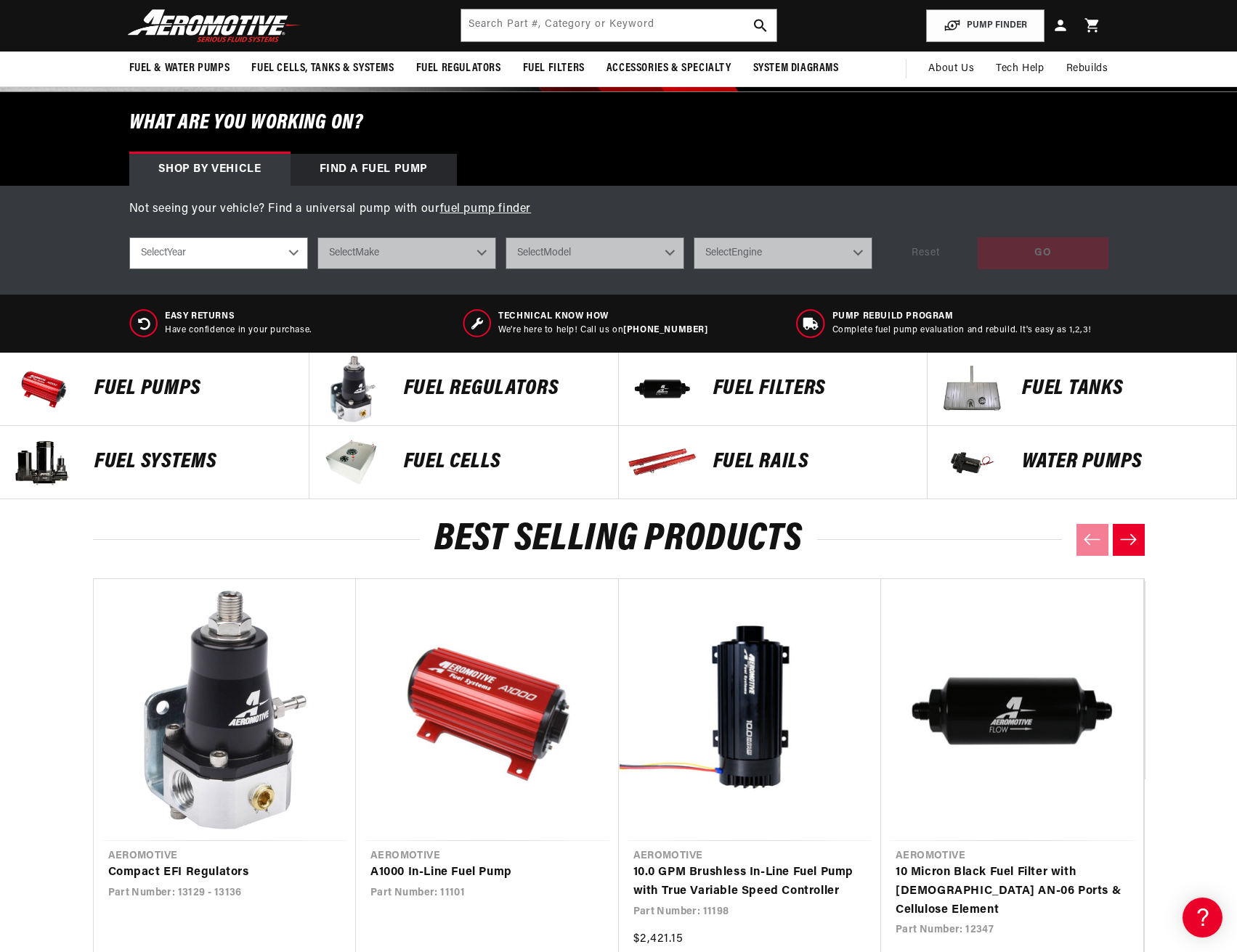
scroll to position [0, 574]
click at [164, 397] on p "Fuel Pumps" at bounding box center [194, 389] width 199 height 22
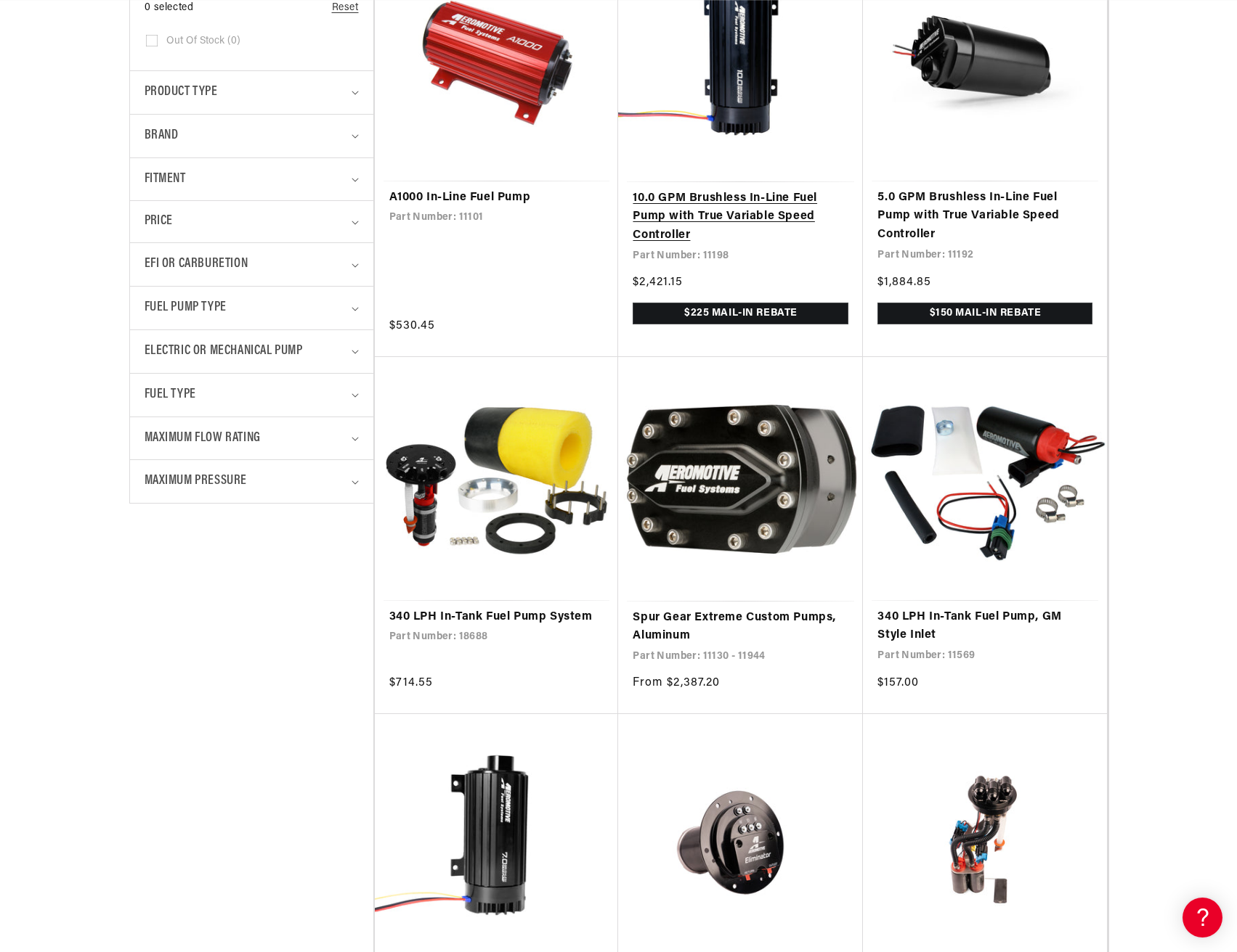
scroll to position [0, 574]
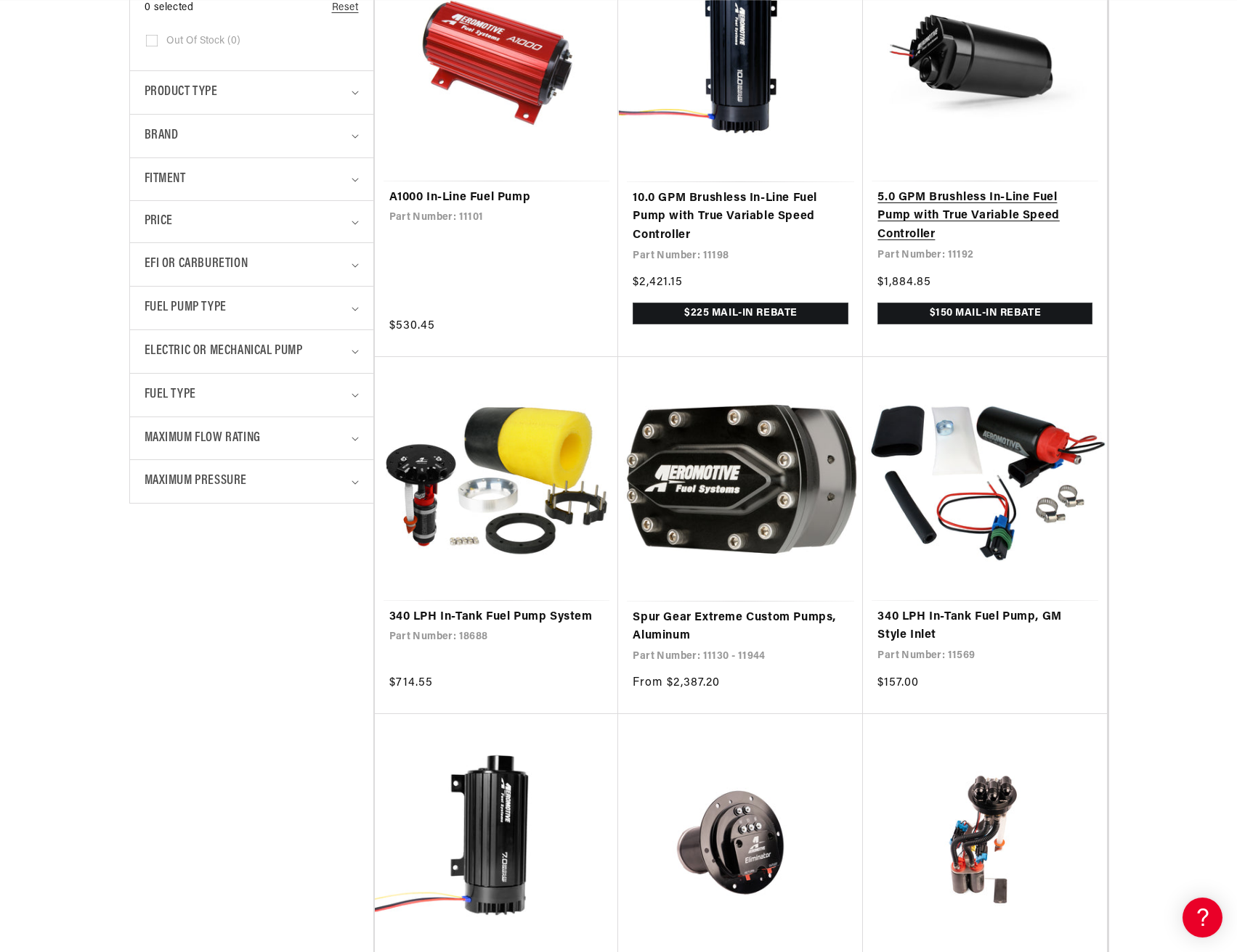
click at [985, 198] on link "5.0 GPM Brushless In-Line Fuel Pump with True Variable Speed Controller" at bounding box center [985, 216] width 215 height 56
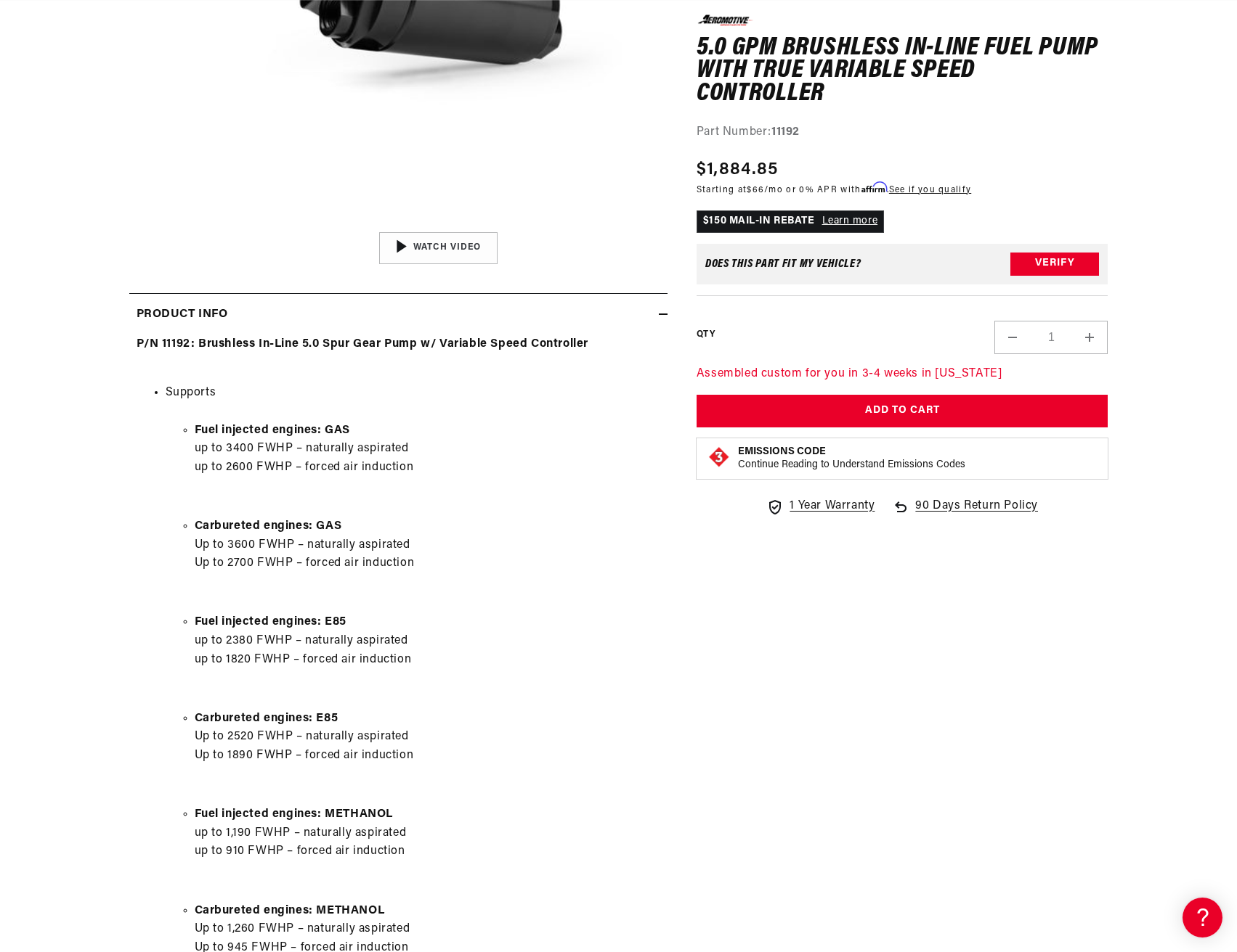
scroll to position [0, 574]
drag, startPoint x: 189, startPoint y: 663, endPoint x: 412, endPoint y: 656, distance: 223.1
click at [412, 656] on ul "Fuel injected engines: E85 up to 2380 FWHP – naturally aspirated up to 1820 FWH…" at bounding box center [412, 641] width 494 height 56
click at [414, 656] on li "Fuel injected engines: E85 up to 2380 FWHP – naturally aspirated up to 1820 FWH…" at bounding box center [427, 641] width 466 height 56
click at [428, 656] on li "Fuel injected engines: E85 up to 2380 FWHP – naturally aspirated up to 1820 FWH…" at bounding box center [427, 641] width 466 height 56
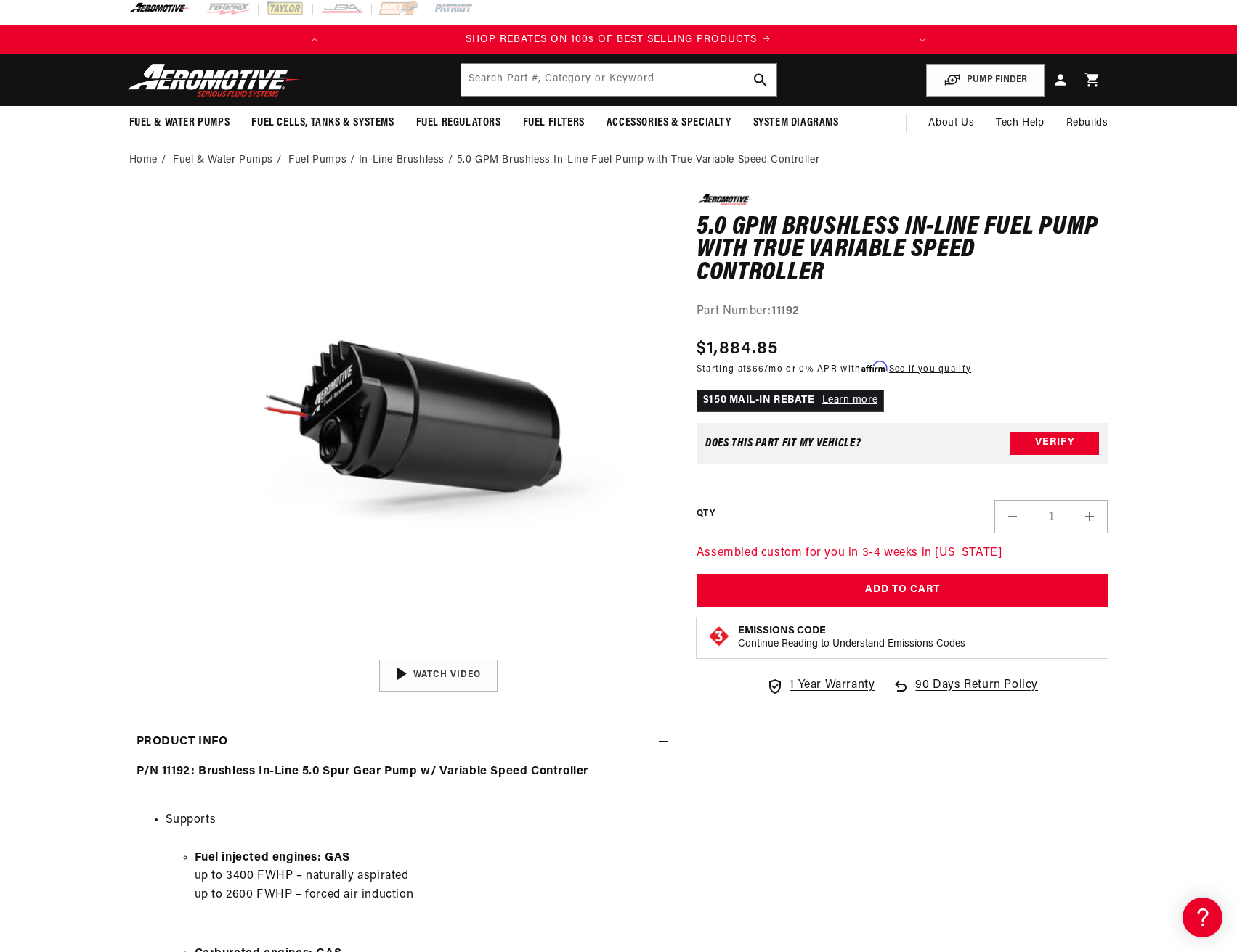
scroll to position [0, 0]
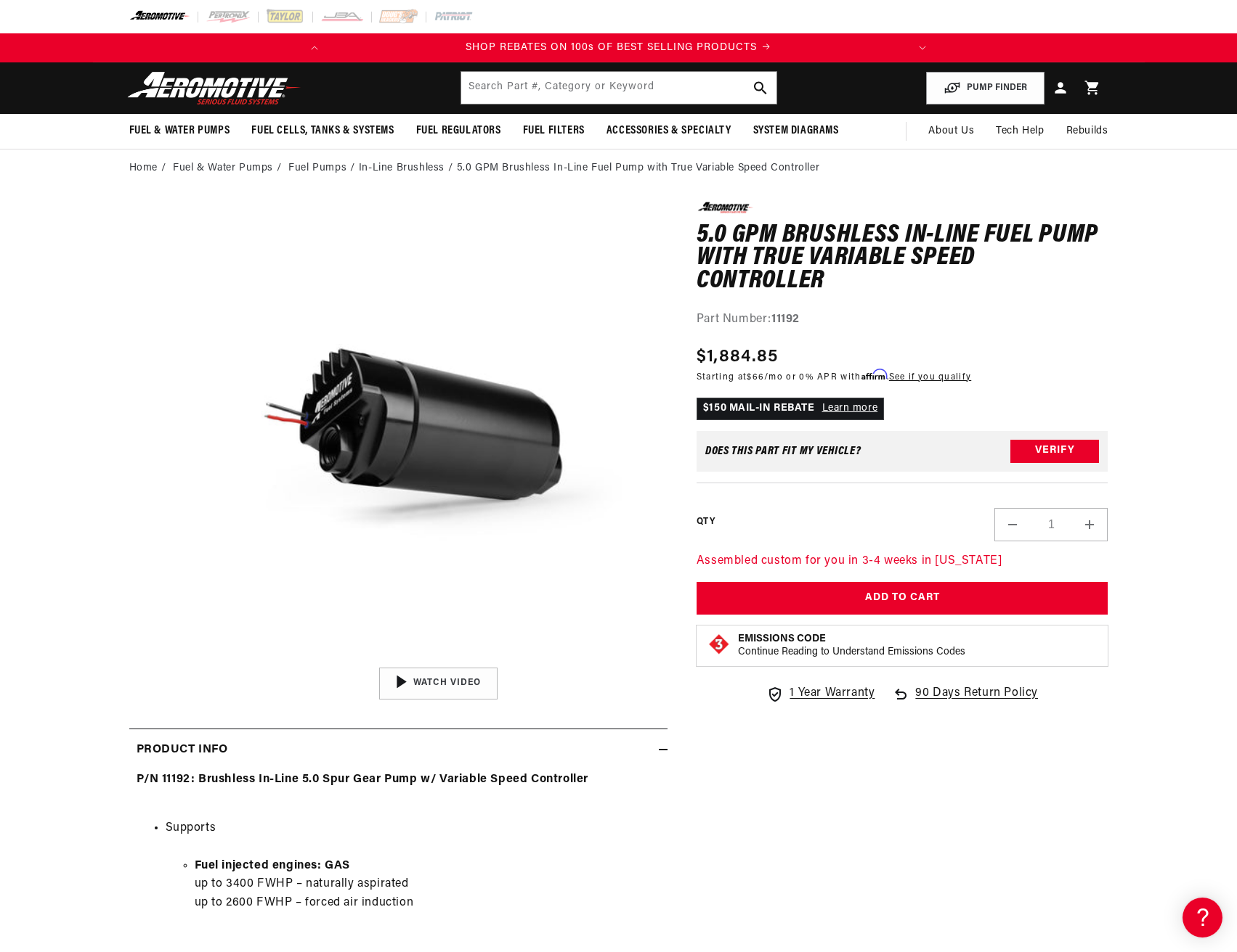
drag, startPoint x: 726, startPoint y: 344, endPoint x: 781, endPoint y: 353, distance: 55.7
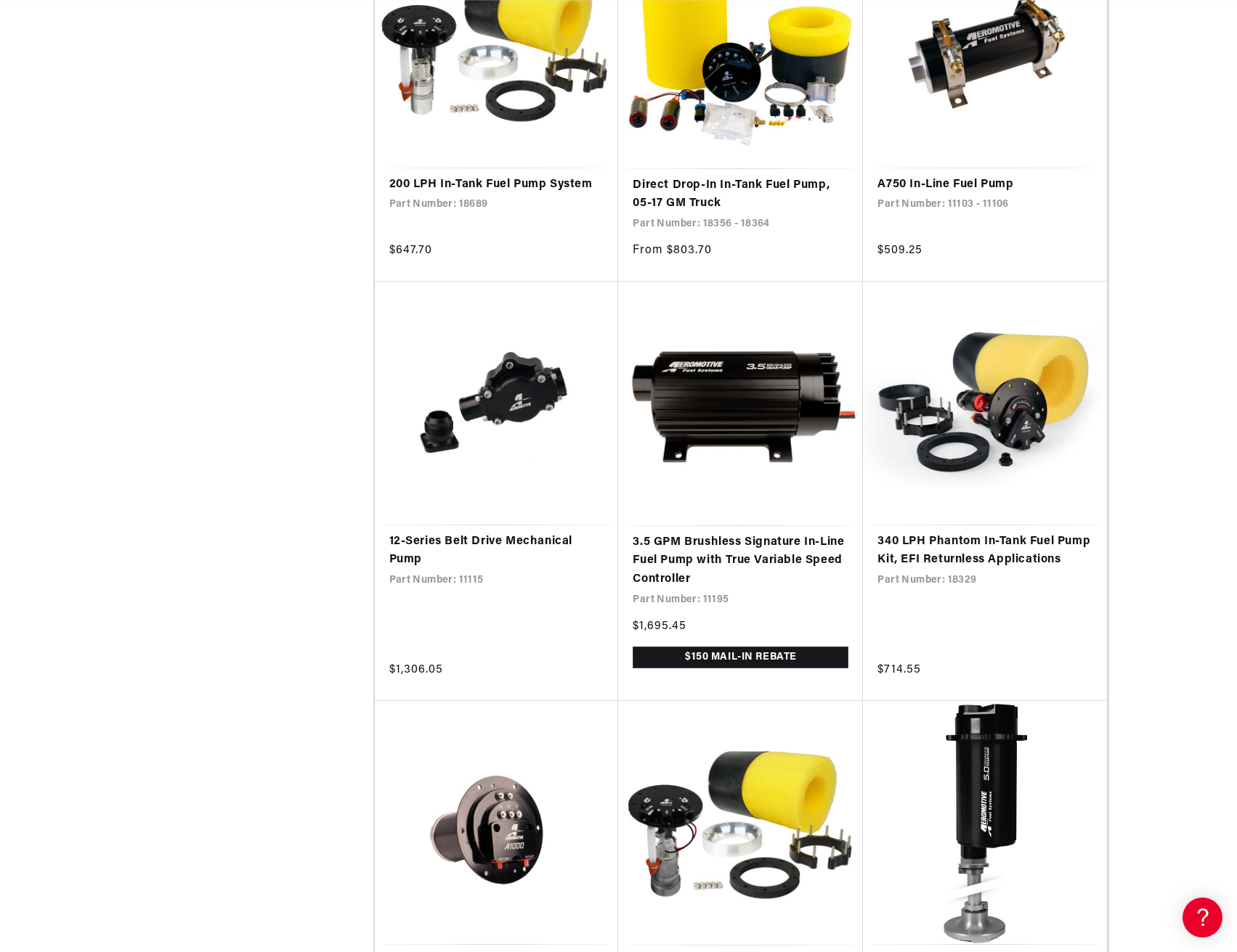
scroll to position [2395, 0]
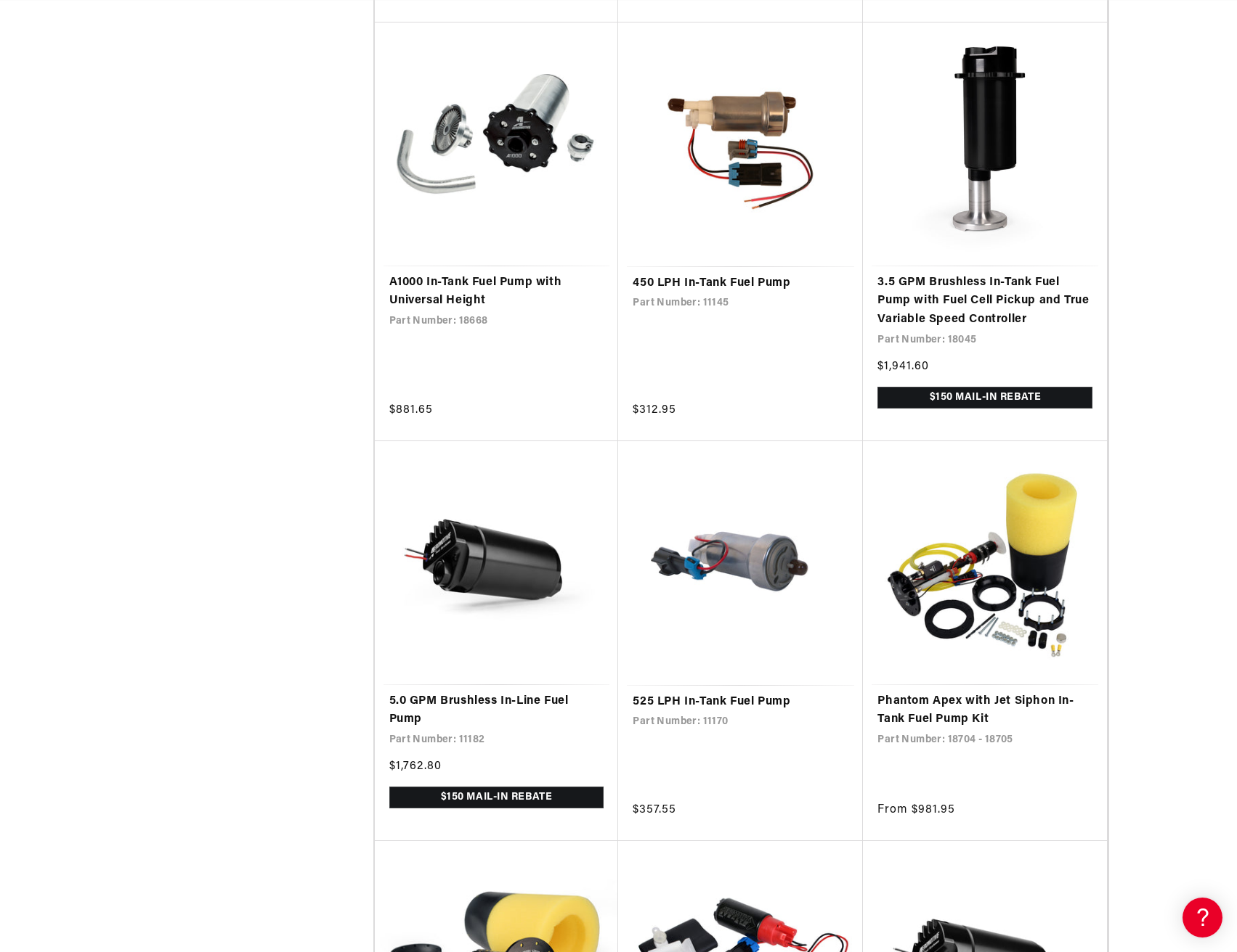
scroll to position [0, 574]
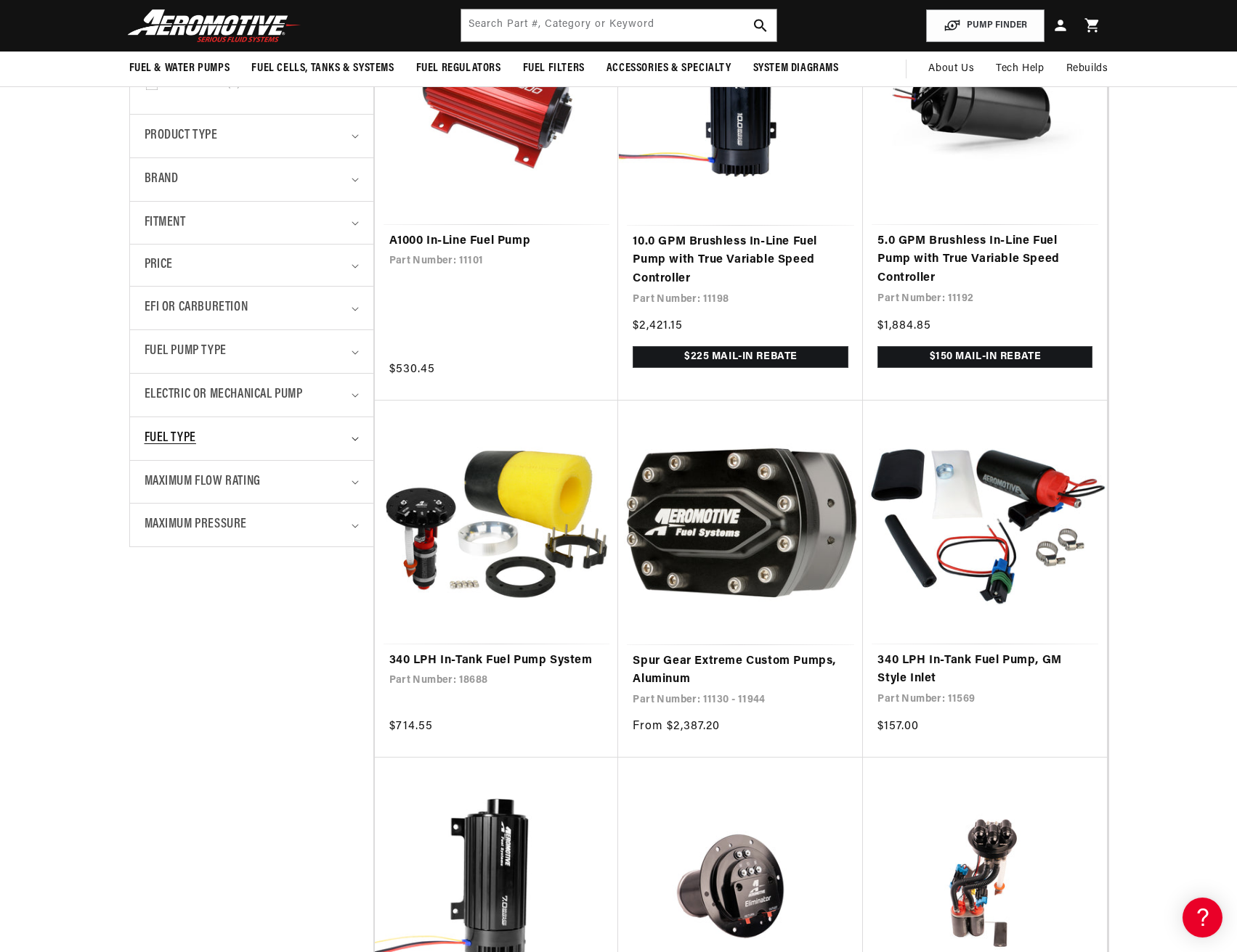
click at [176, 438] on span "Fuel Type" at bounding box center [170, 438] width 52 height 21
click at [168, 500] on span "E85 (51)" at bounding box center [184, 501] width 37 height 13
click at [158, 500] on input "E85 (51) E85 (51 products)" at bounding box center [152, 502] width 12 height 12
checkbox input "true"
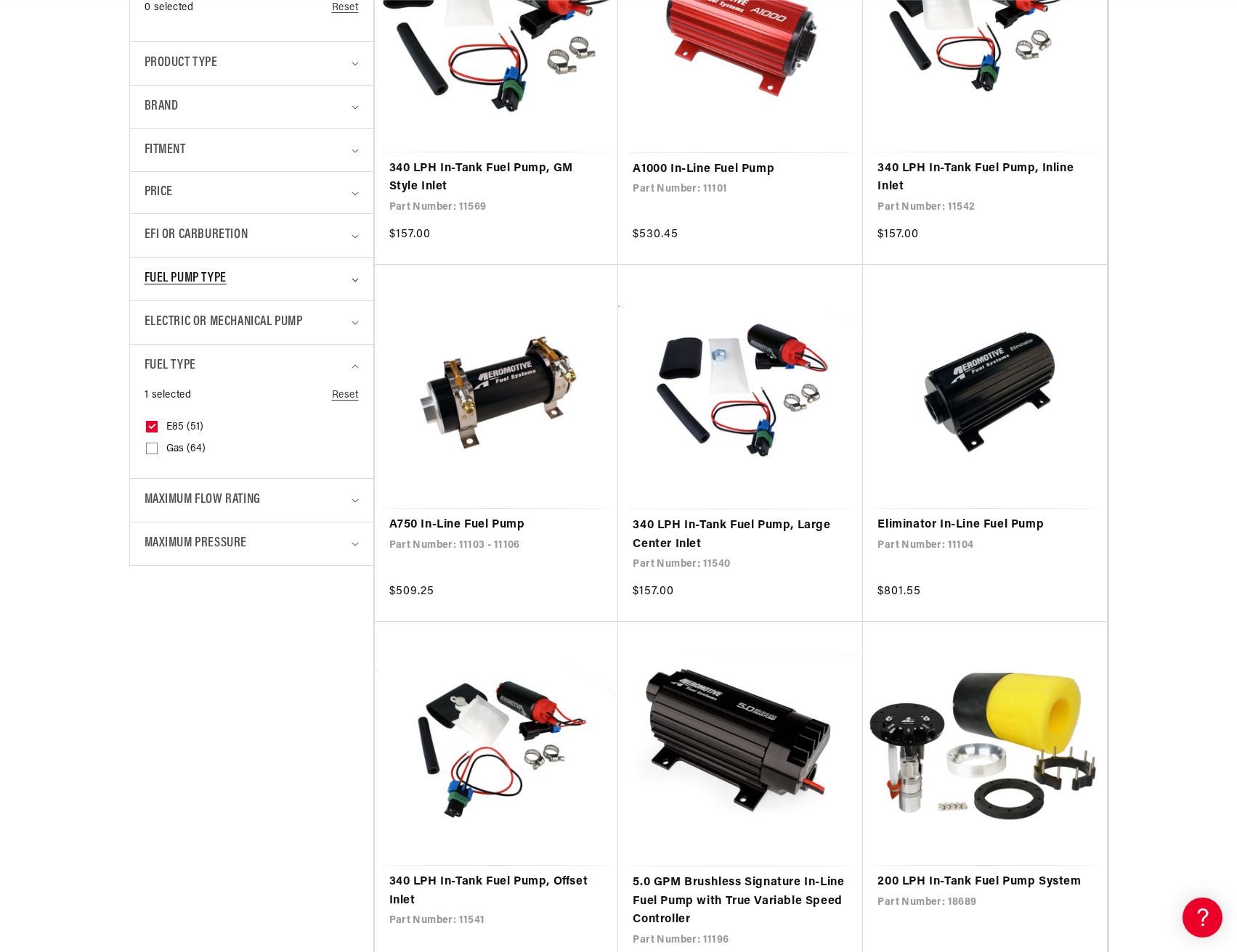
click at [176, 282] on span "Fuel Pump Type" at bounding box center [185, 279] width 82 height 21
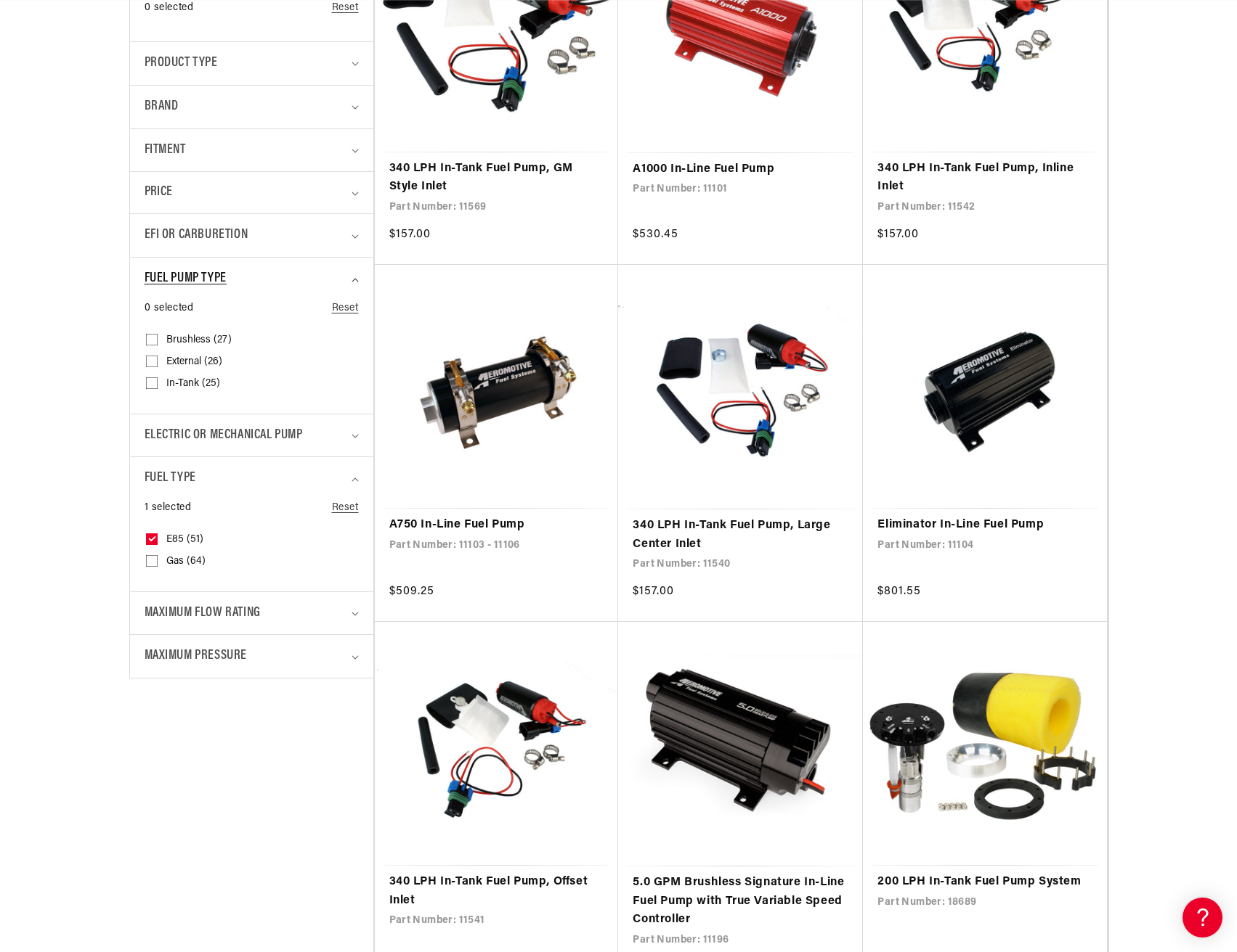
click at [174, 282] on span "Fuel Pump Type" at bounding box center [185, 279] width 82 height 21
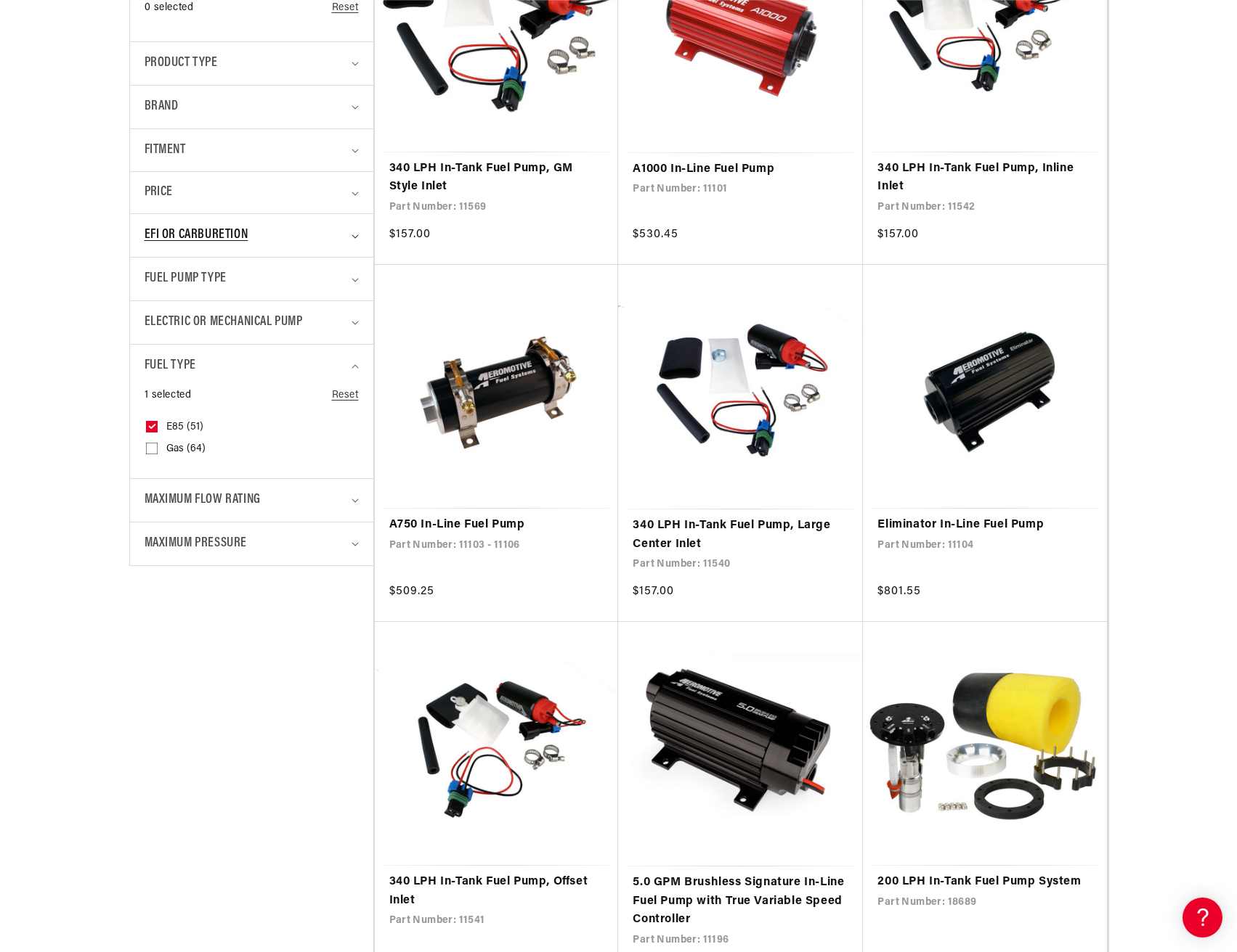
click at [175, 229] on span "EFI or Carburetion" at bounding box center [196, 235] width 104 height 21
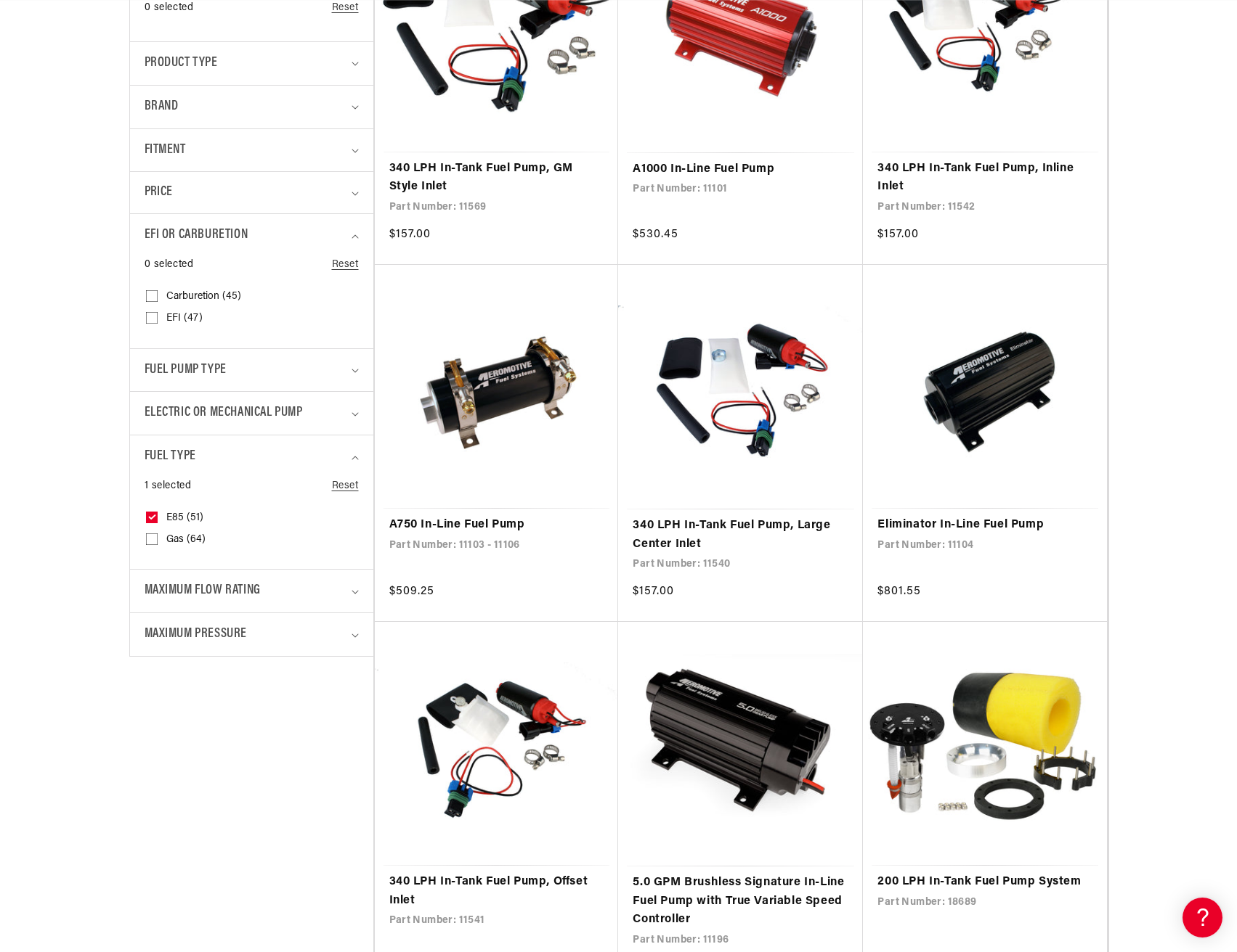
click at [184, 315] on span "EFI (47)" at bounding box center [184, 319] width 36 height 13
click at [158, 315] on input "EFI (47) EFI (47 products)" at bounding box center [152, 321] width 12 height 12
checkbox input "true"
click at [181, 228] on span "EFI or Carburetion" at bounding box center [196, 235] width 104 height 21
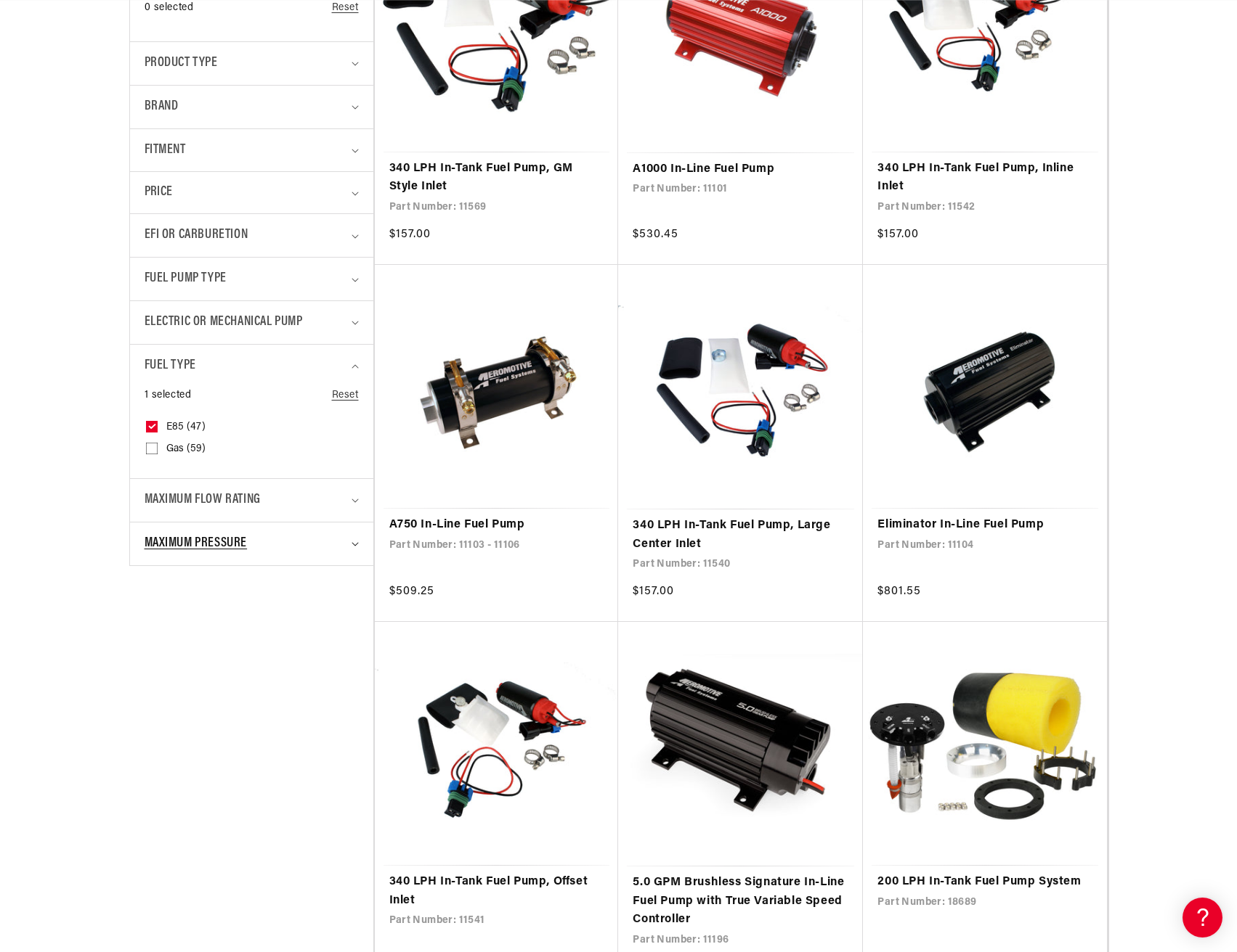
click at [233, 544] on span "Maximum Pressure" at bounding box center [196, 543] width 104 height 21
drag, startPoint x: 232, startPoint y: 544, endPoint x: 220, endPoint y: 517, distance: 29.5
click at [231, 544] on span "Maximum Pressure" at bounding box center [196, 543] width 104 height 21
click at [217, 494] on span "Maximum Flow Rating" at bounding box center [202, 500] width 116 height 21
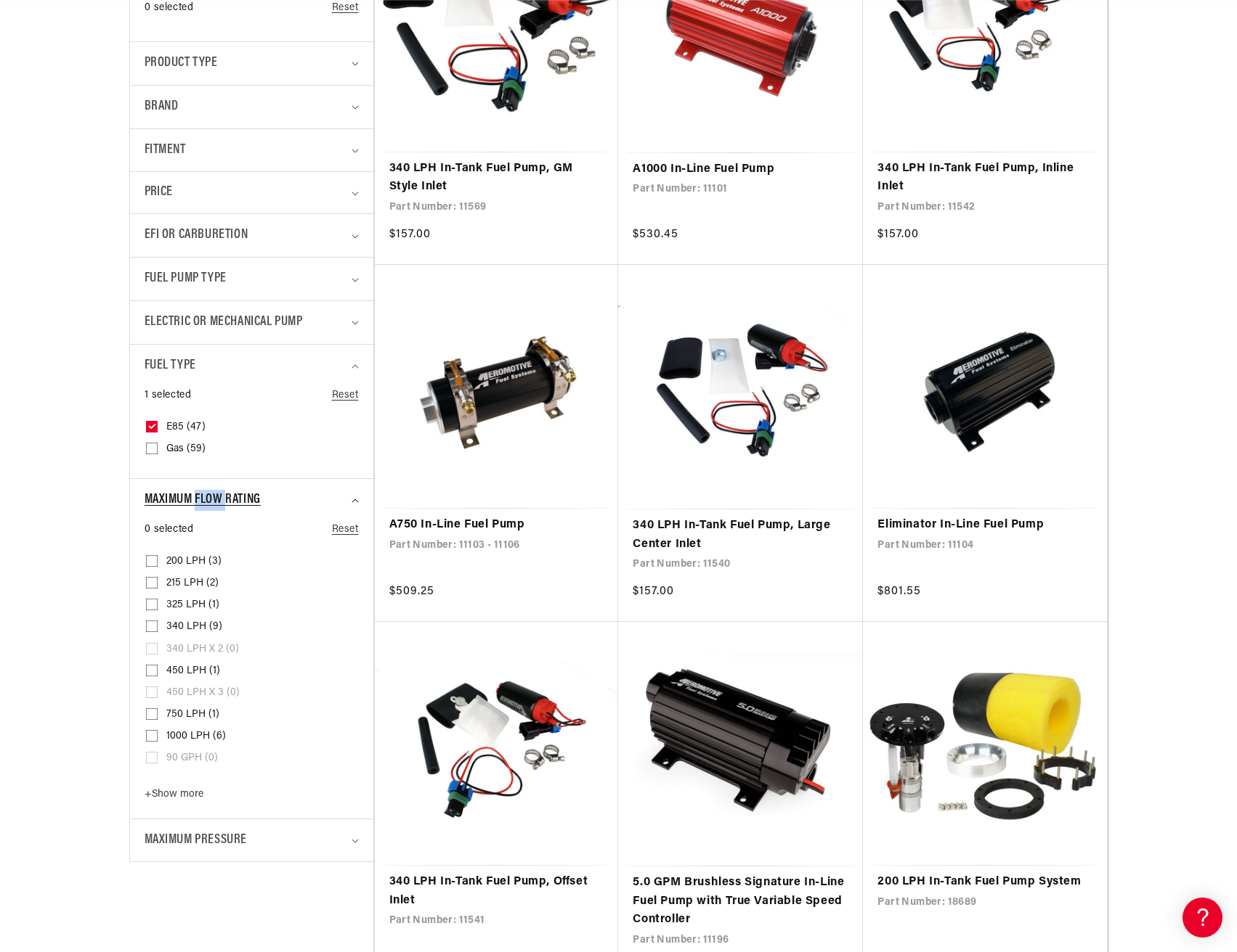
click at [217, 494] on span "Maximum Flow Rating" at bounding box center [202, 500] width 116 height 21
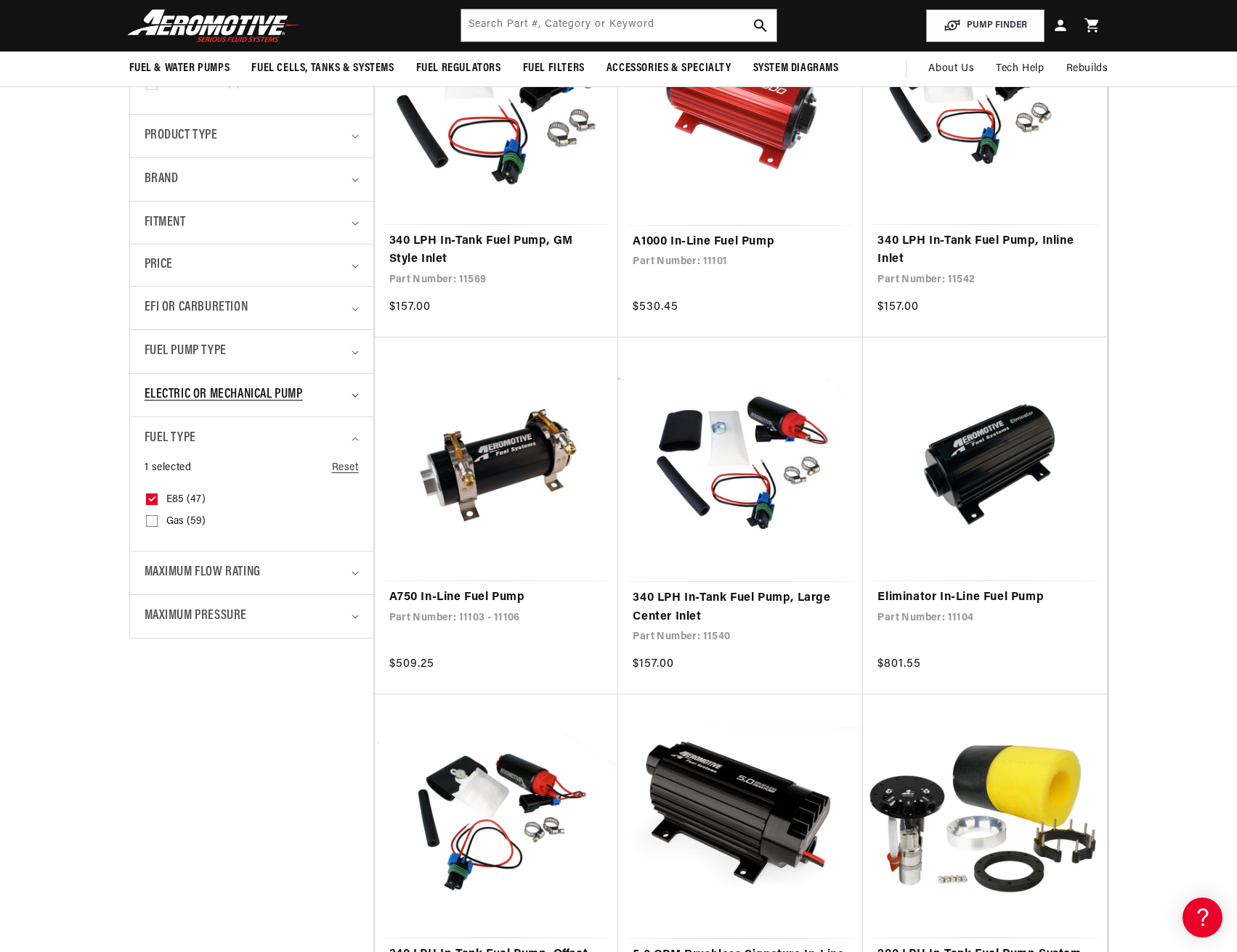
click at [212, 405] on span "Electric or Mechanical Pump" at bounding box center [224, 395] width 159 height 21
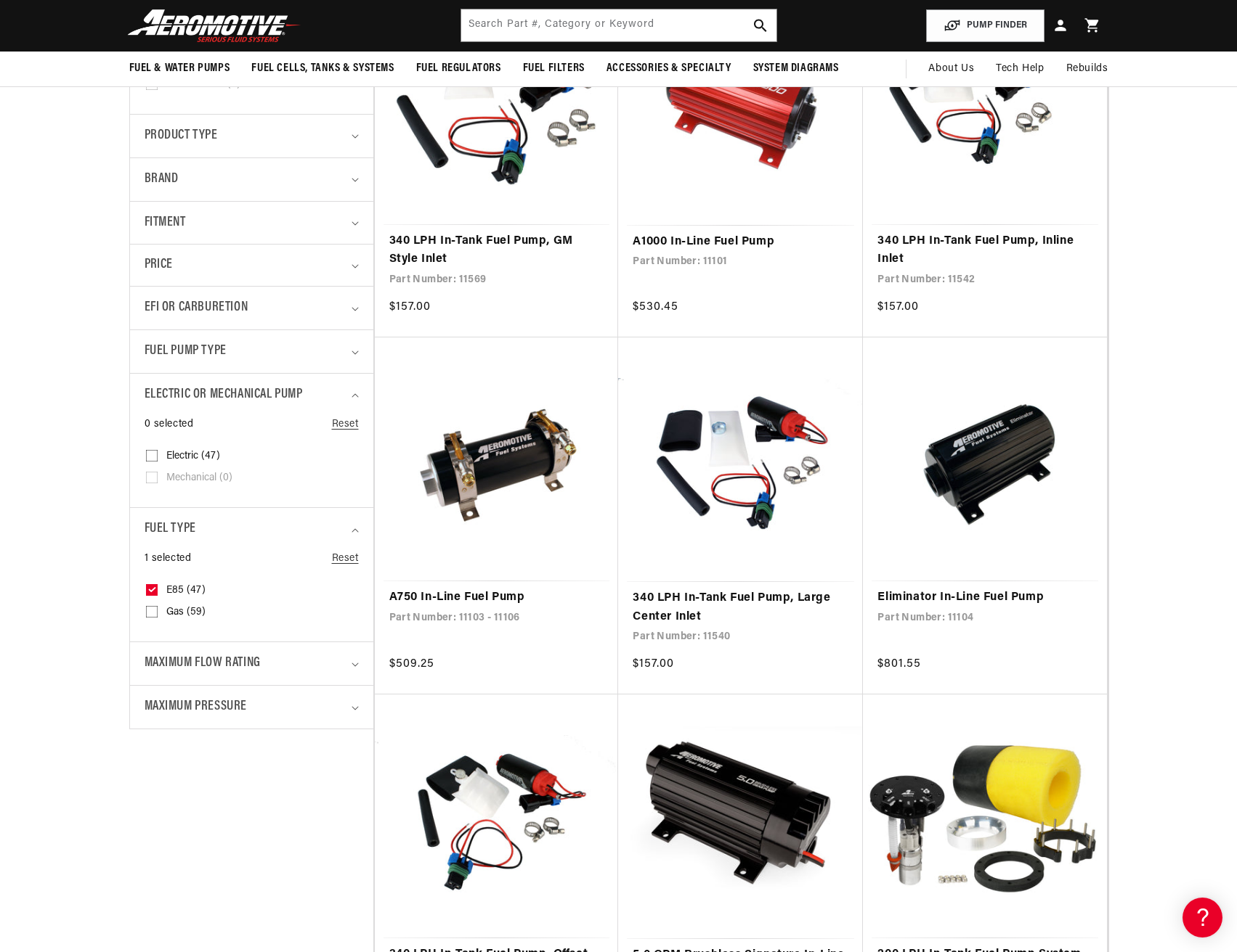
click at [214, 480] on span "Mechanical (0)" at bounding box center [199, 478] width 66 height 13
click at [174, 587] on span "E85 (47)" at bounding box center [185, 591] width 39 height 13
click at [158, 587] on input "E85 (47) E85 (47 products)" at bounding box center [152, 593] width 12 height 12
checkbox input "false"
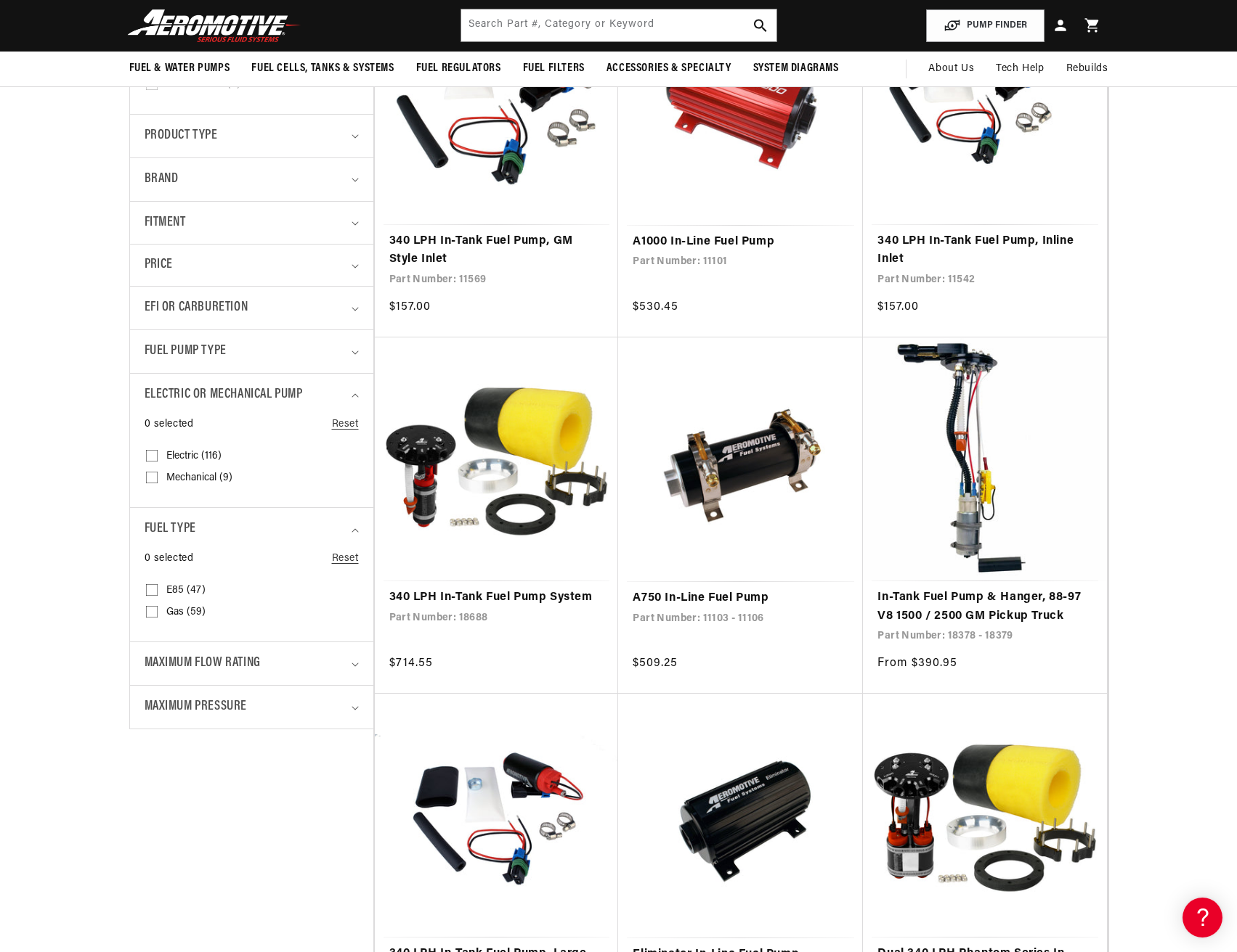
click at [166, 479] on span "Mechanical (9)" at bounding box center [199, 478] width 66 height 13
click at [158, 479] on input "Mechanical (9) Mechanical (9 products)" at bounding box center [152, 481] width 12 height 12
checkbox input "true"
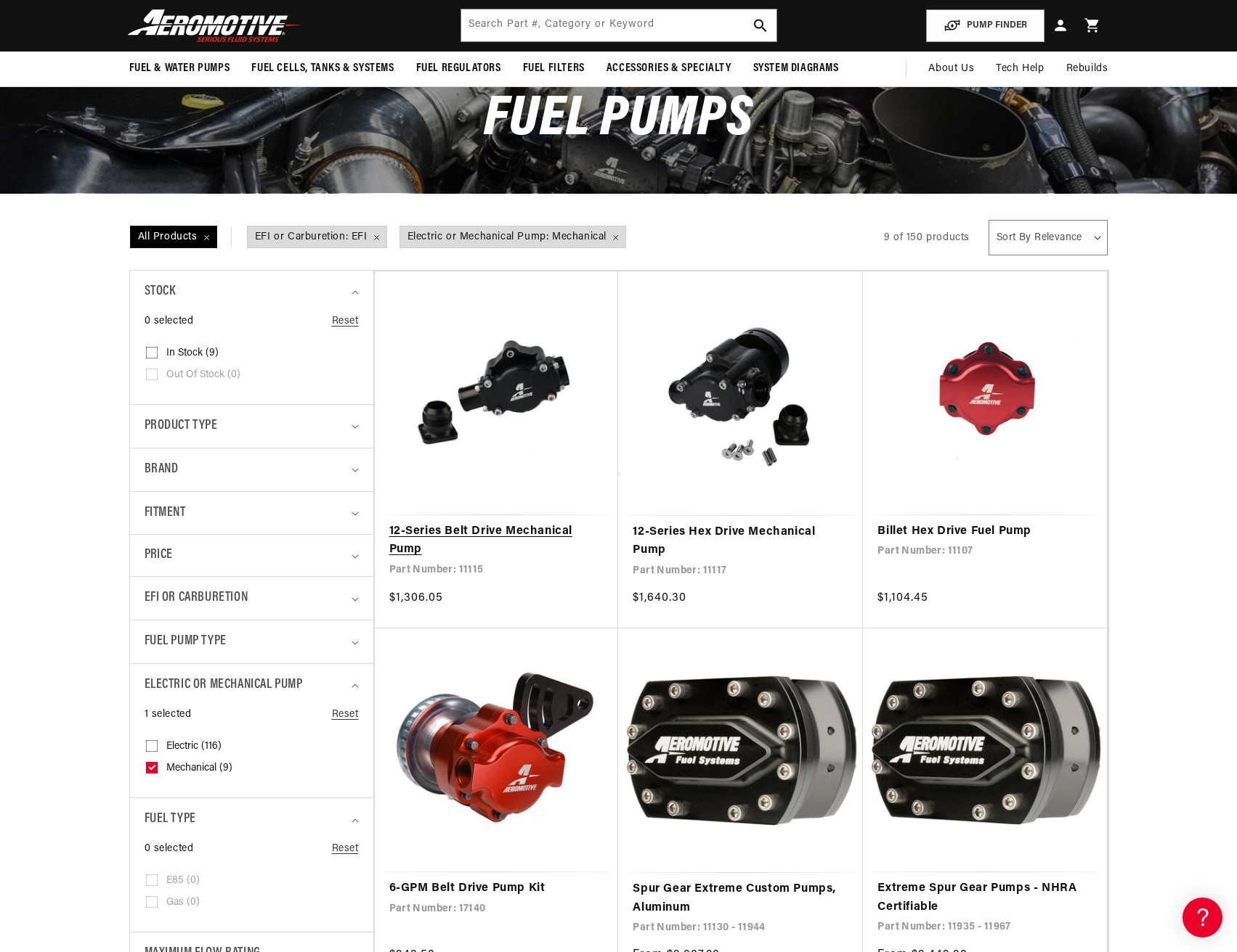
click at [490, 545] on link "12-Series Belt Drive Mechanical Pump" at bounding box center [497, 541] width 215 height 37
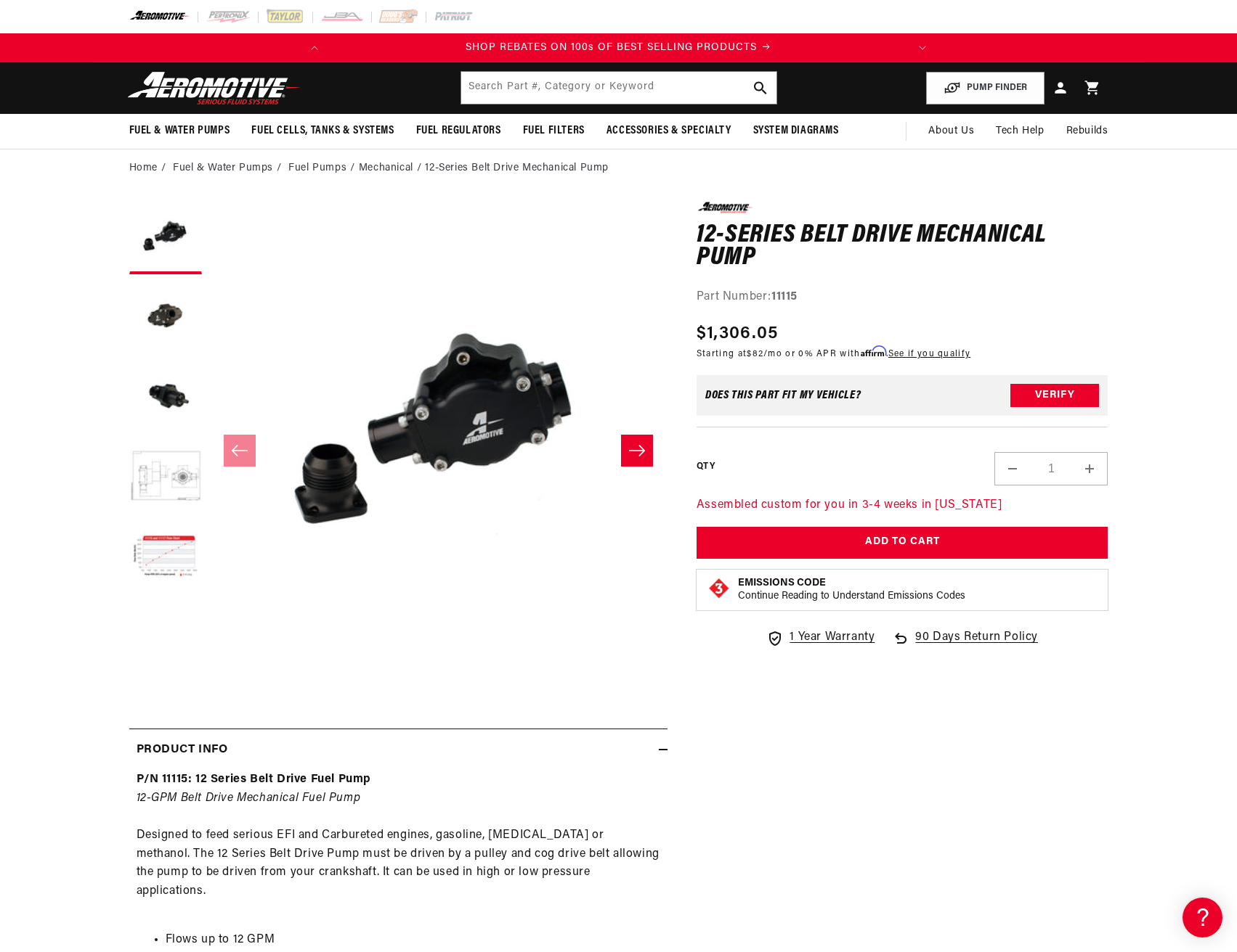
click at [634, 459] on button "Slide right" at bounding box center [637, 451] width 32 height 32
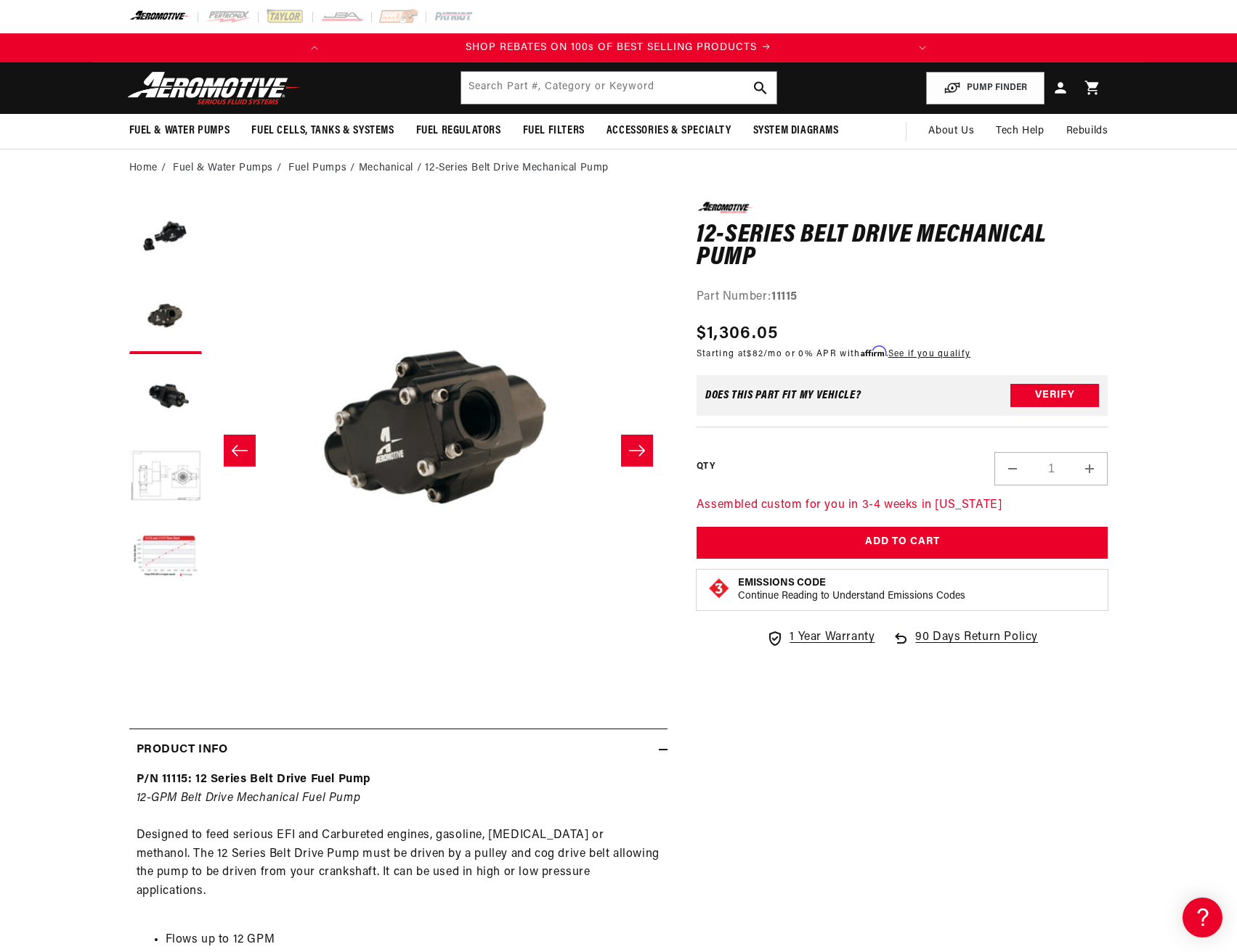
click at [634, 459] on button "Slide right" at bounding box center [637, 451] width 32 height 32
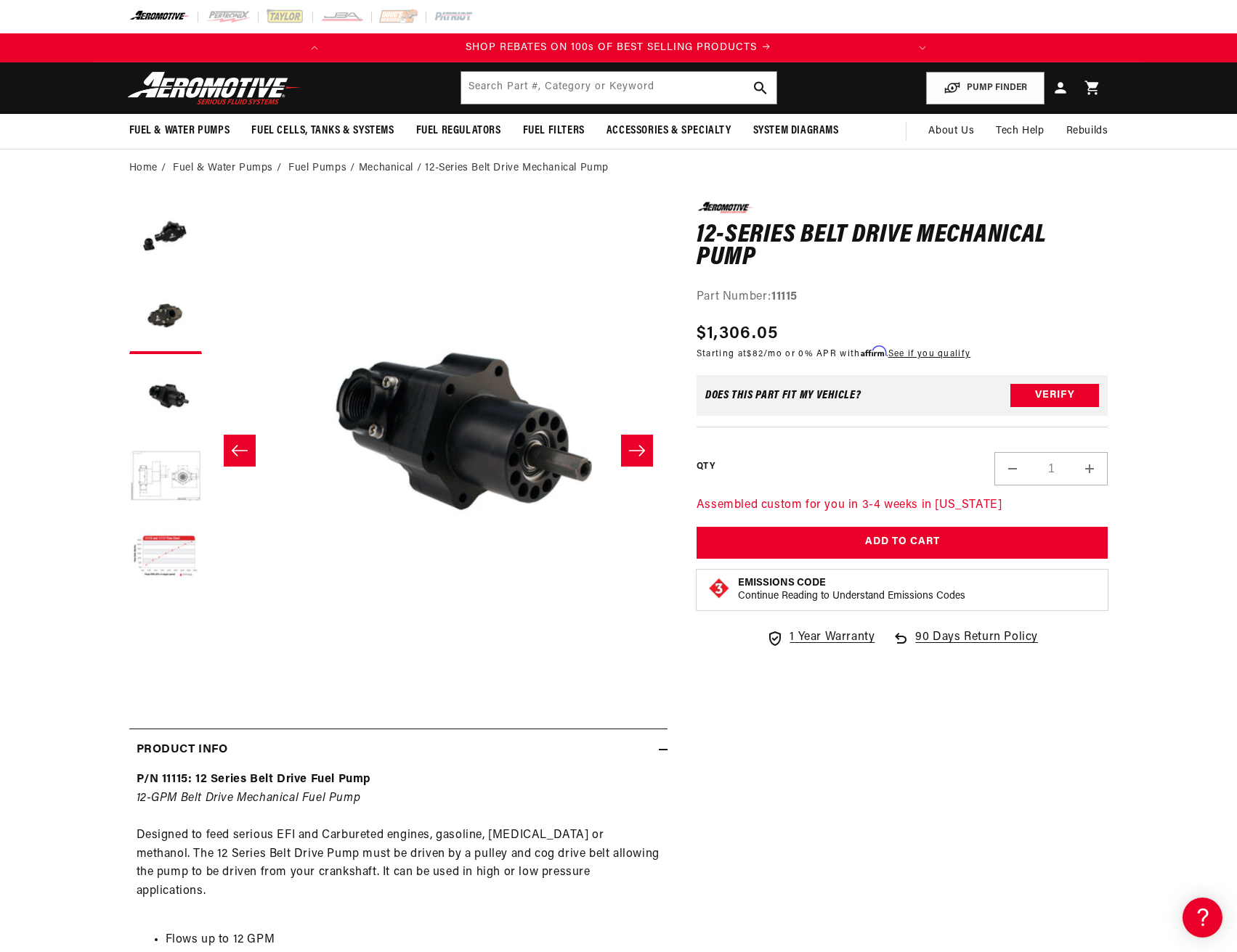
scroll to position [1, 917]
click at [634, 459] on button "Slide right" at bounding box center [637, 451] width 32 height 32
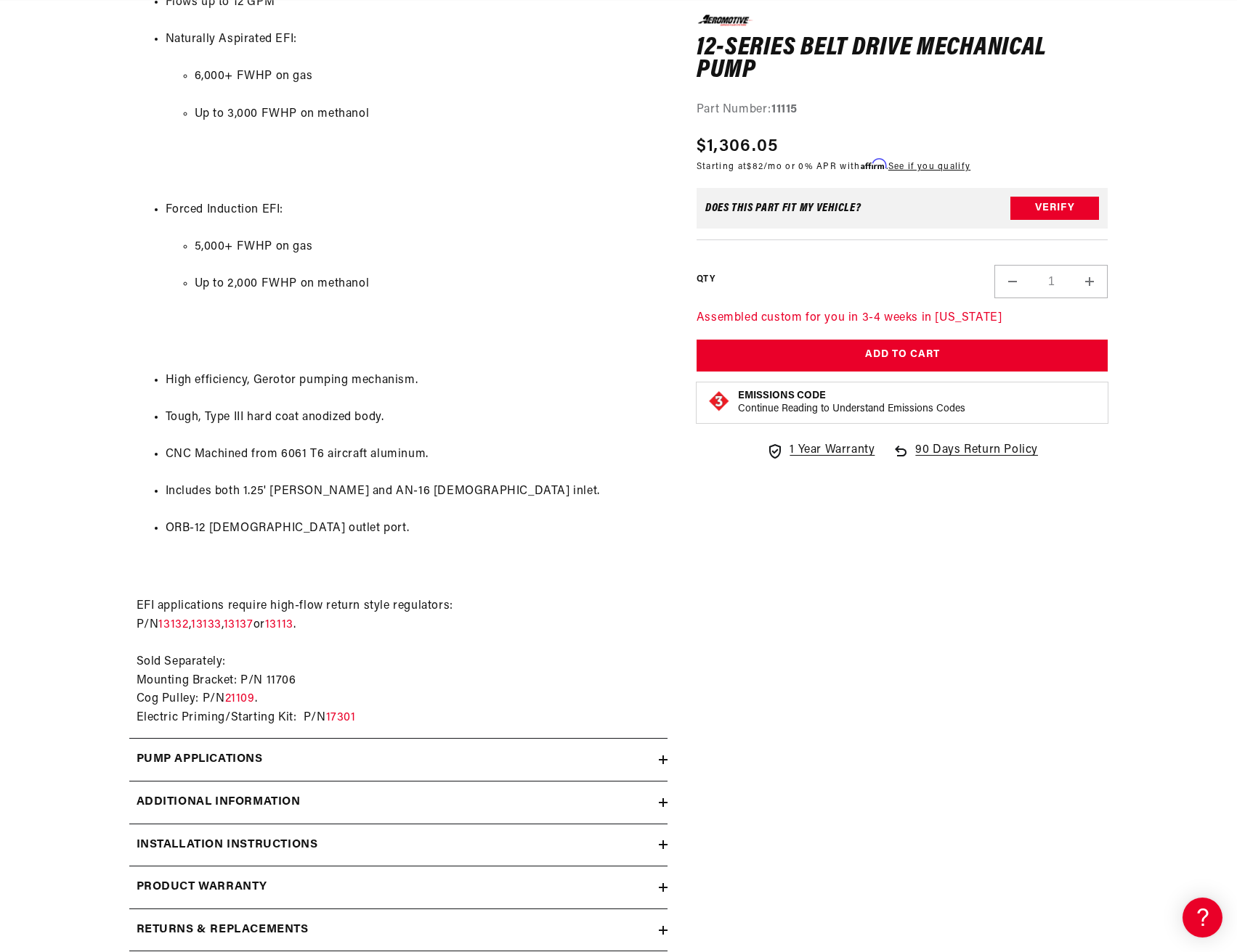
scroll to position [944, 0]
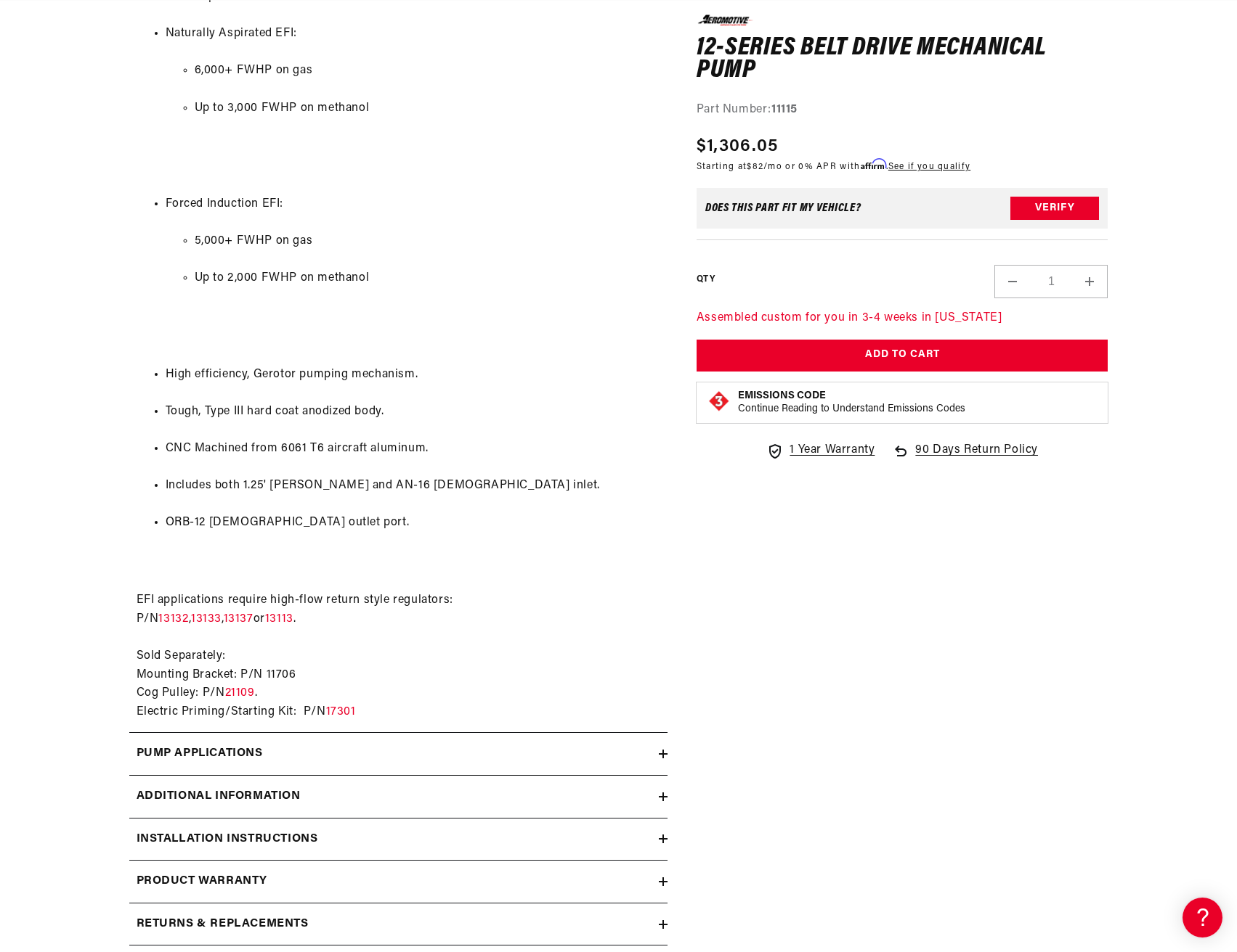
click at [645, 745] on div "Pump Applications" at bounding box center [394, 754] width 529 height 19
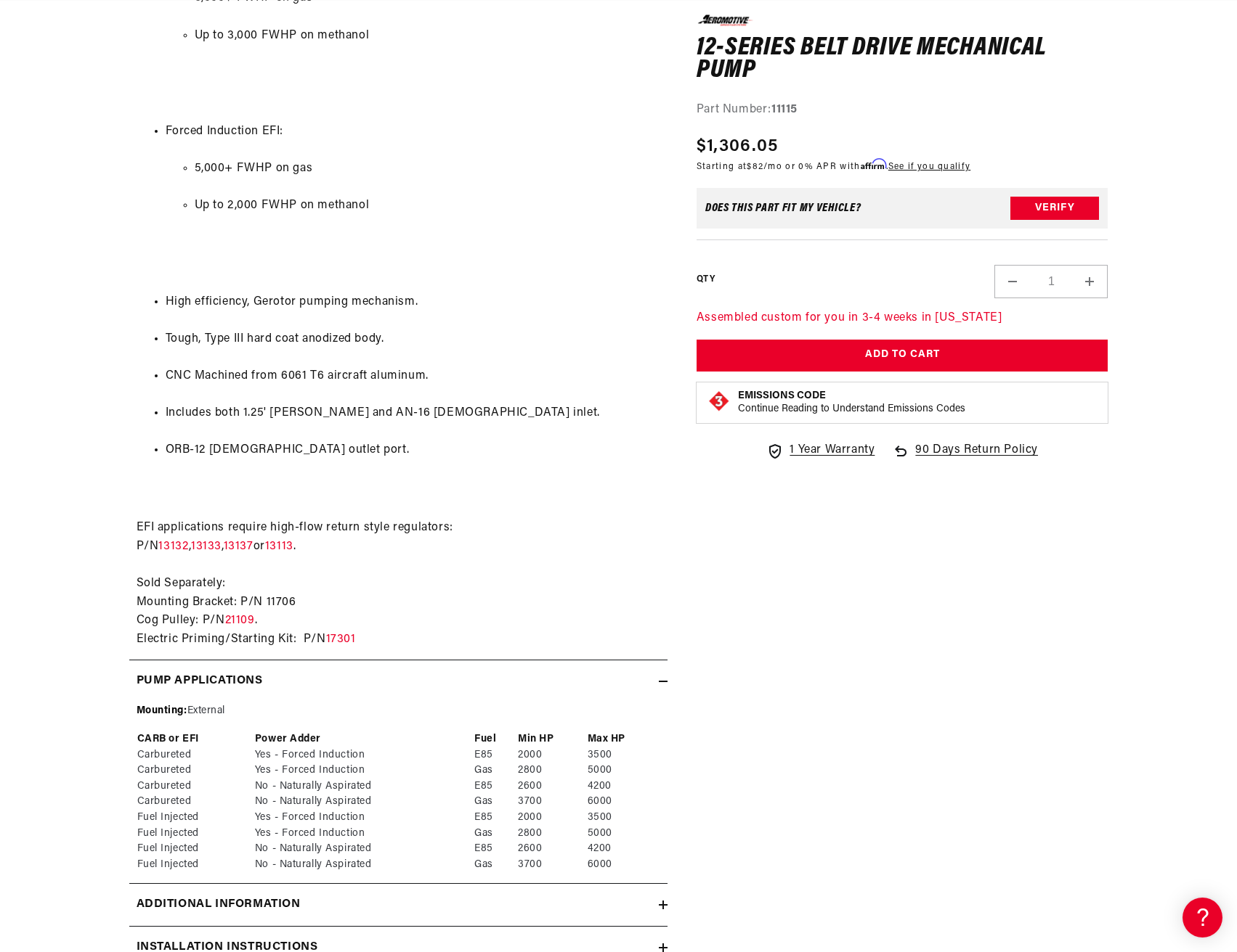
scroll to position [0, 0]
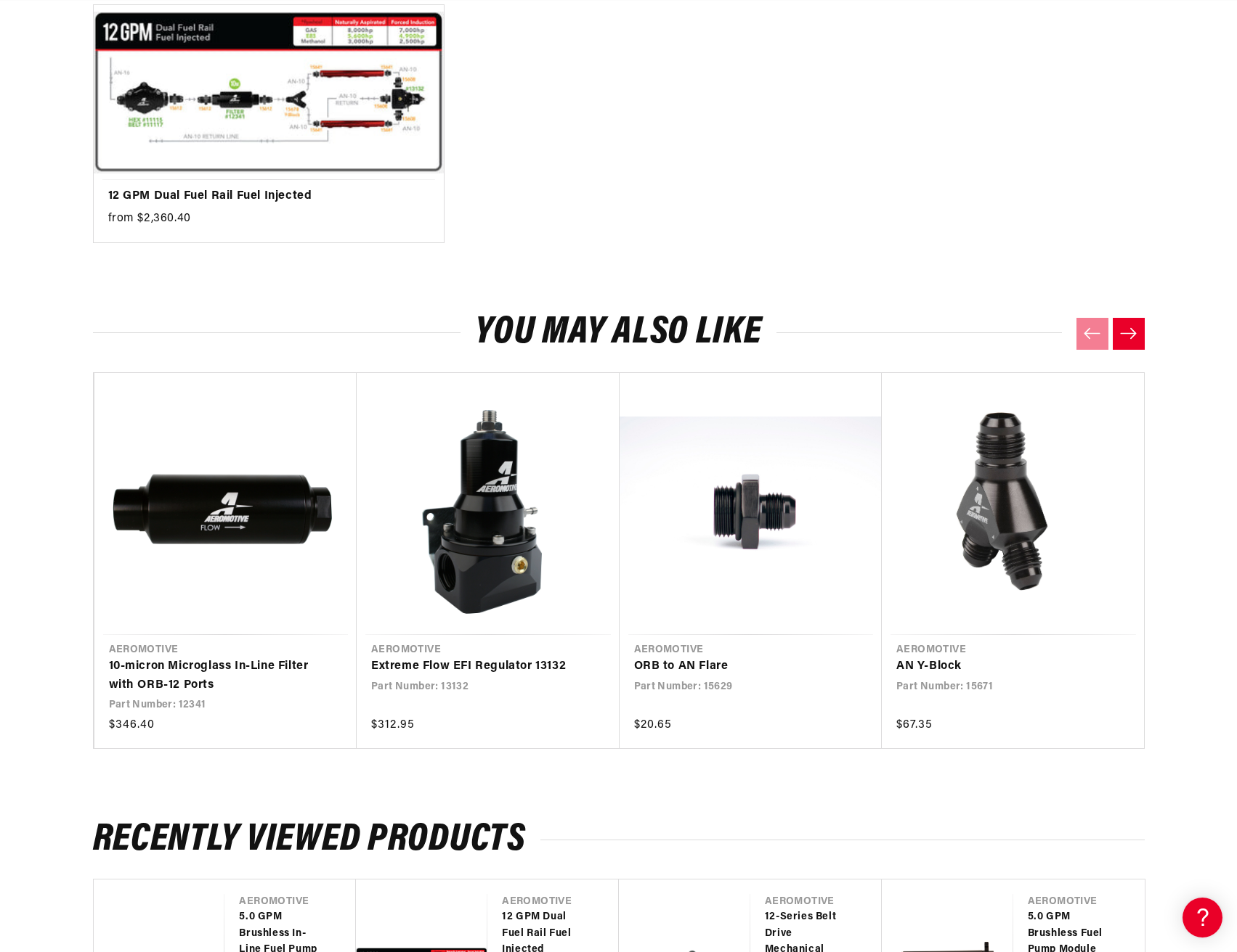
click at [1137, 322] on button "Next slide" at bounding box center [1128, 334] width 32 height 32
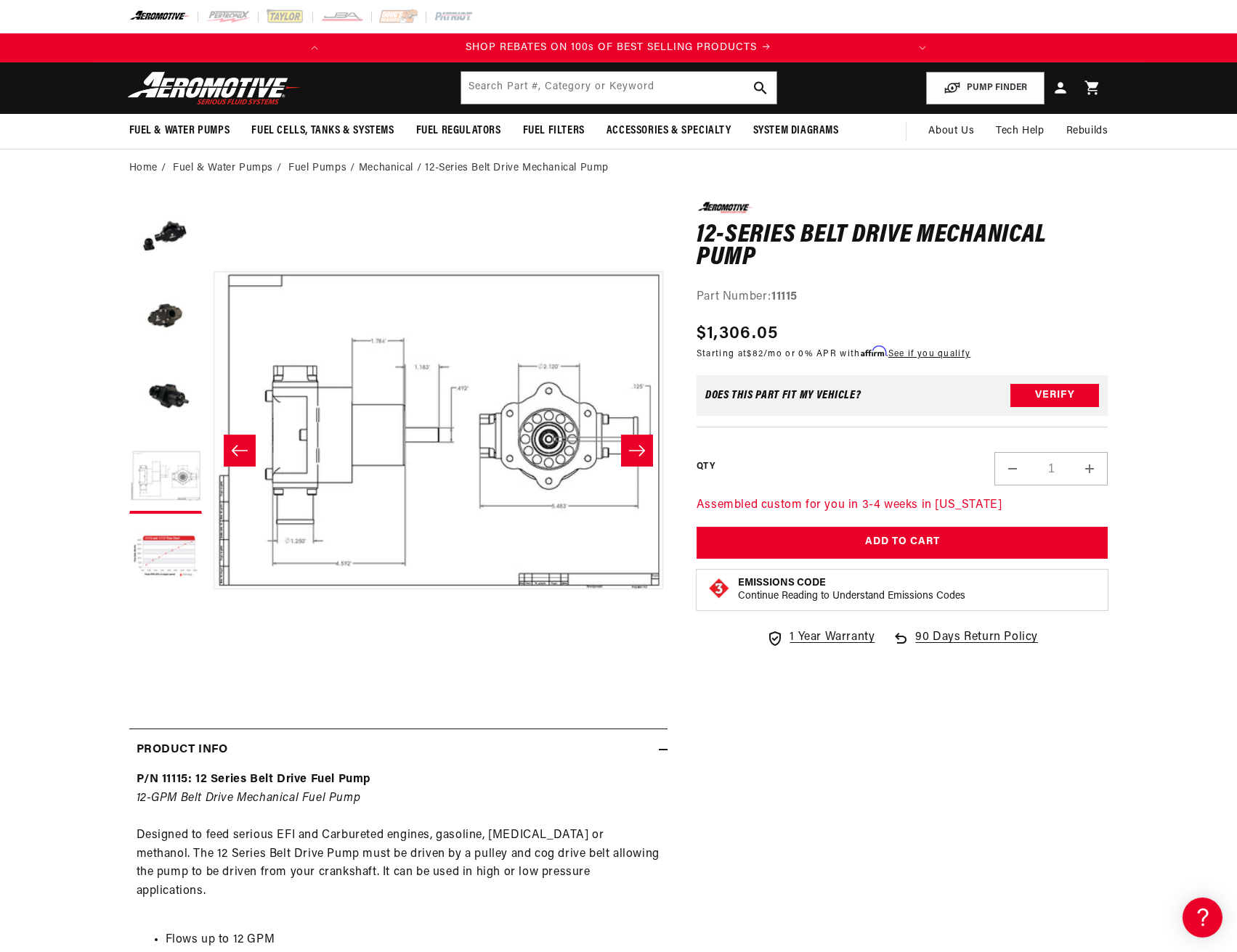
click at [238, 452] on icon "Slide left" at bounding box center [240, 451] width 18 height 14
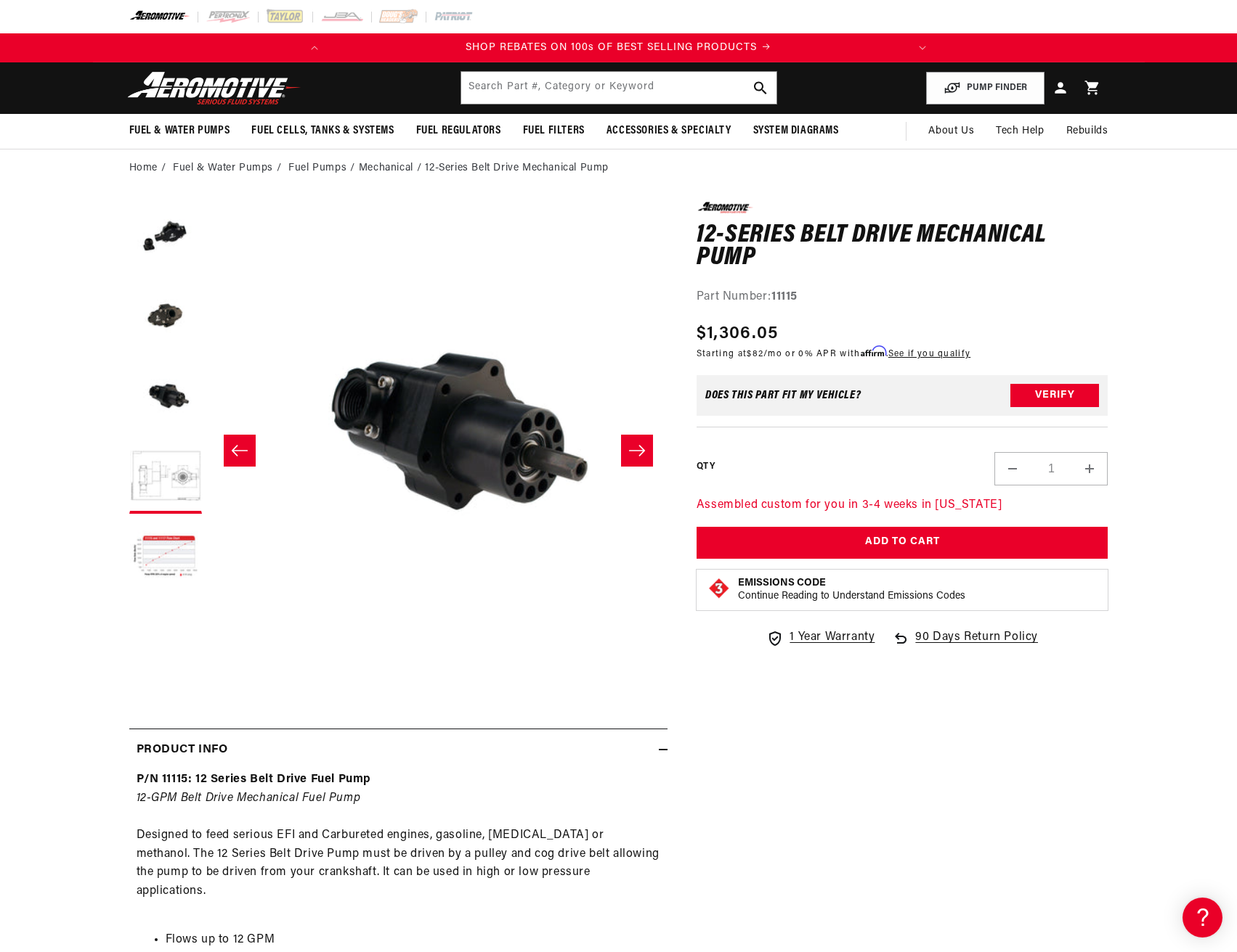
click at [238, 452] on icon "Slide left" at bounding box center [240, 451] width 18 height 14
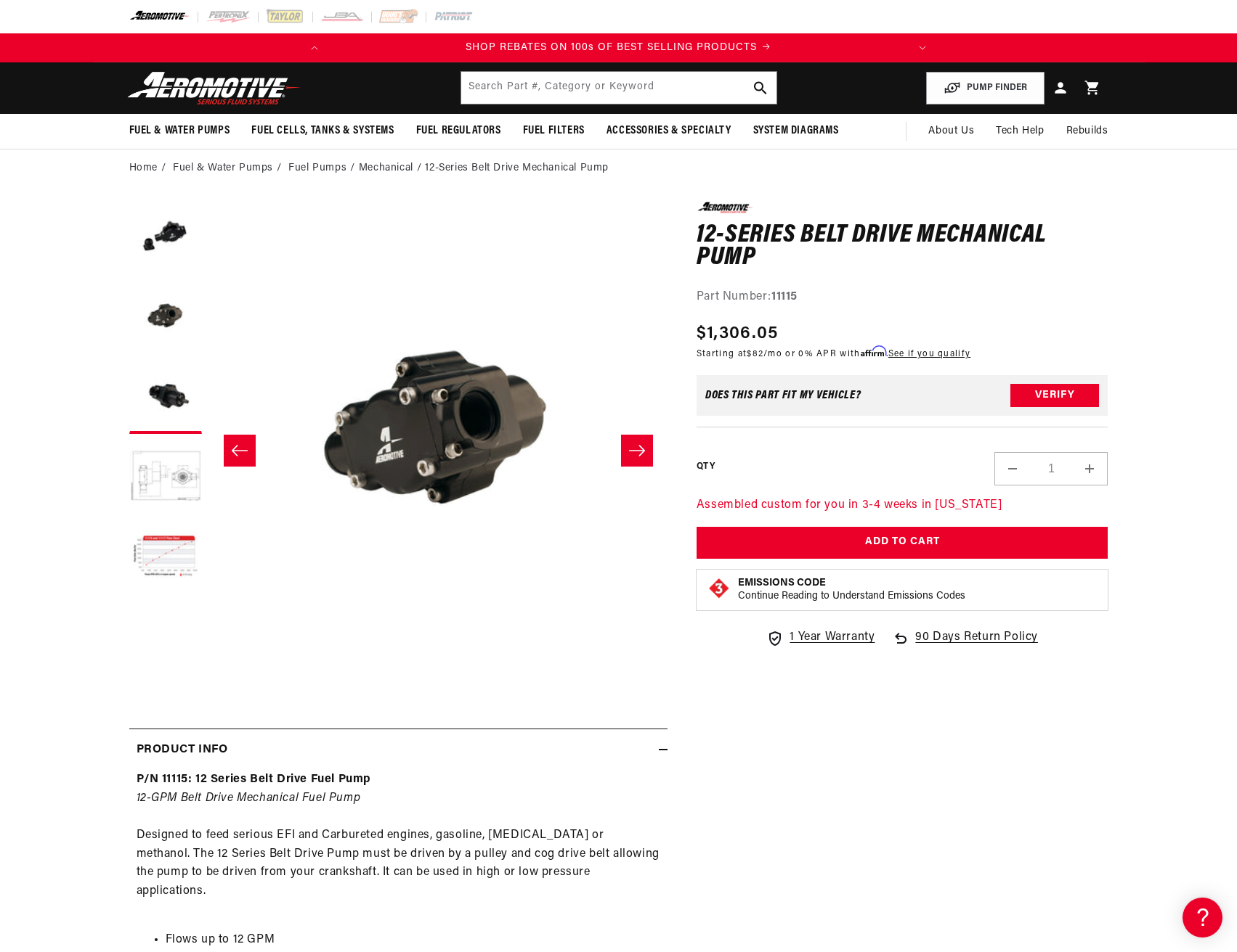
click at [237, 452] on icon "Slide left" at bounding box center [240, 451] width 18 height 14
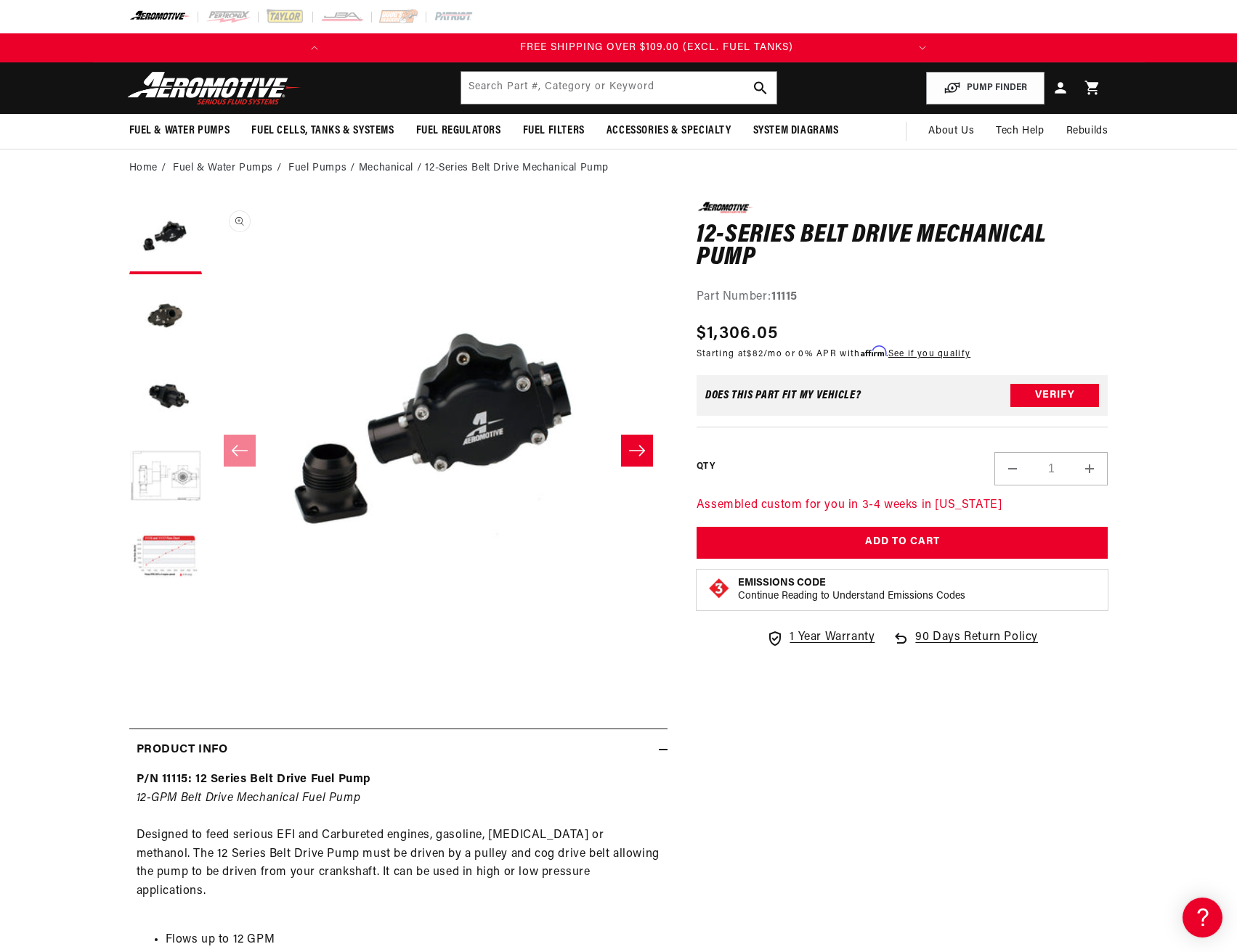
scroll to position [0, 574]
click at [160, 562] on button "Load image 5 in gallery view" at bounding box center [165, 557] width 73 height 73
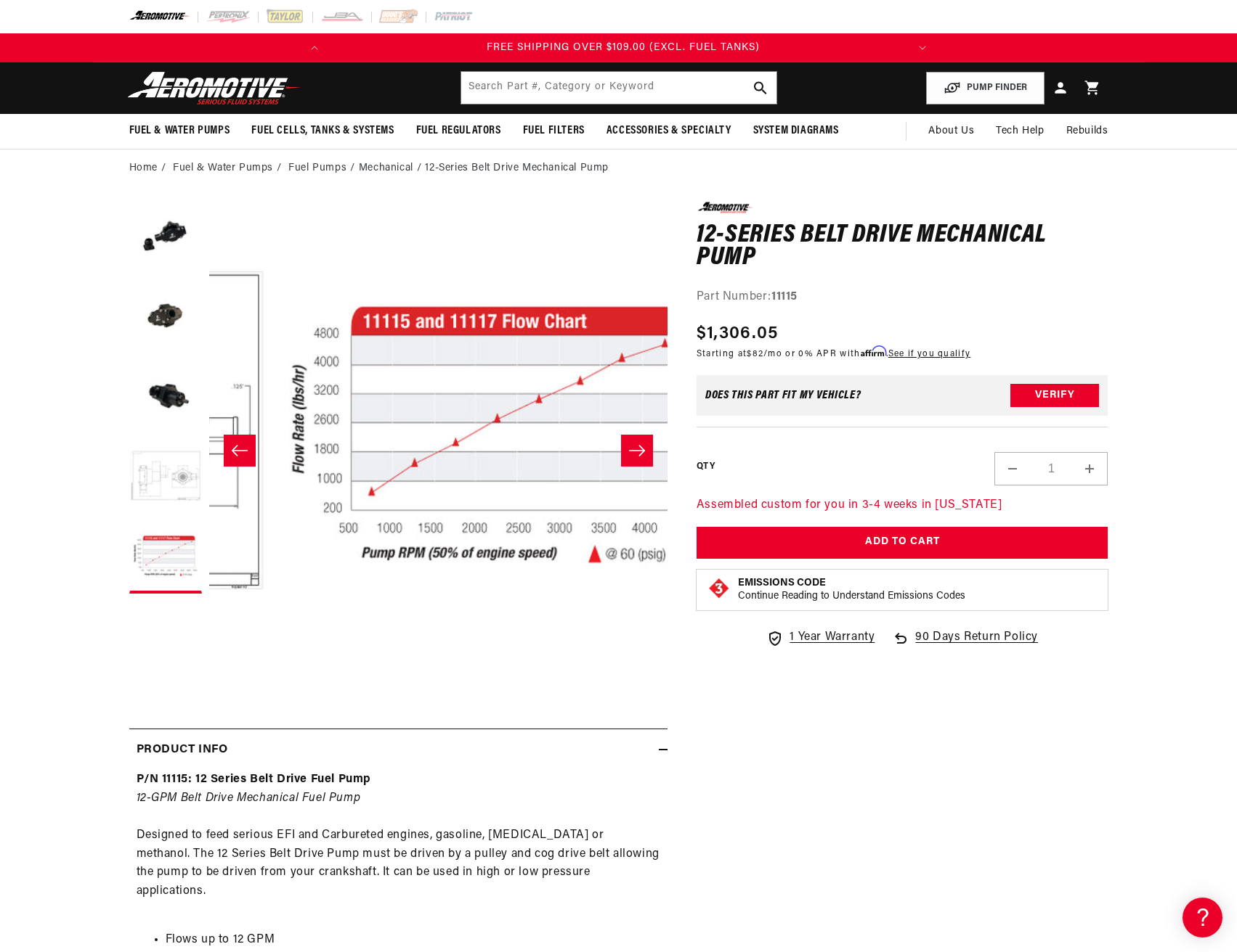
click at [165, 494] on button "Load image 4 in gallery view" at bounding box center [165, 477] width 73 height 73
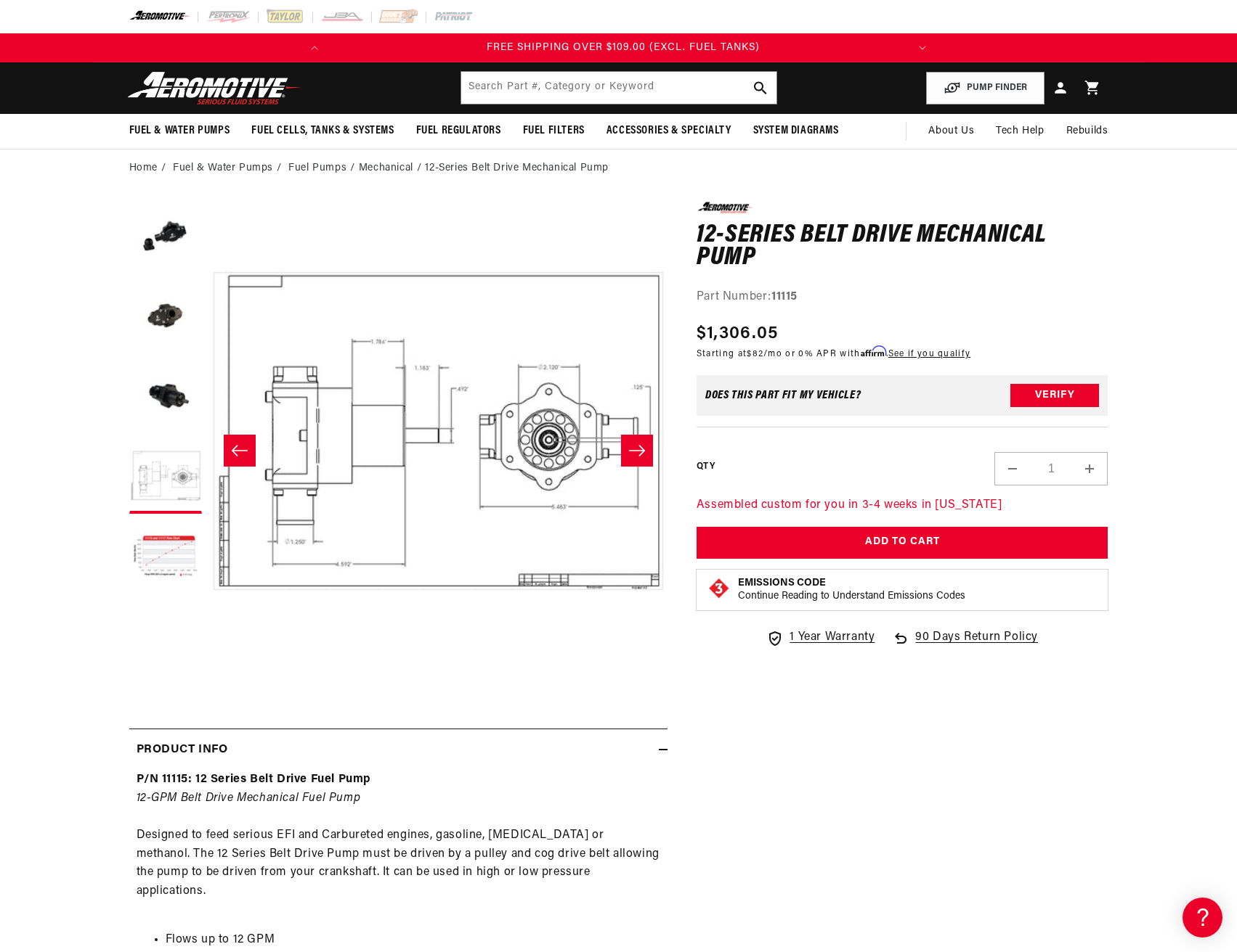
click at [629, 450] on icon "Slide right" at bounding box center [637, 451] width 18 height 14
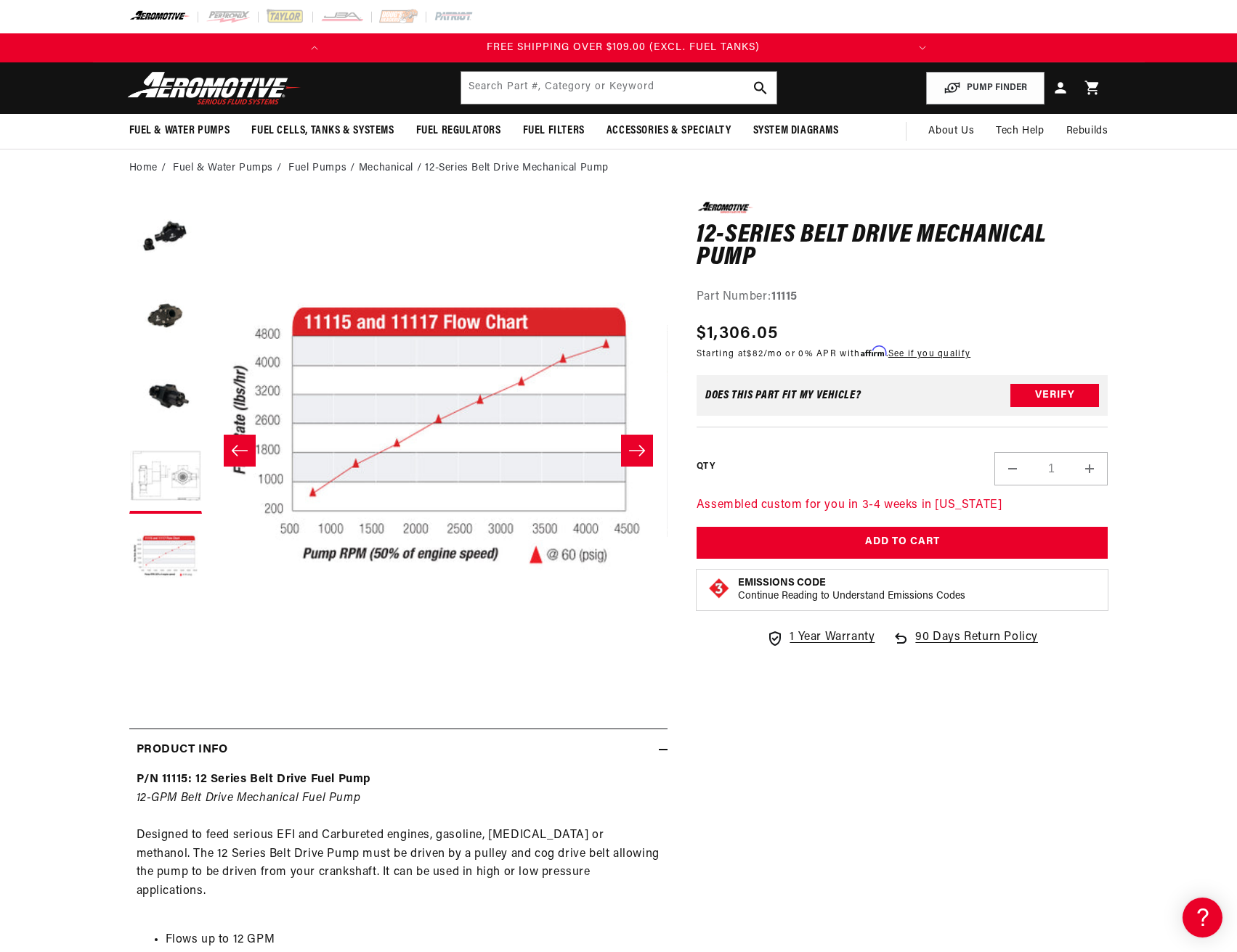
click at [629, 450] on icon "Slide right" at bounding box center [637, 451] width 18 height 14
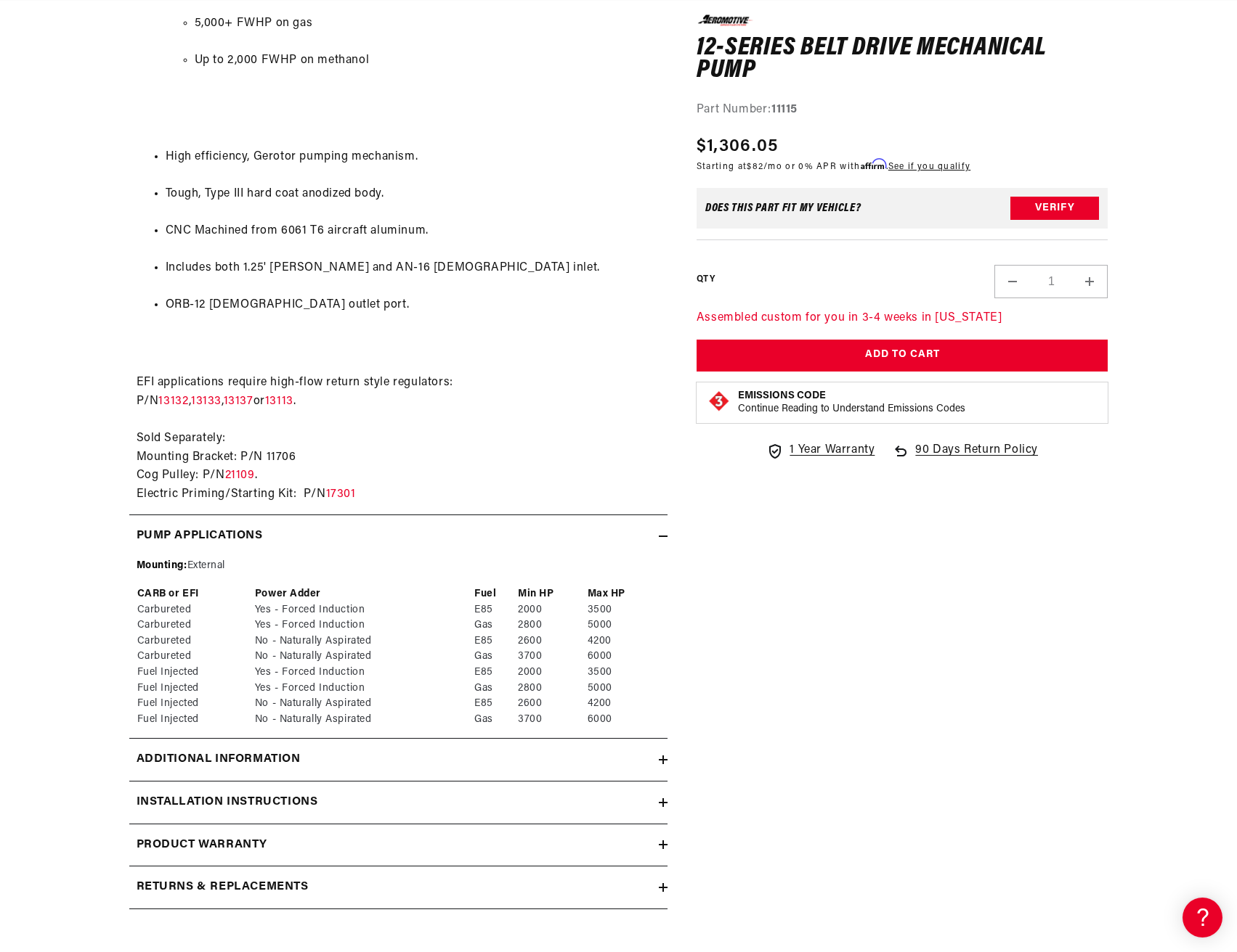
scroll to position [0, 0]
drag, startPoint x: 506, startPoint y: 667, endPoint x: 551, endPoint y: 669, distance: 45.0
click at [551, 681] on tr "Fuel Injected Yes - Forced Induction Gas 2800 5000" at bounding box center [398, 688] width 523 height 16
click at [559, 681] on td "2800" at bounding box center [552, 688] width 70 height 16
click at [550, 681] on td "2800" at bounding box center [552, 688] width 70 height 16
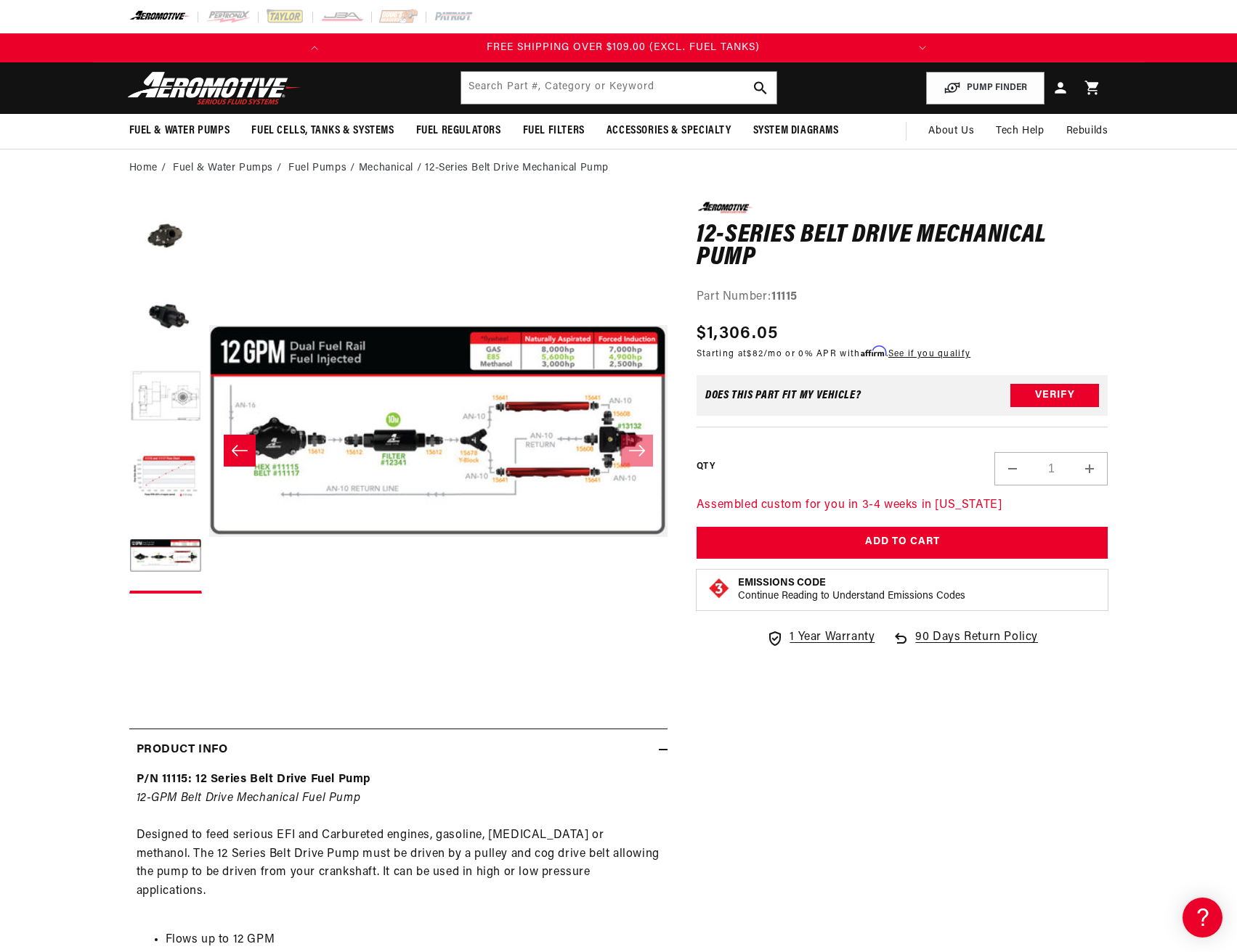
click at [244, 456] on icon "Slide left" at bounding box center [240, 451] width 18 height 14
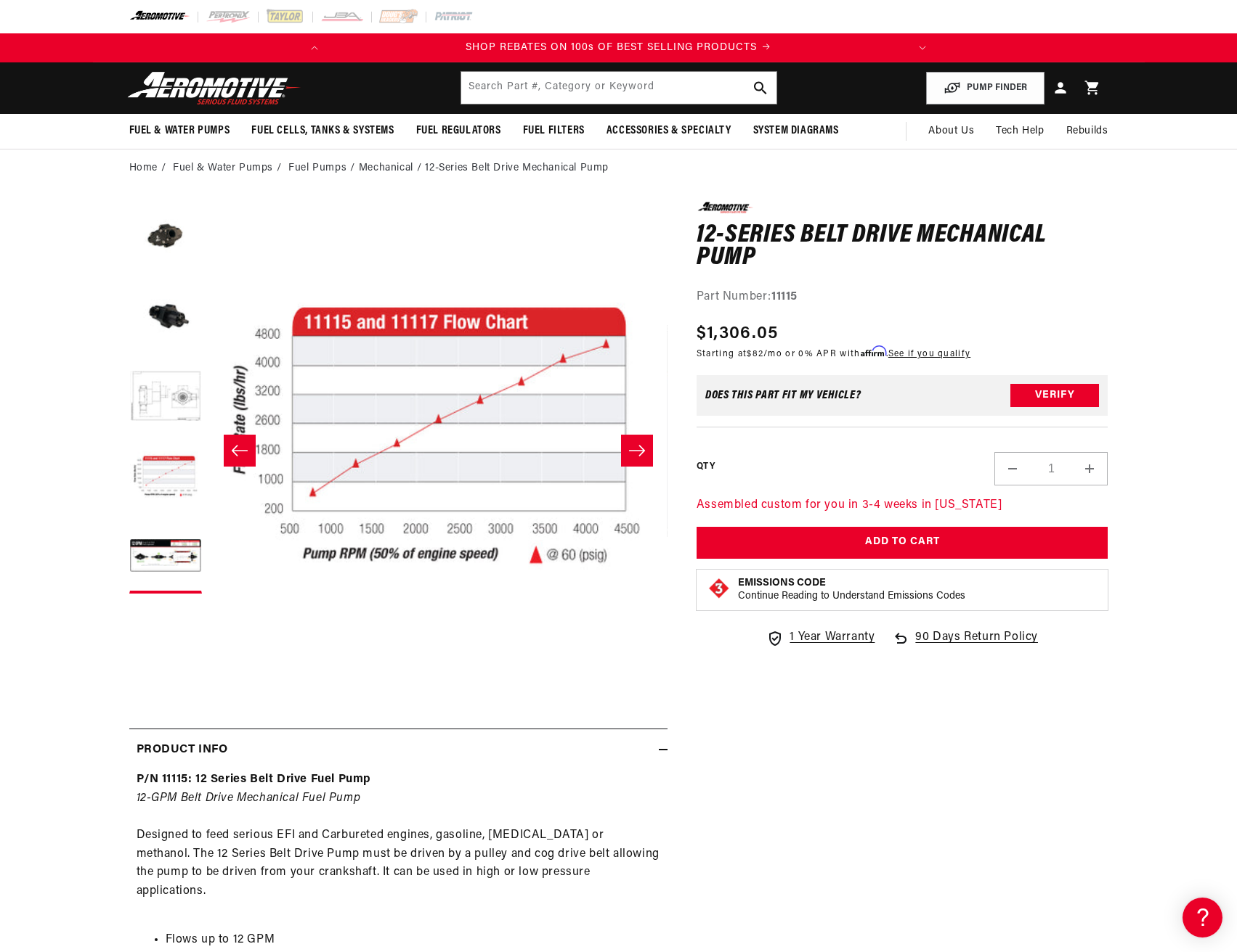
click at [244, 456] on icon "Slide left" at bounding box center [240, 451] width 18 height 14
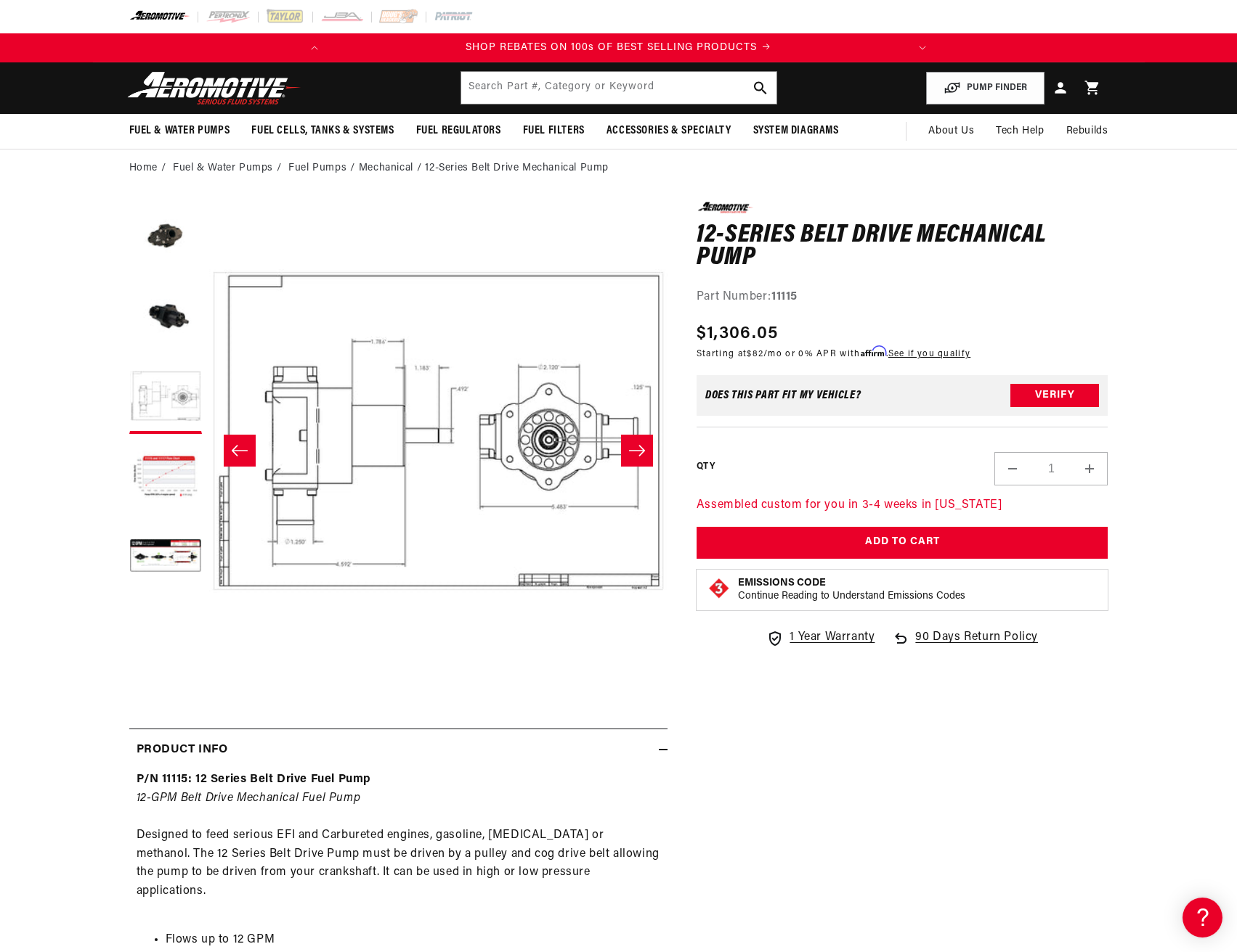
click at [244, 456] on icon "Slide left" at bounding box center [240, 451] width 18 height 14
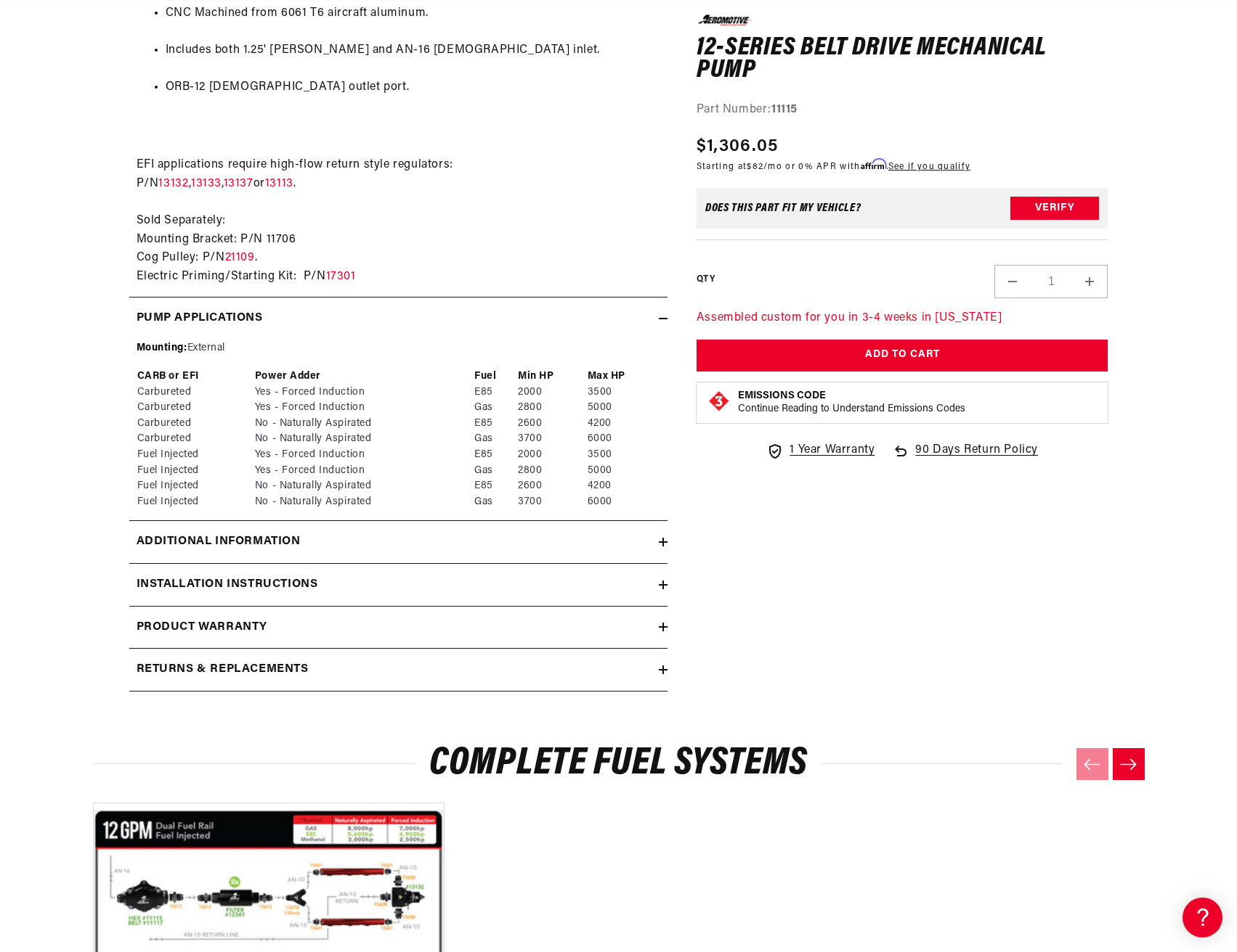
click at [462, 533] on div "Additional information" at bounding box center [394, 542] width 529 height 19
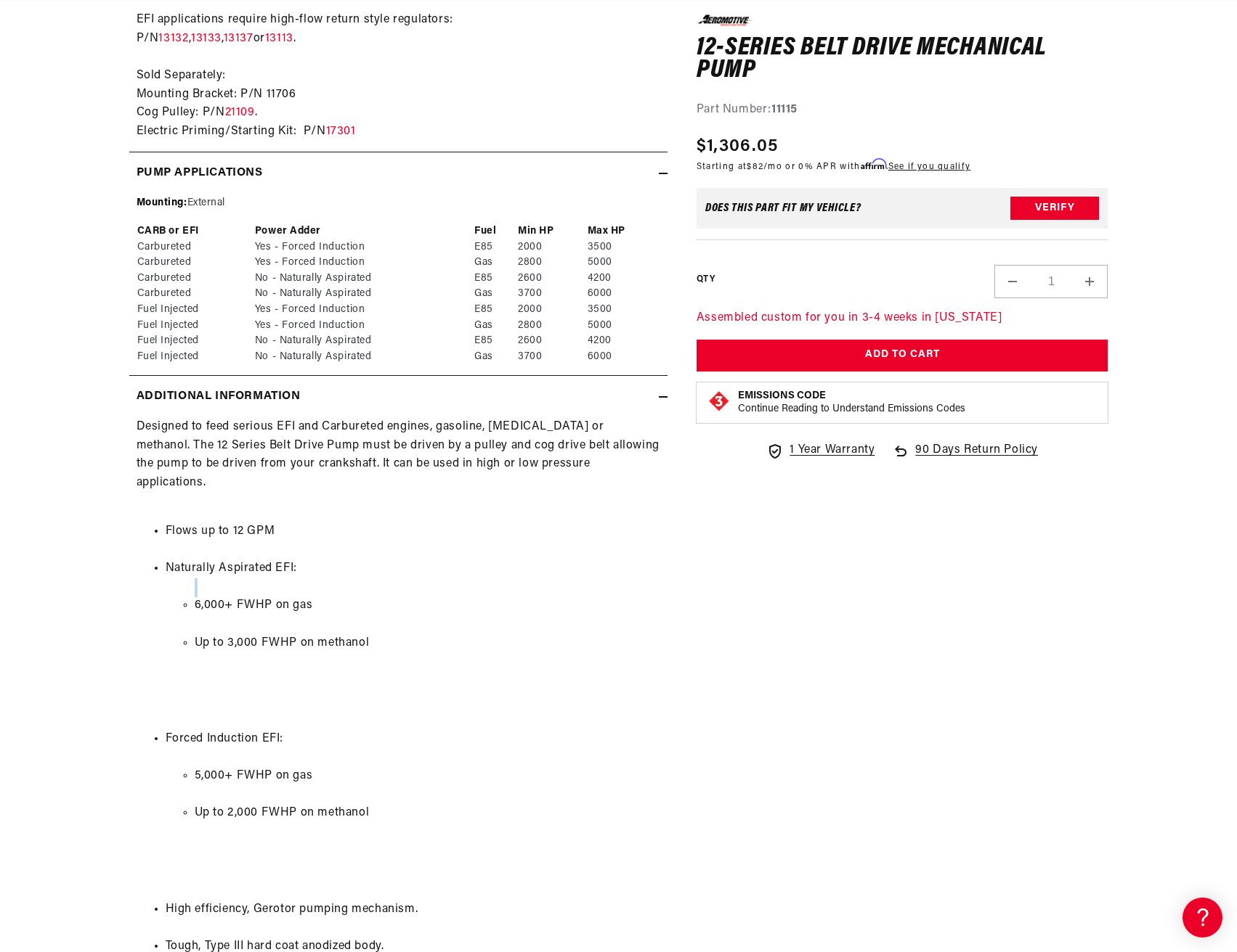
drag, startPoint x: 165, startPoint y: 568, endPoint x: 349, endPoint y: 558, distance: 184.3
click at [349, 578] on ul "6,000+ FWHP on gas Up to 3,000 FWHP on methanol" at bounding box center [412, 624] width 494 height 93
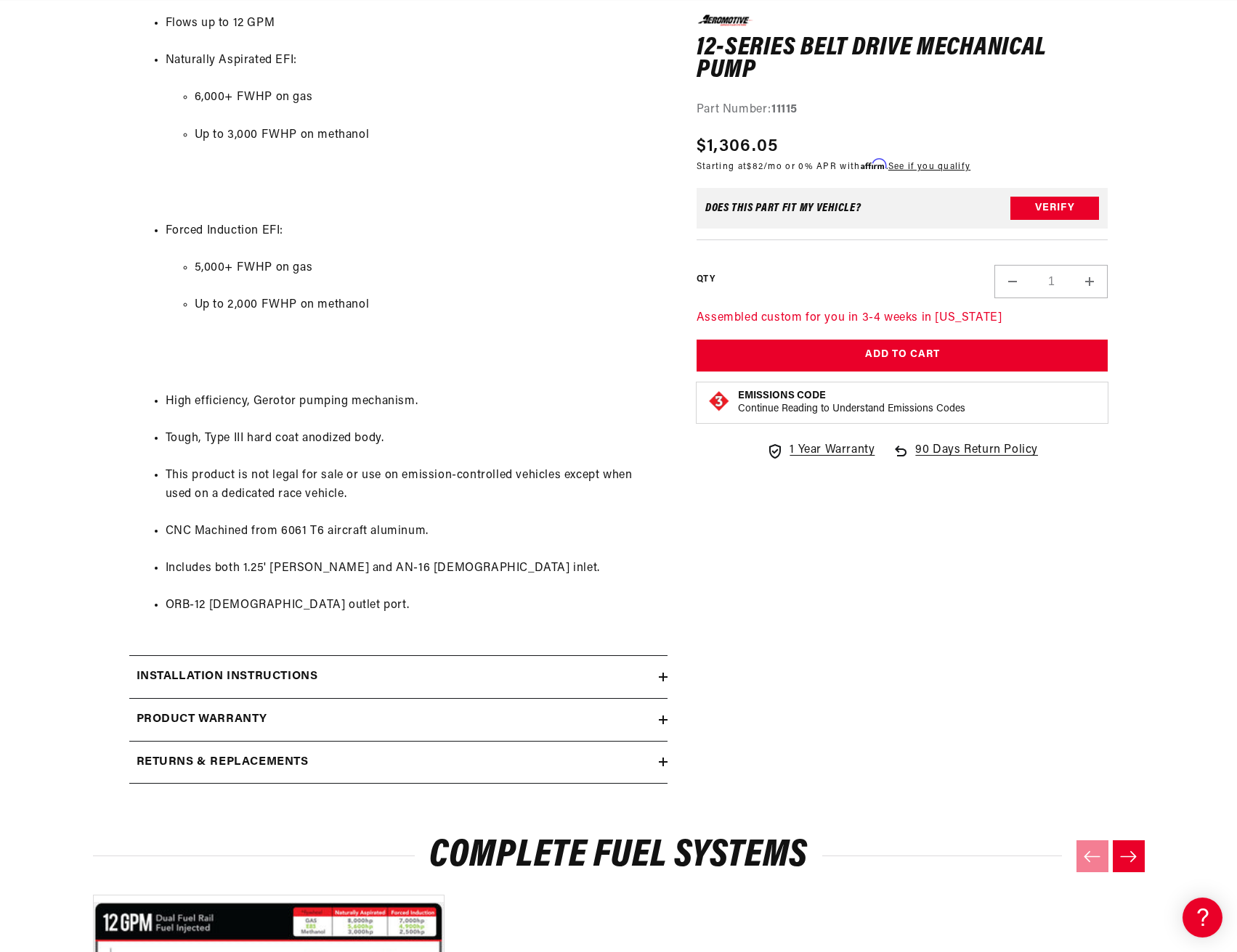
click at [304, 711] on div "Product warranty" at bounding box center [394, 720] width 529 height 19
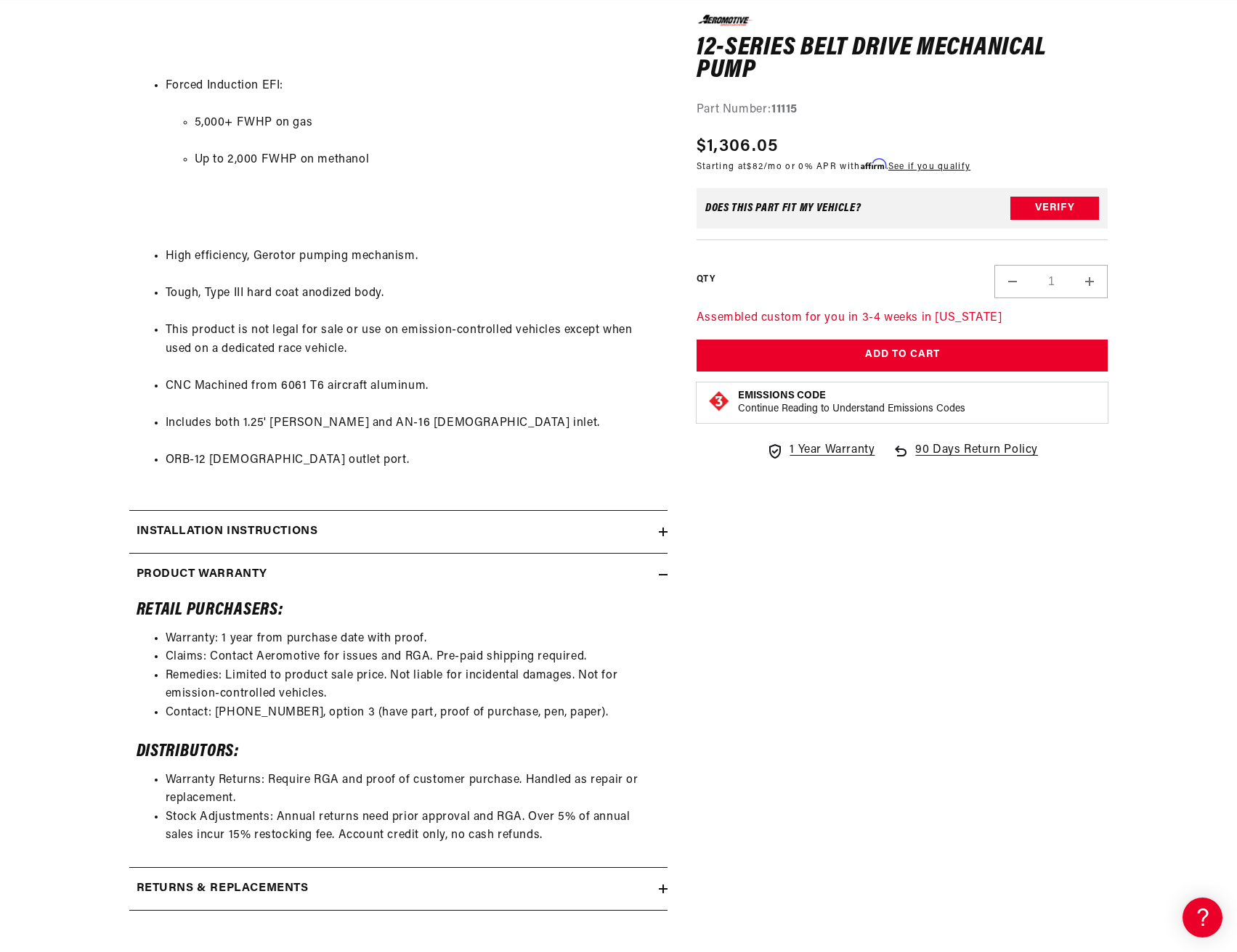
click at [286, 522] on h2 "Installation Instructions" at bounding box center [227, 531] width 181 height 19
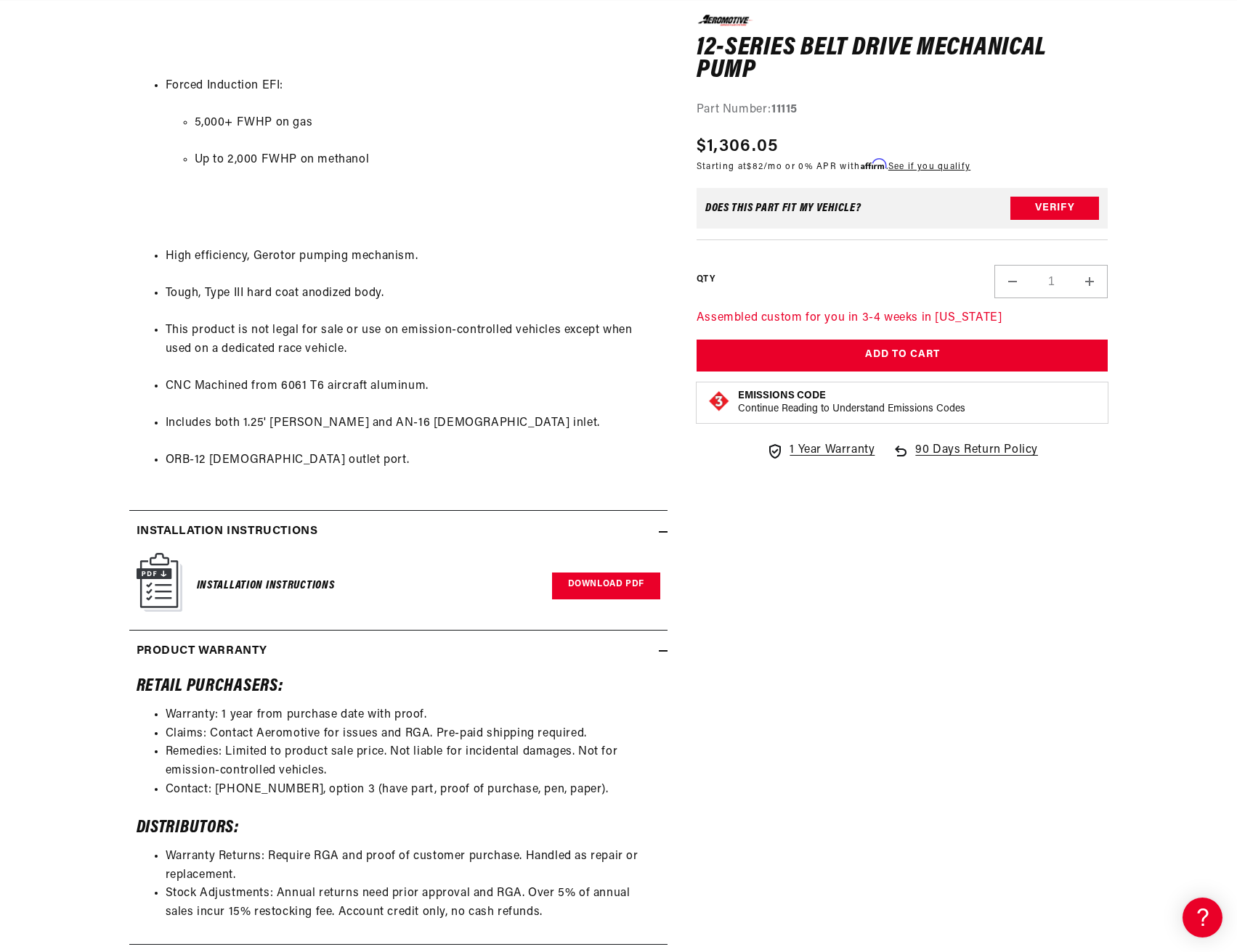
click at [600, 572] on link "Download PDF" at bounding box center [606, 586] width 109 height 27
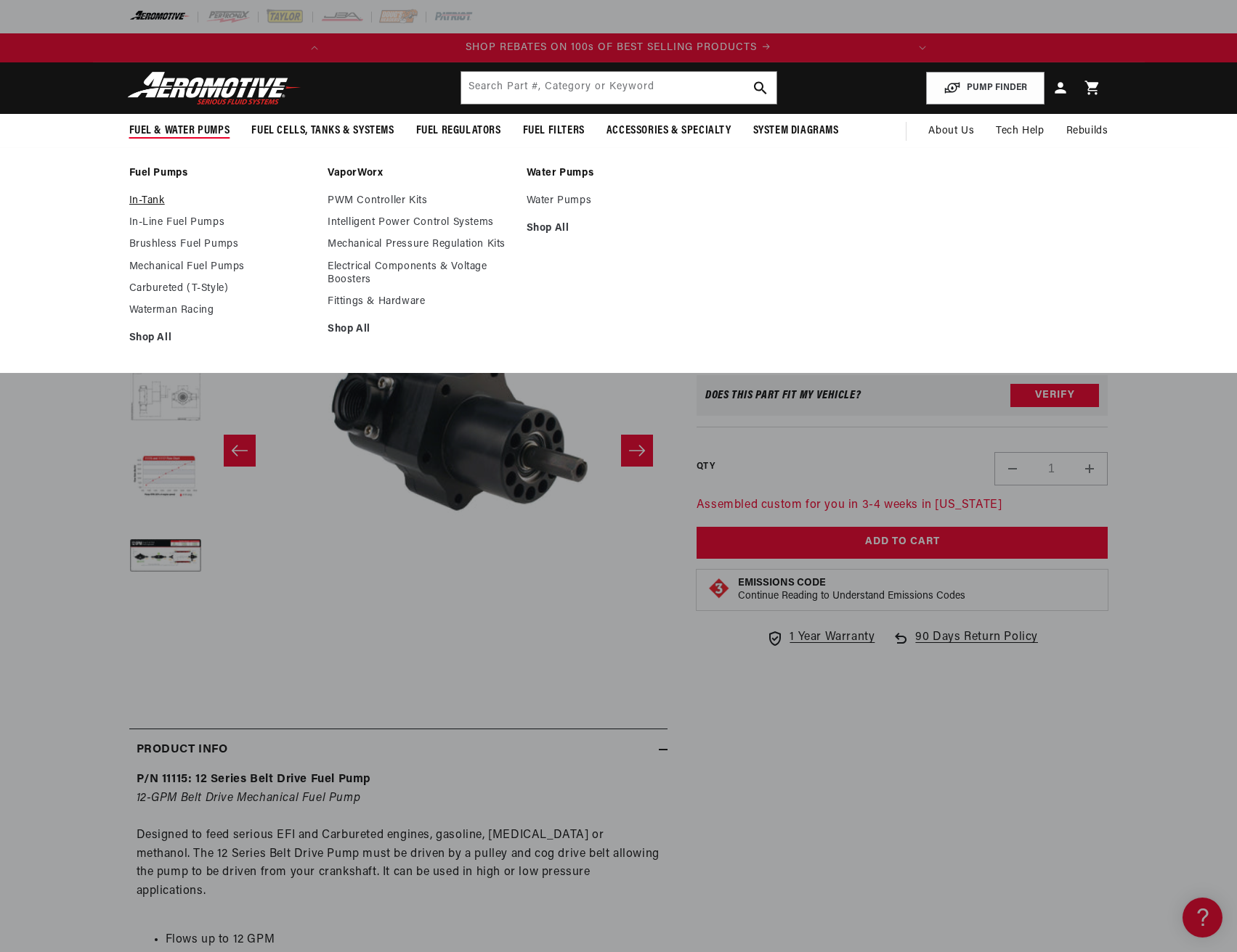
click at [146, 198] on link "In-Tank" at bounding box center [221, 201] width 184 height 13
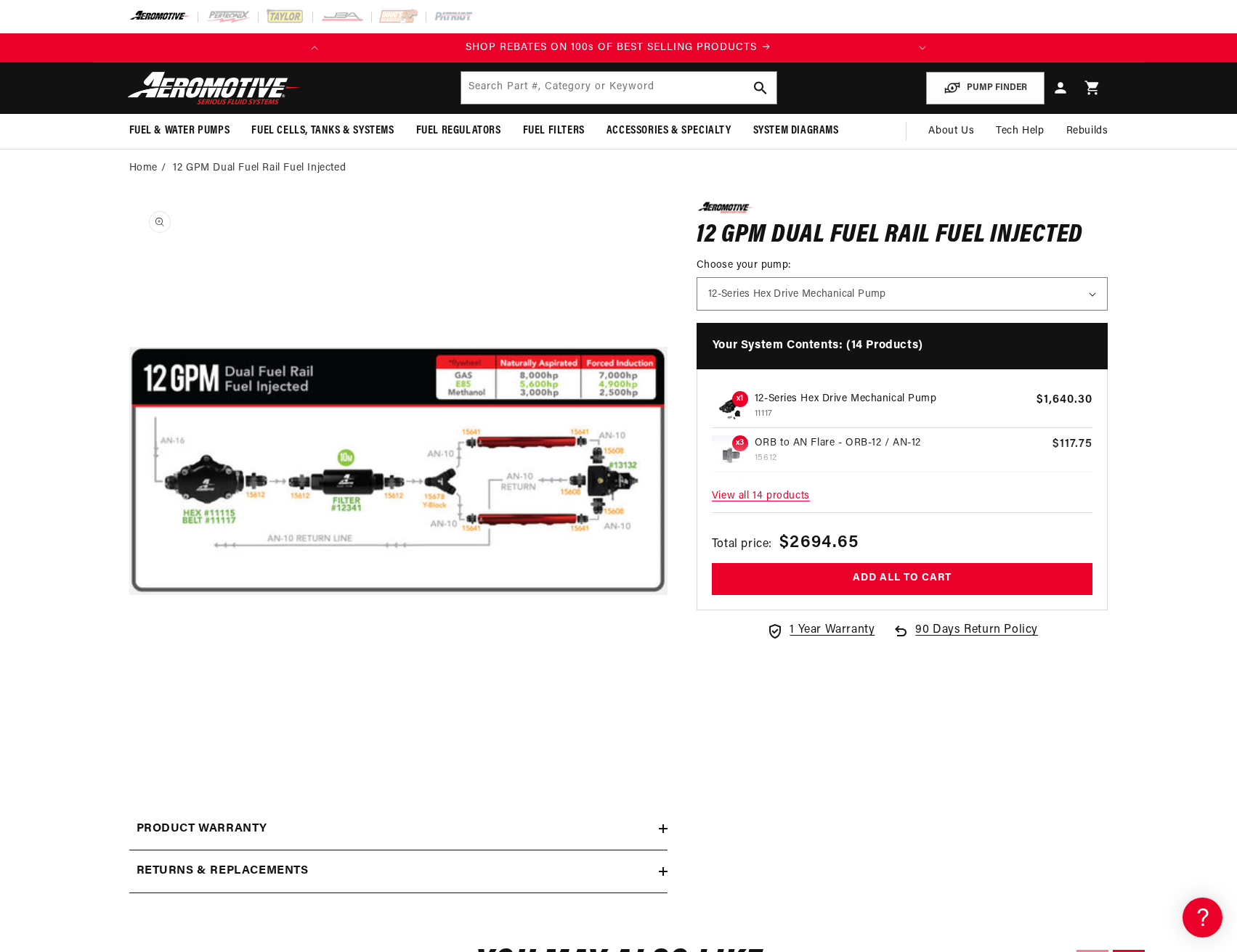
scroll to position [1, 0]
click at [129, 740] on button "Open media 1 in modal" at bounding box center [129, 740] width 0 height 0
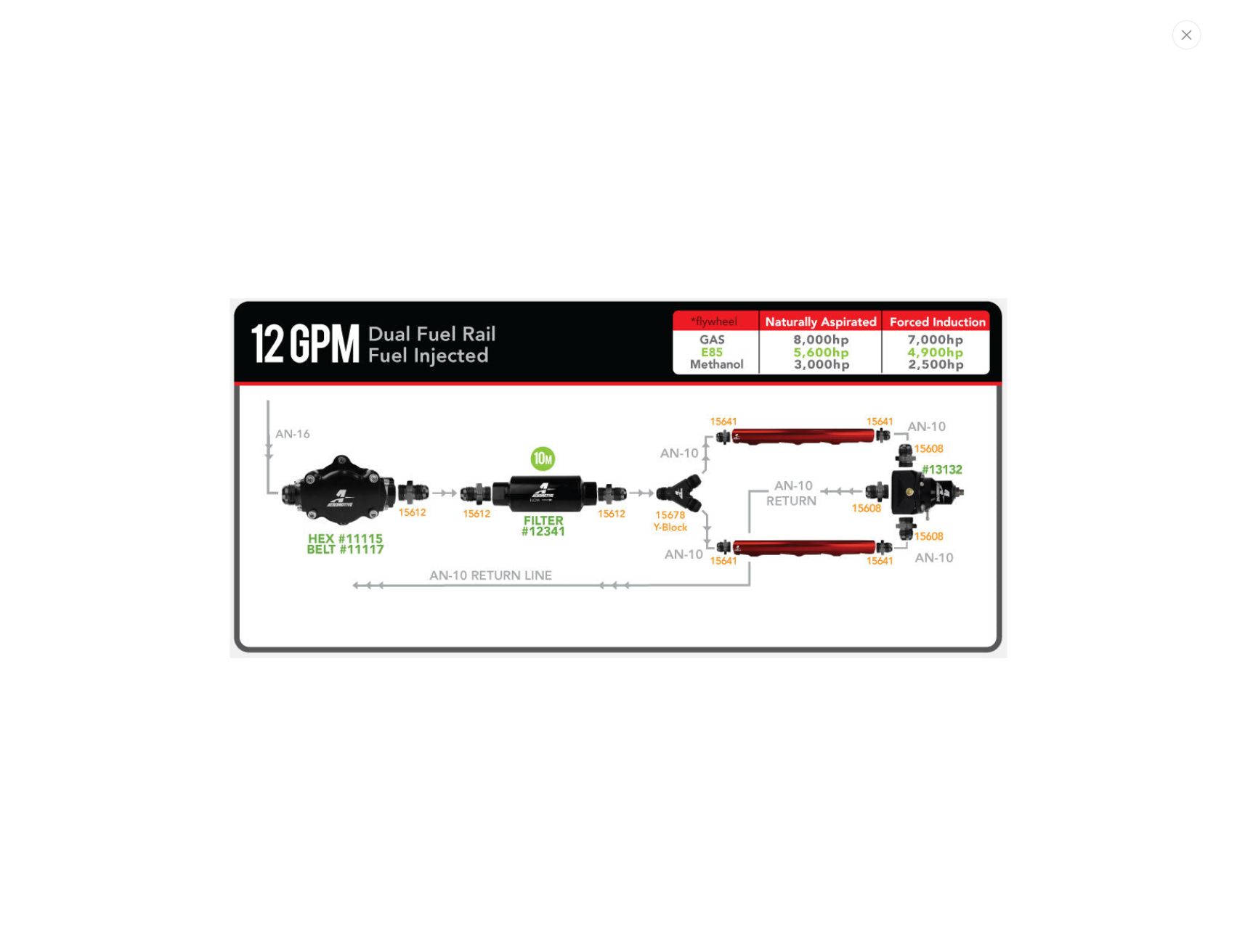
scroll to position [0, 574]
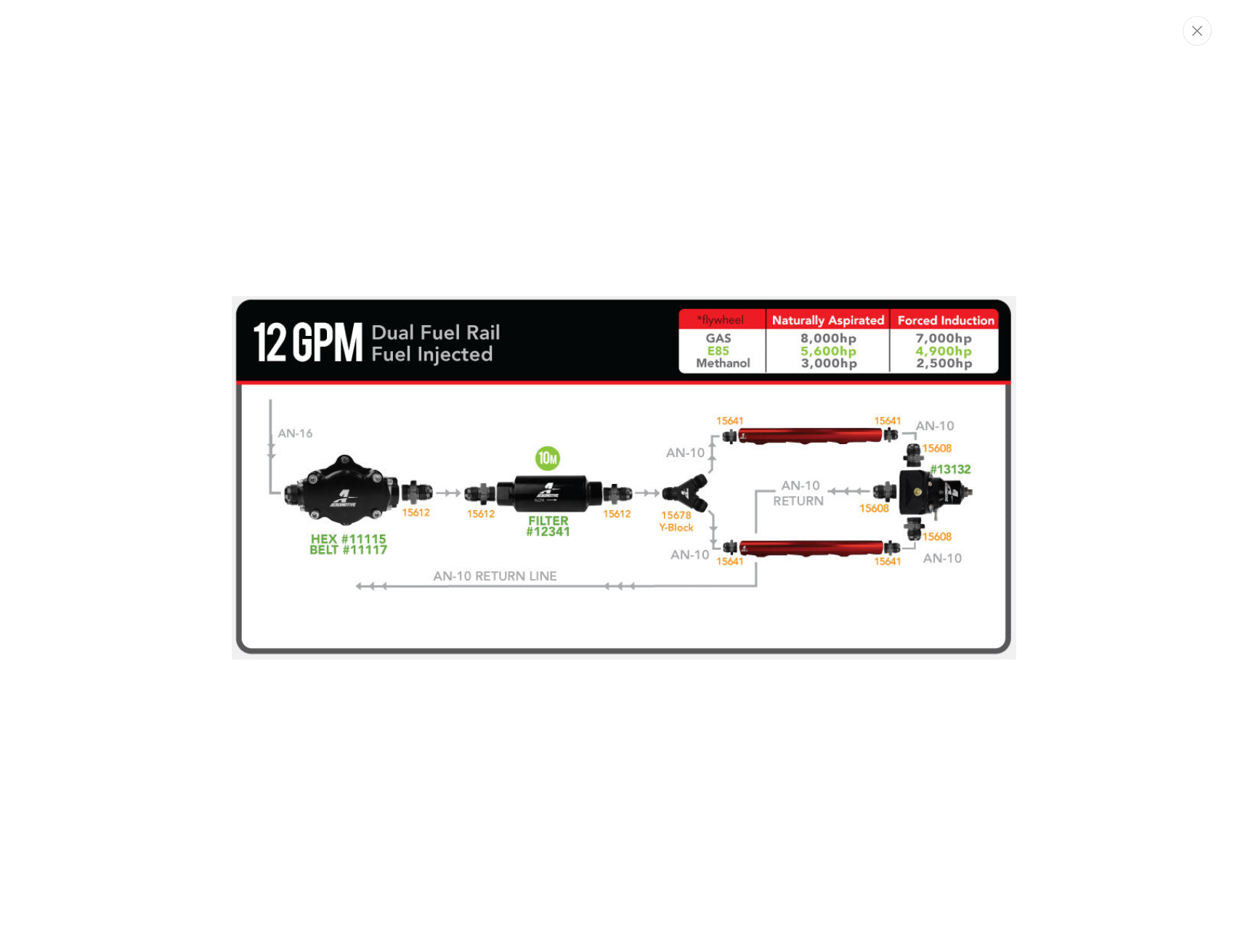
click at [959, 683] on div "Media gallery" at bounding box center [624, 476] width 1248 height 952
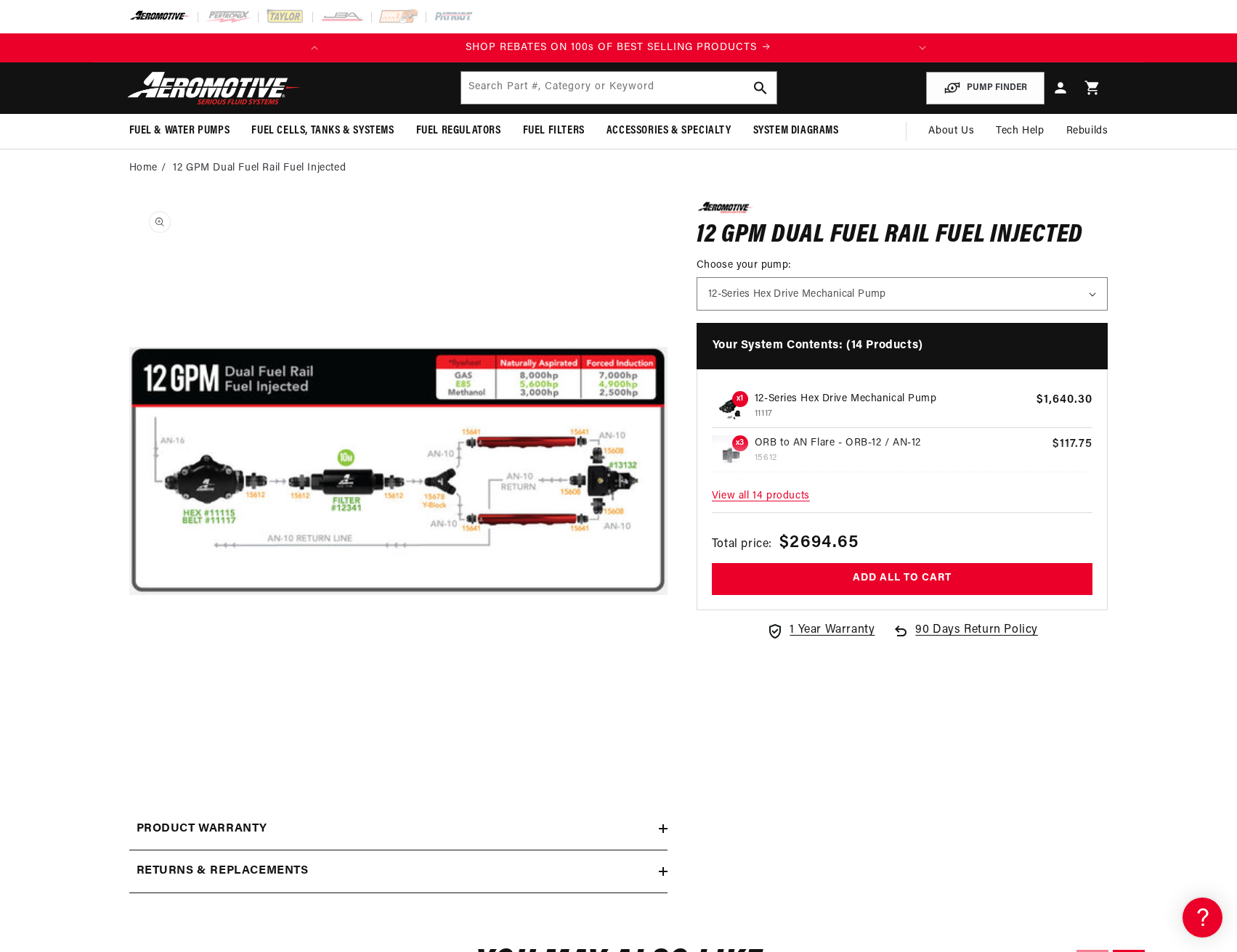
scroll to position [1, 0]
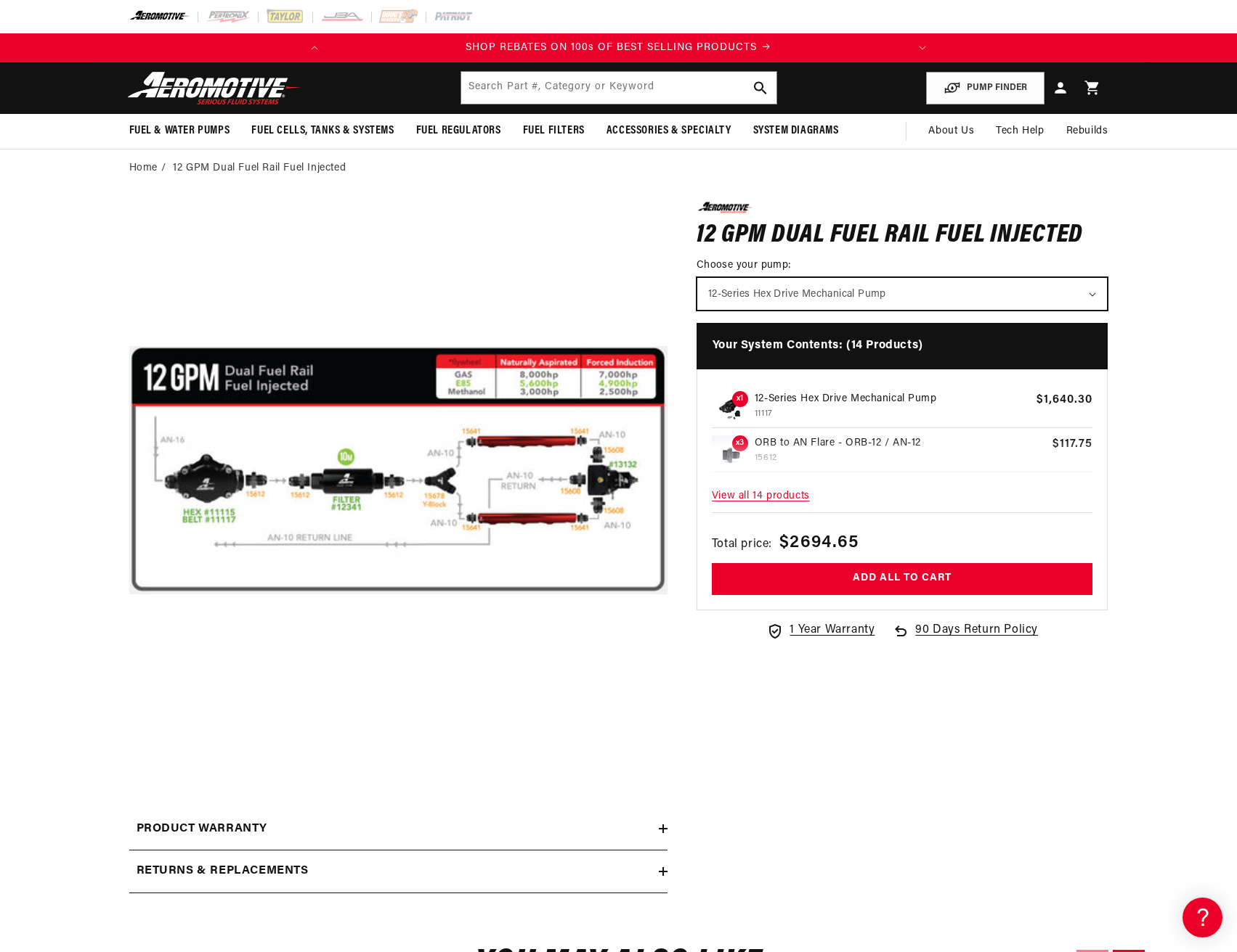
click at [781, 295] on select "12-Series Hex Drive Mechanical Pump 12-Series Belt Drive Mechanical Pump" at bounding box center [902, 294] width 411 height 32
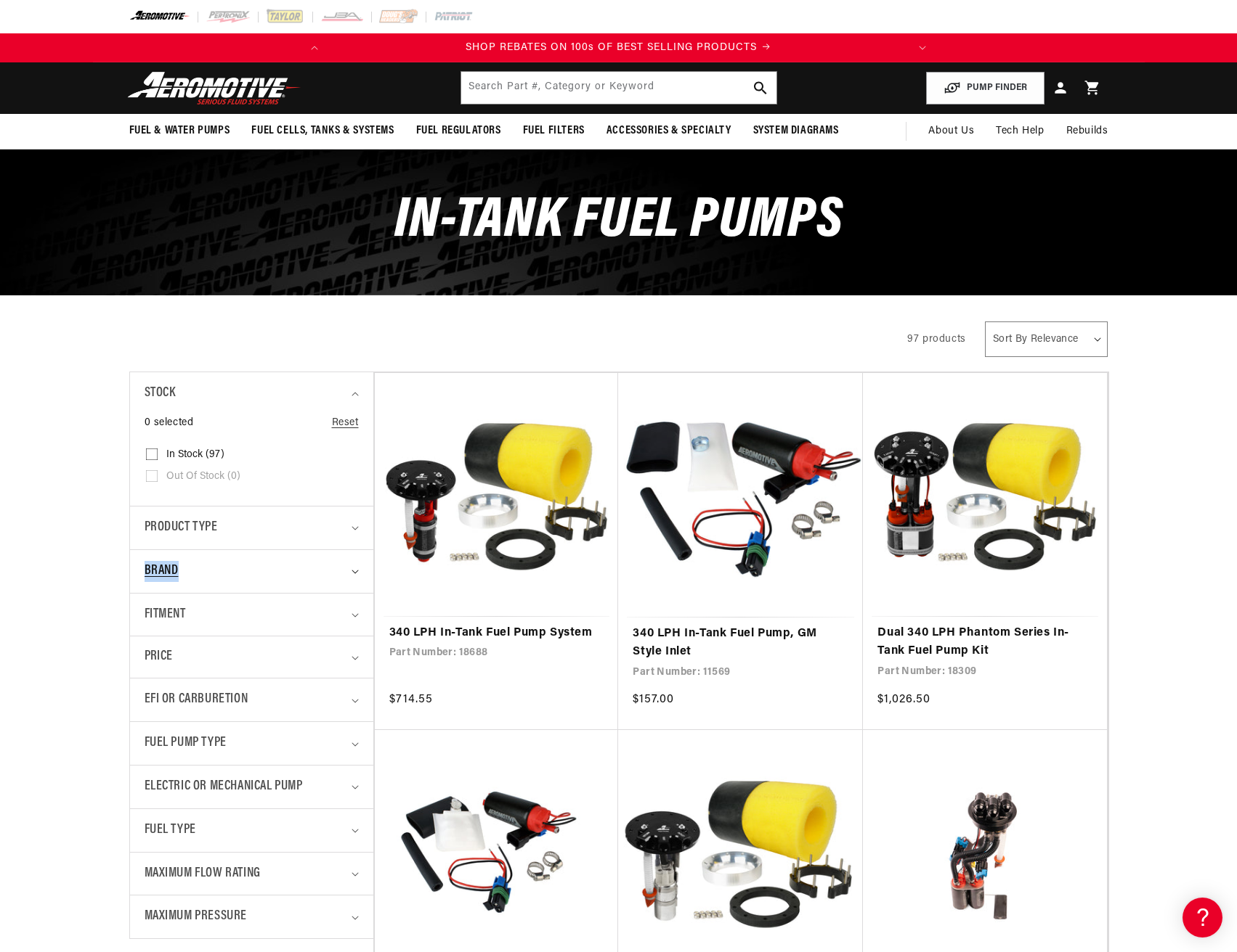
click at [276, 552] on div "Stock 0 selected Reset Stock In stock (97) In stock (97 products)" at bounding box center [251, 654] width 243 height 567
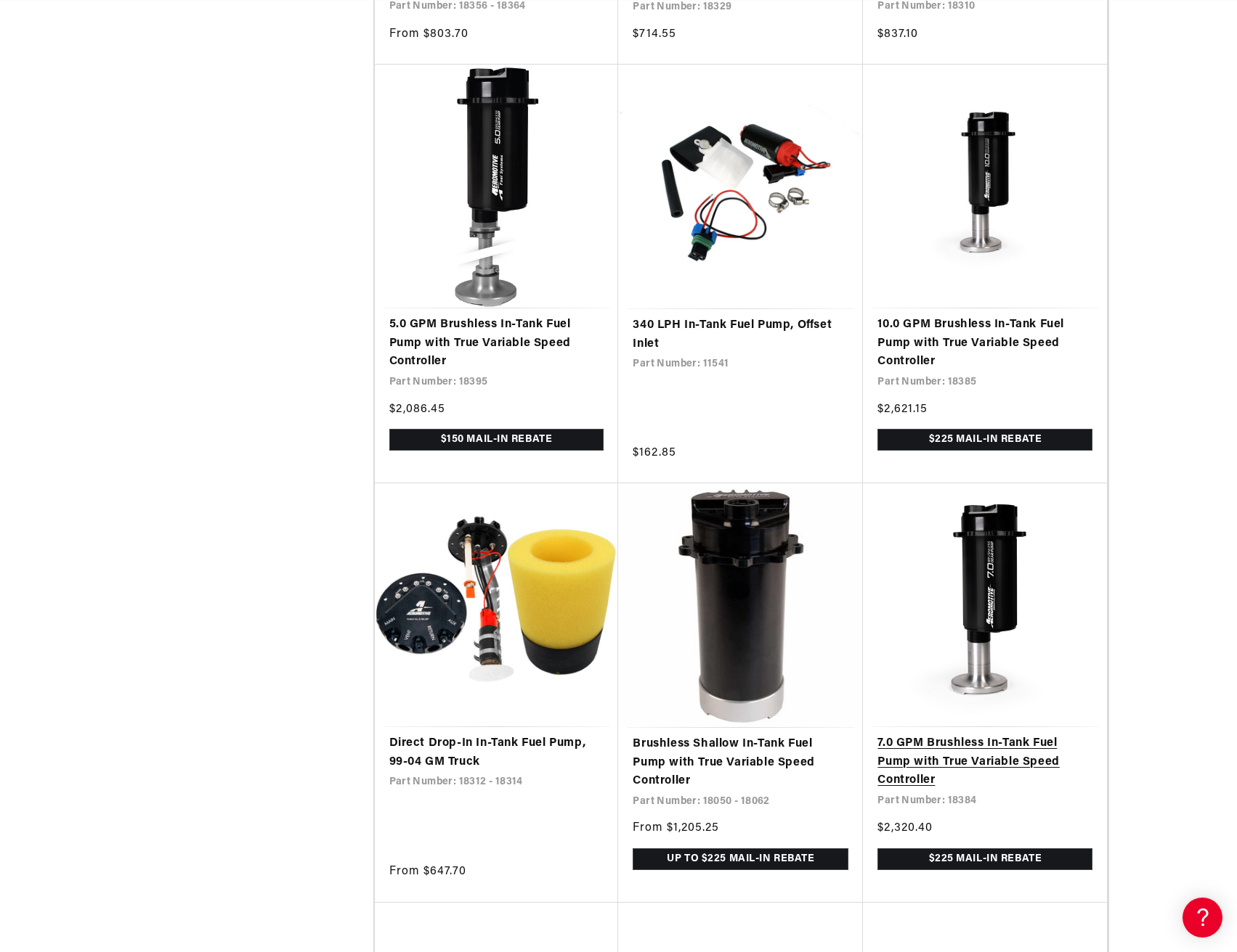
click at [940, 760] on link "7.0 GPM Brushless In-Tank Fuel Pump with True Variable Speed Controller" at bounding box center [985, 762] width 215 height 56
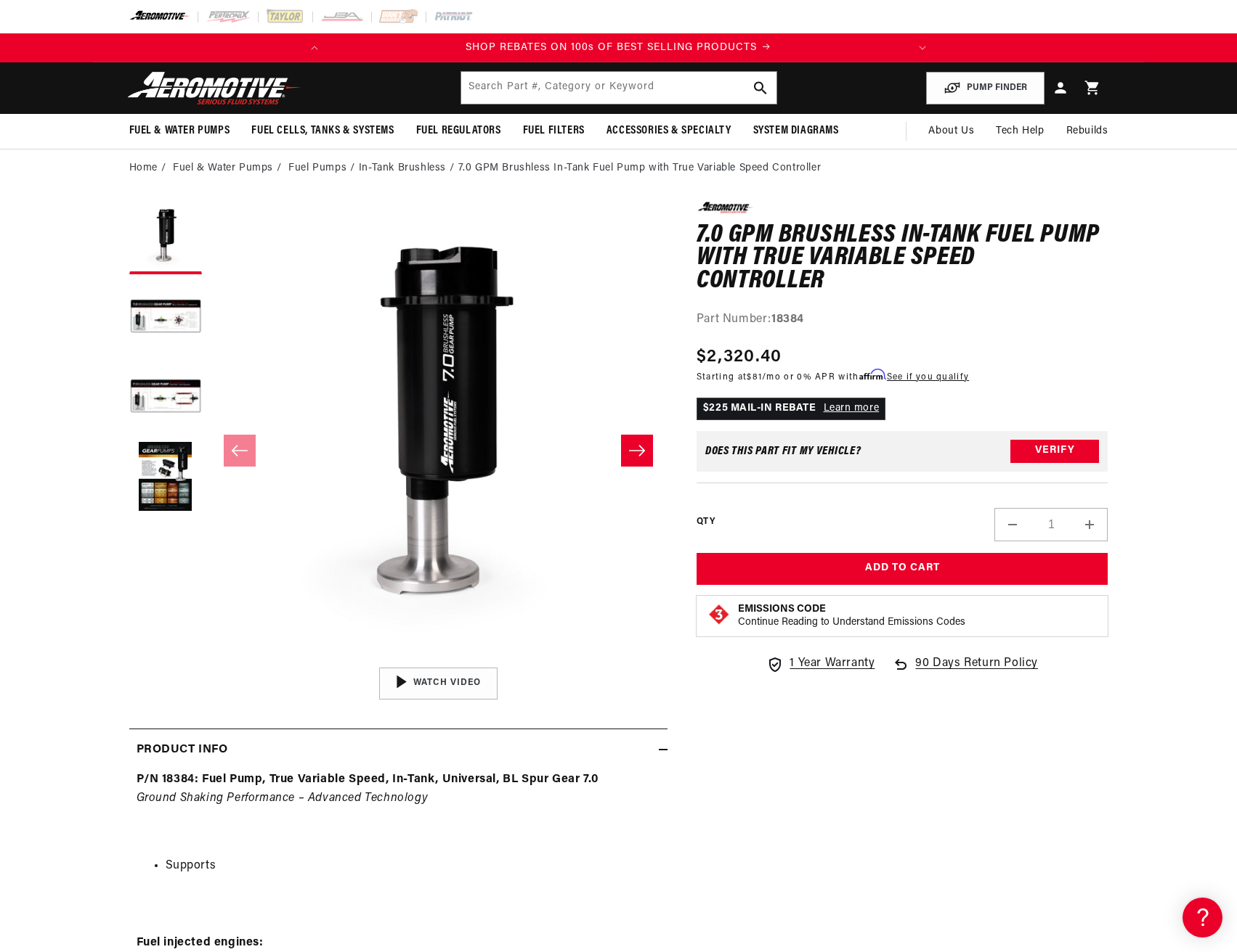
click at [645, 452] on icon "Slide right" at bounding box center [637, 451] width 18 height 14
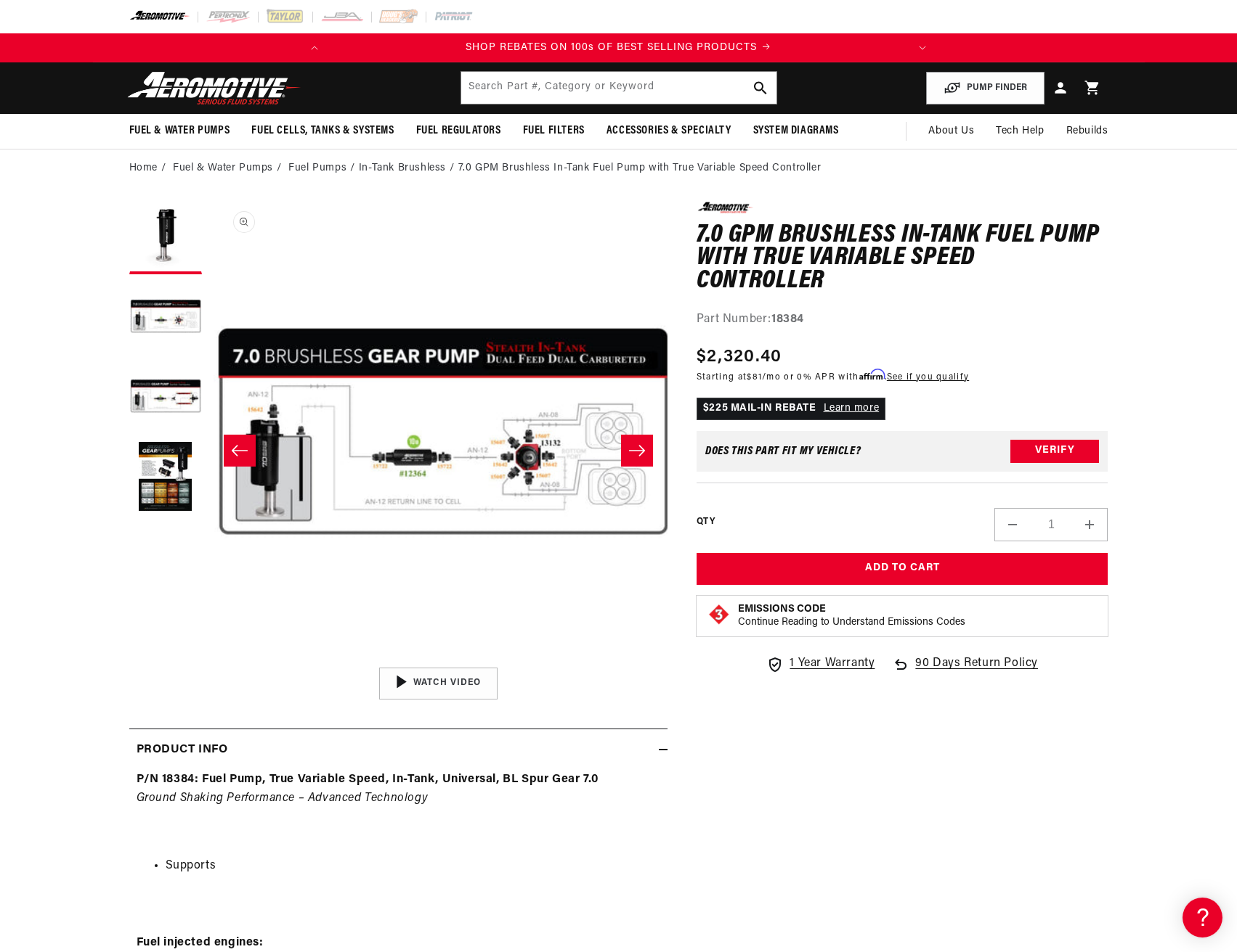
scroll to position [0, 458]
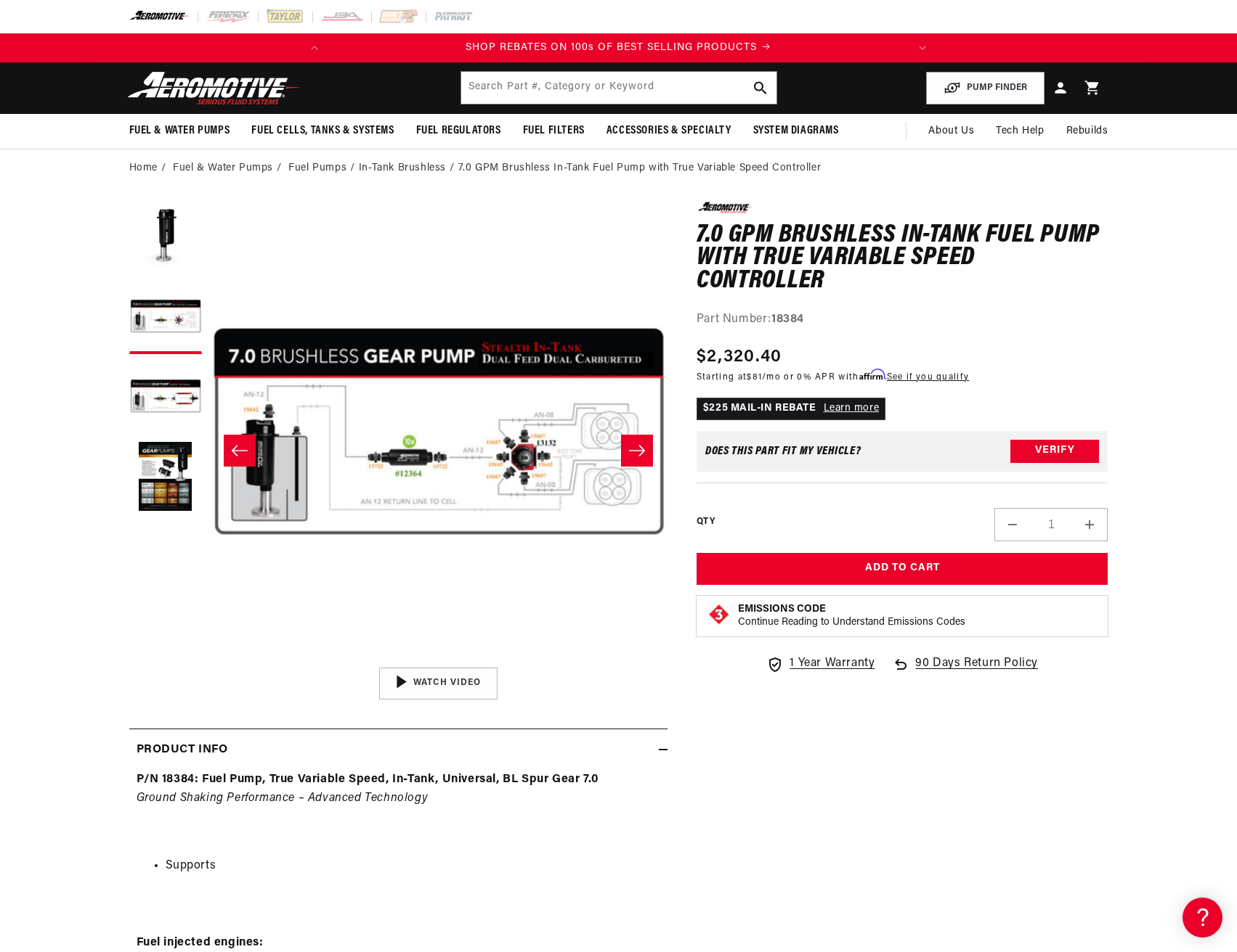
click at [633, 458] on button "Slide right" at bounding box center [637, 451] width 32 height 32
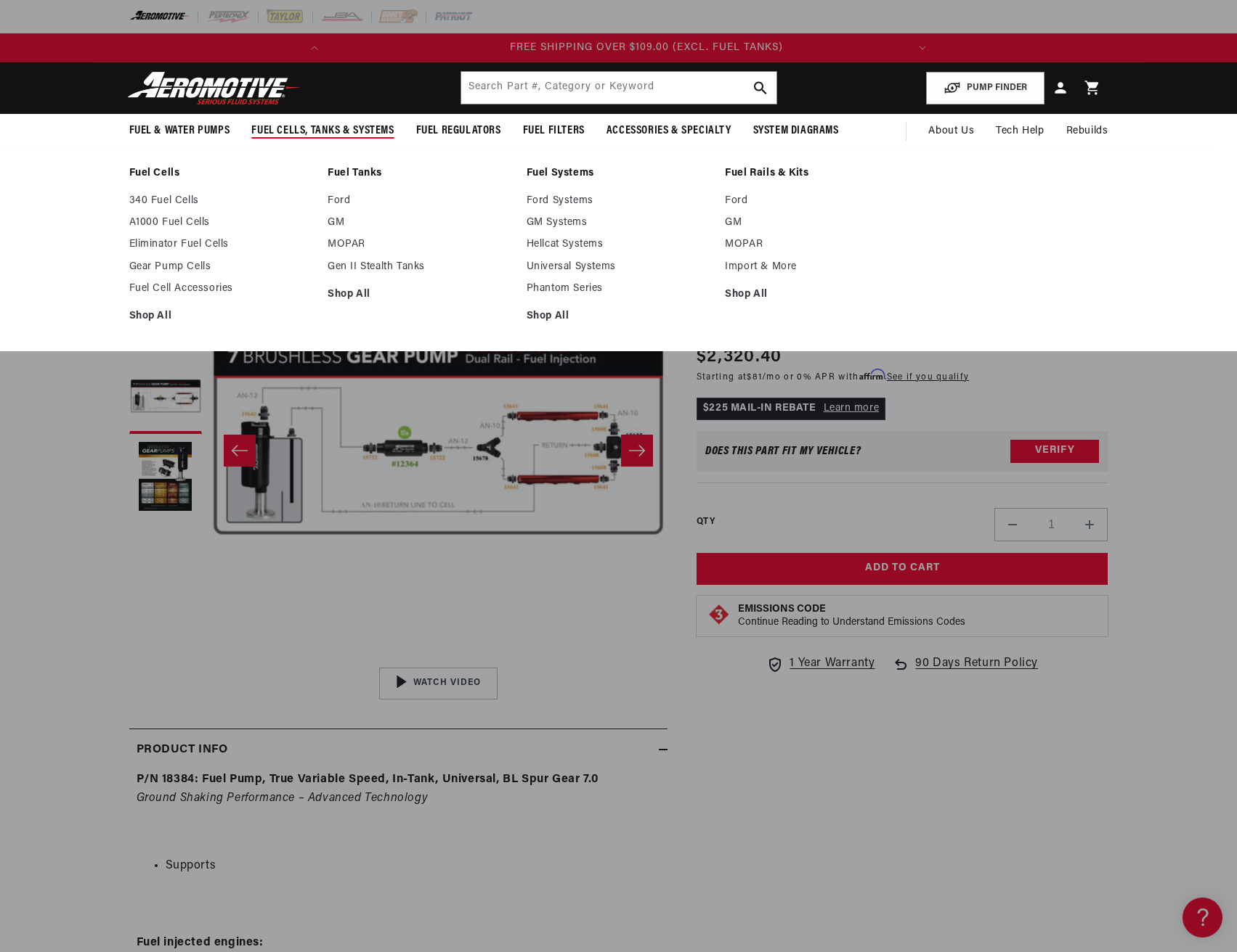
scroll to position [0, 574]
click at [160, 173] on link "Fuel Cells" at bounding box center [221, 174] width 184 height 13
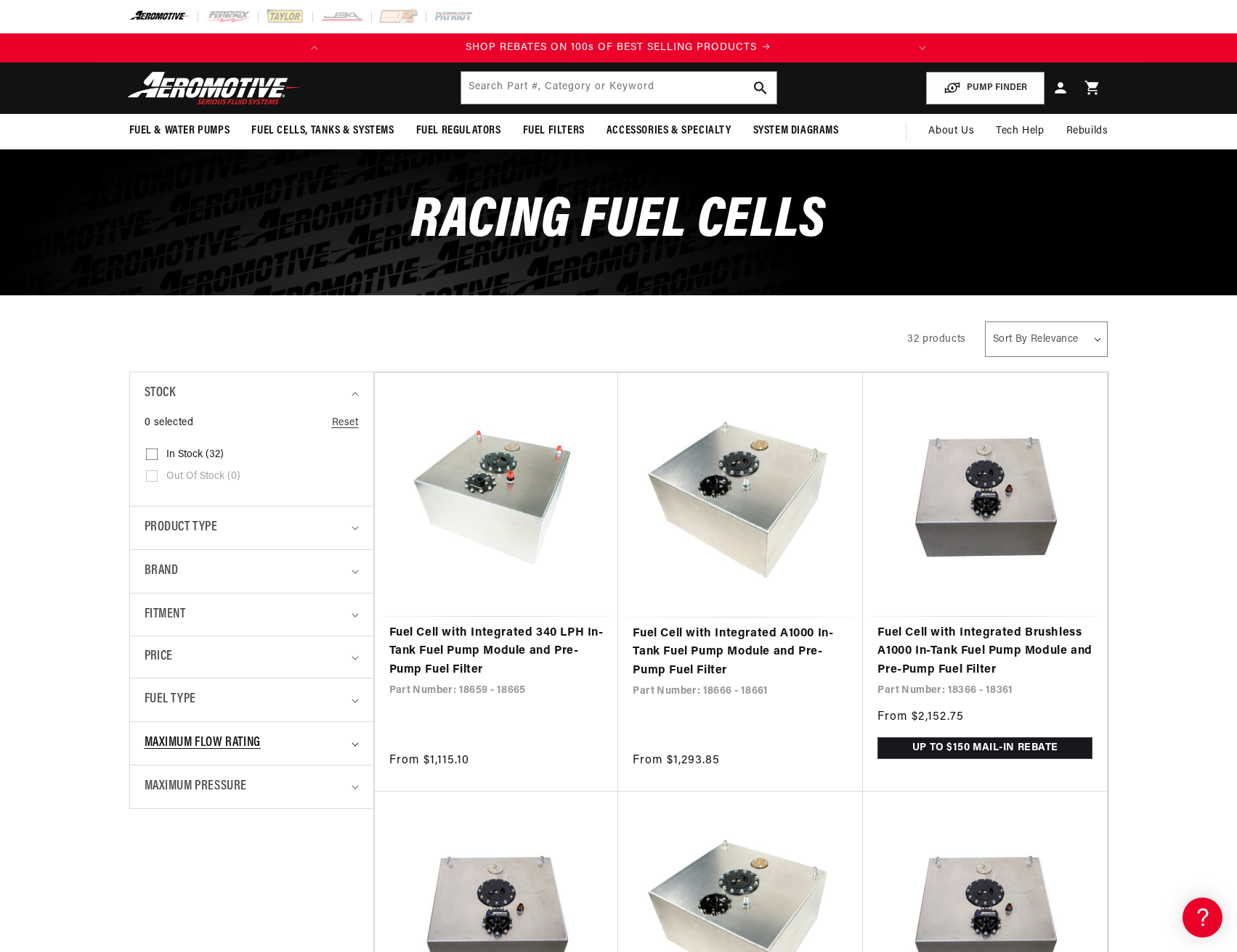
click at [232, 745] on span "Maximum Flow Rating" at bounding box center [202, 743] width 116 height 21
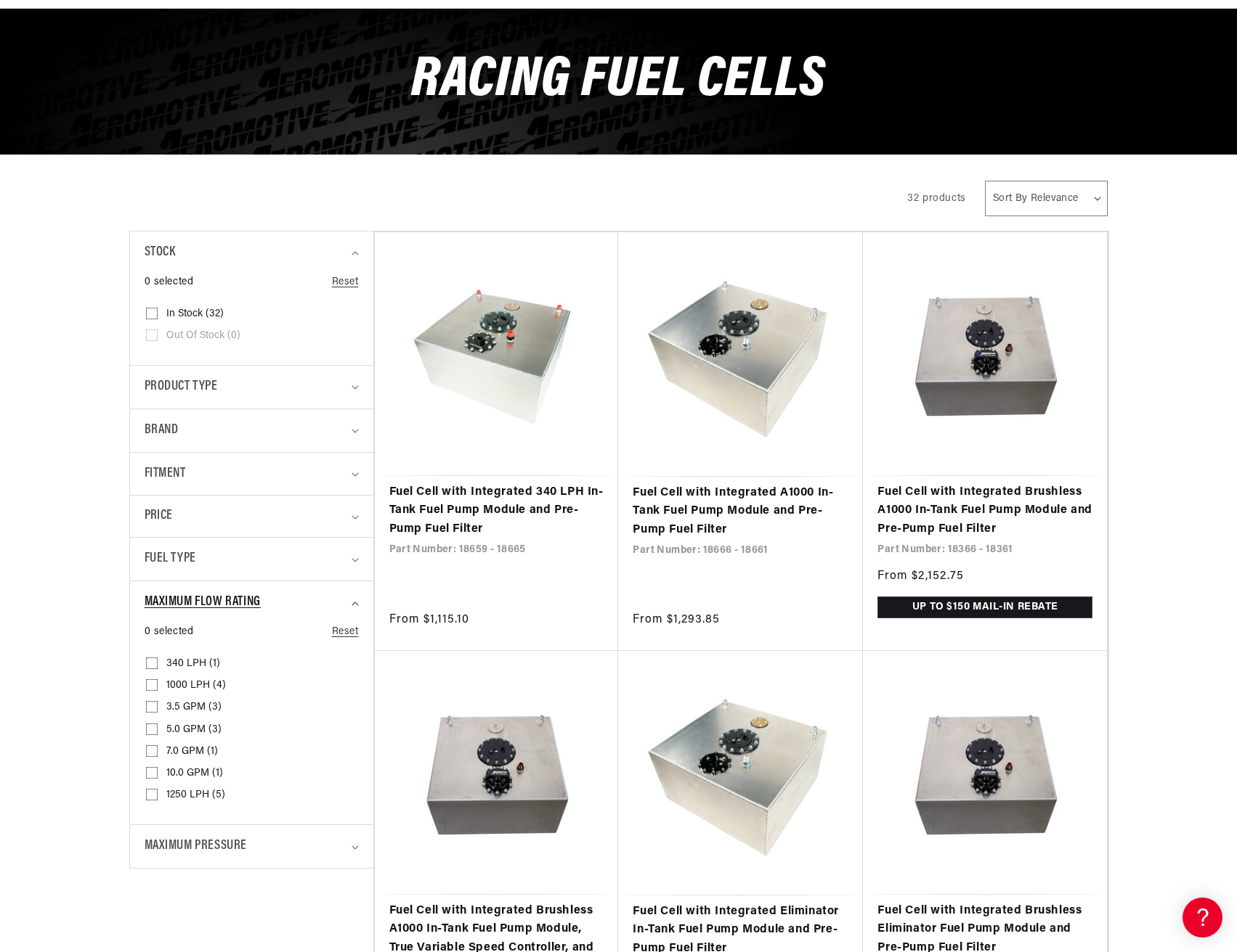
scroll to position [145, 0]
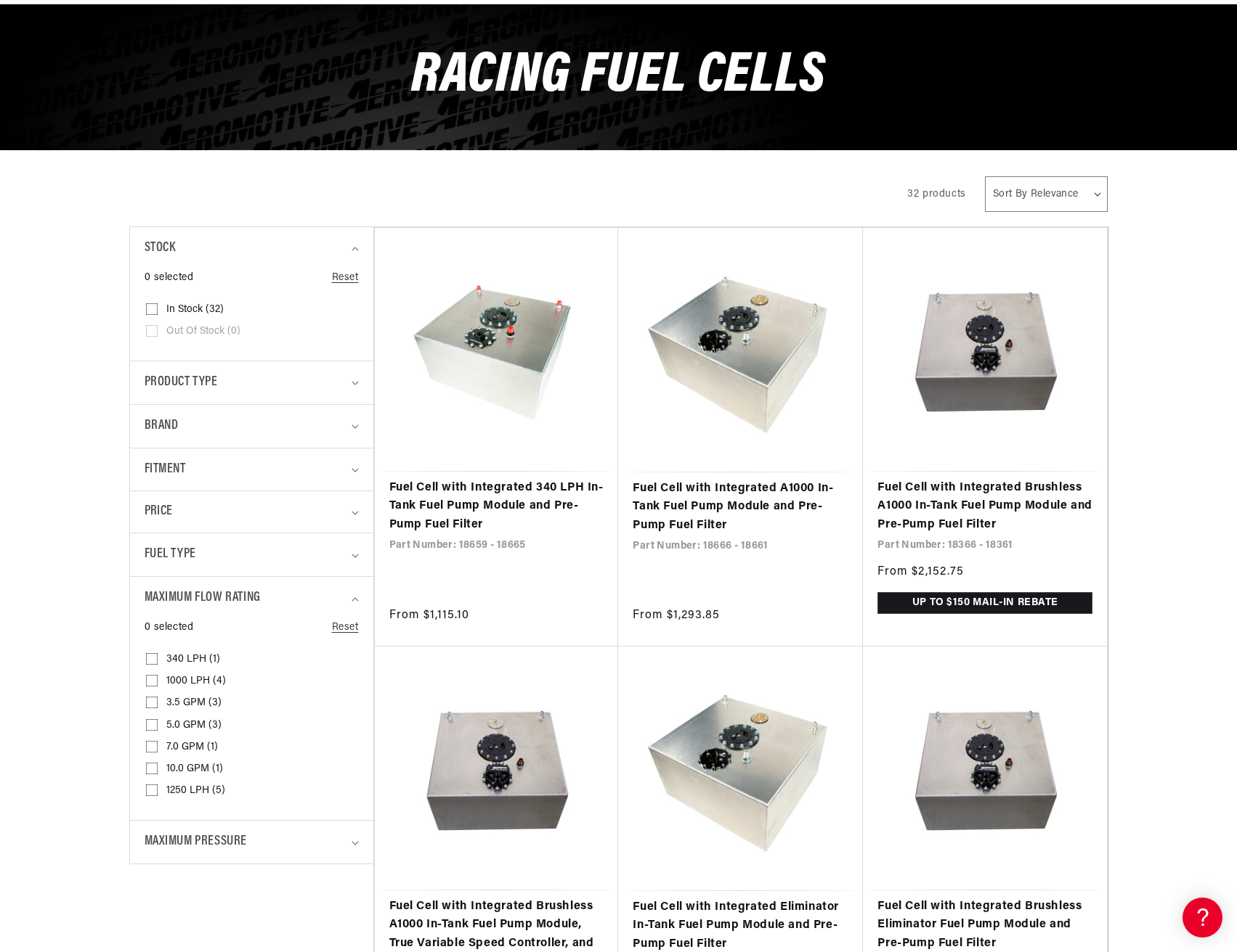
click at [151, 768] on input "10.0 GPM (1) 10.0 GPM (1 product)" at bounding box center [152, 772] width 12 height 12
checkbox input "true"
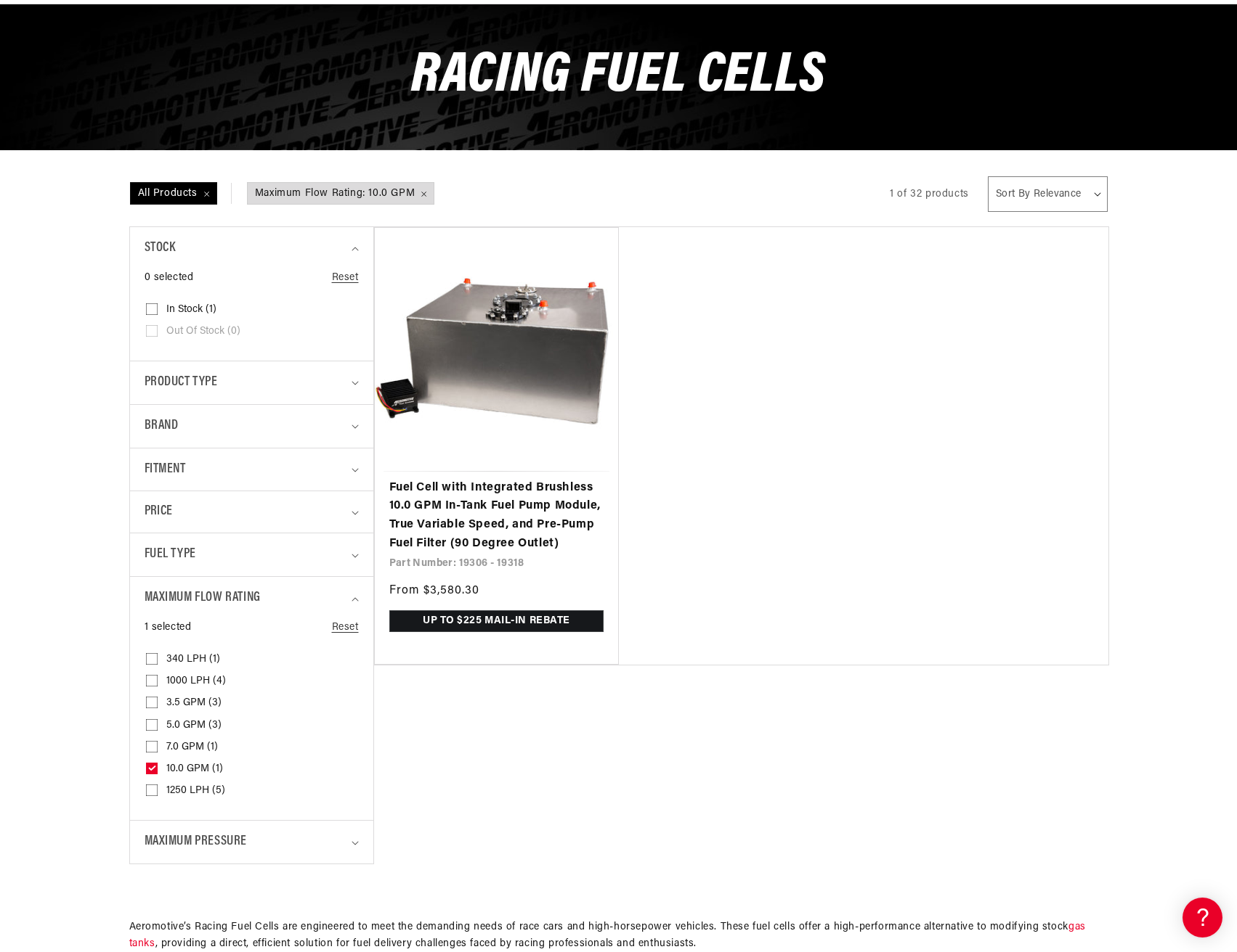
click at [153, 746] on input "7.0 GPM (1) 7.0 GPM (1 product)" at bounding box center [152, 750] width 12 height 12
checkbox input "true"
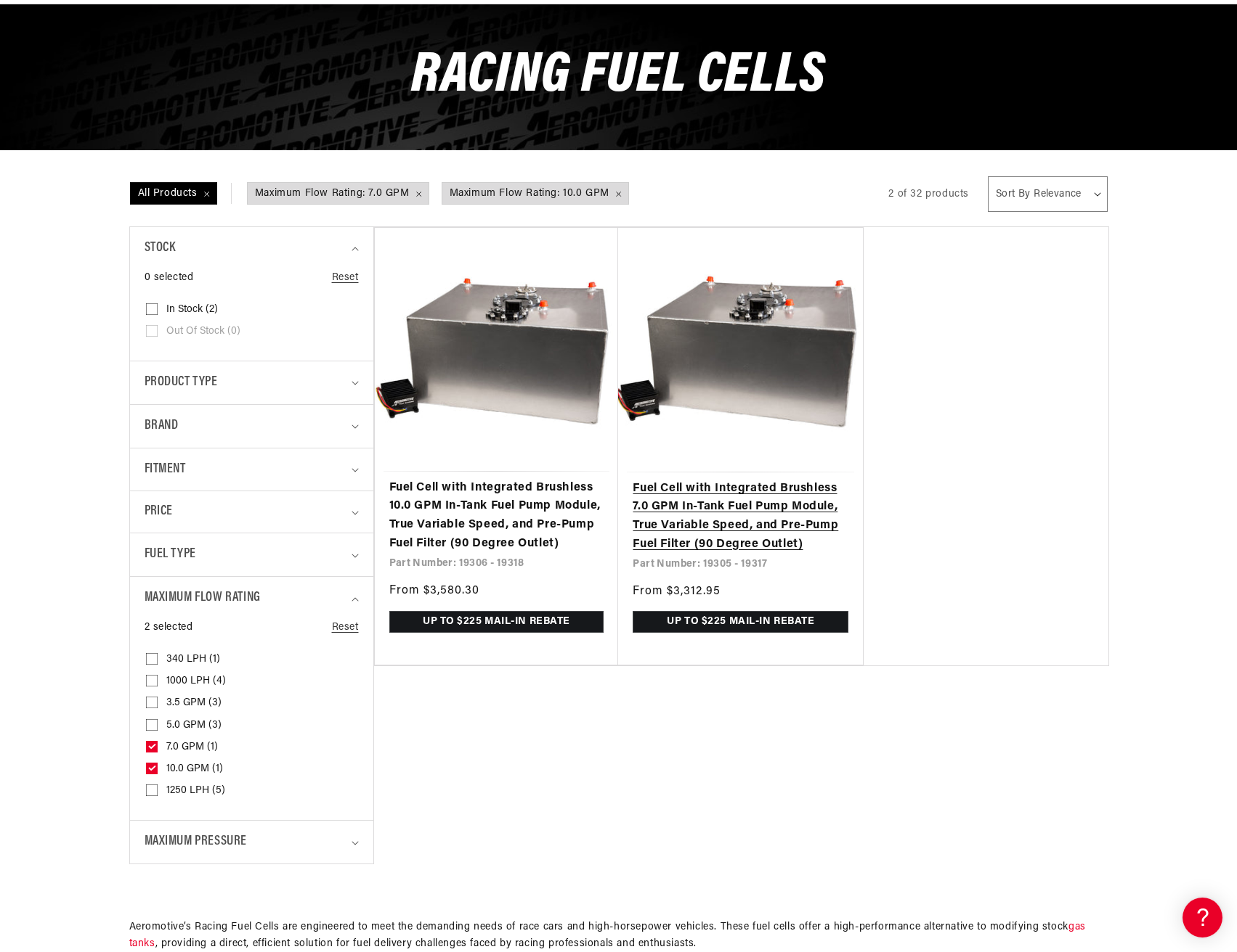
click at [699, 541] on link "Fuel Cell with Integrated Brushless 7.0 GPM In-Tank Fuel Pump Module, True Vari…" at bounding box center [740, 516] width 215 height 74
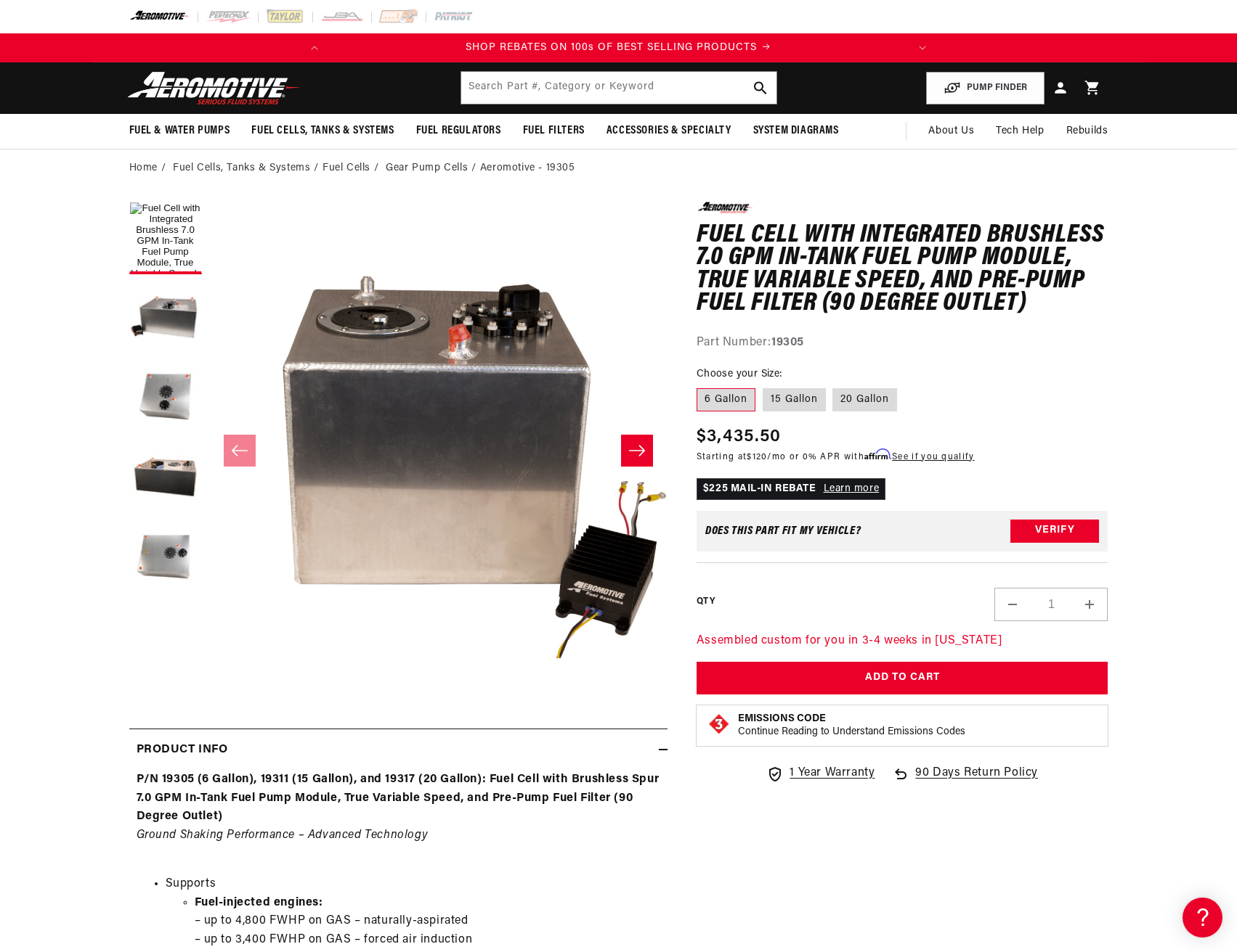
click at [644, 455] on icon "Slide right" at bounding box center [637, 451] width 18 height 14
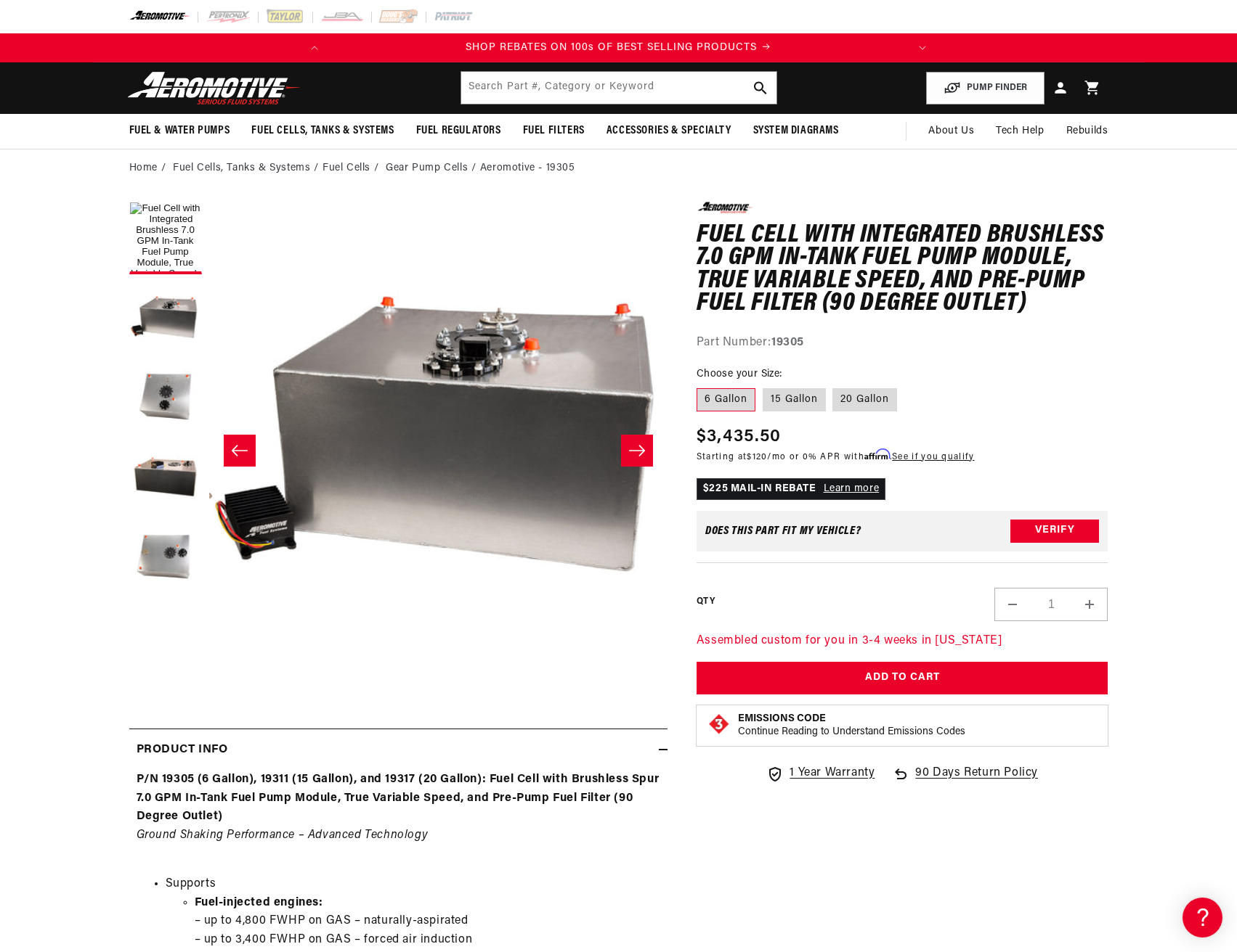
scroll to position [0, 458]
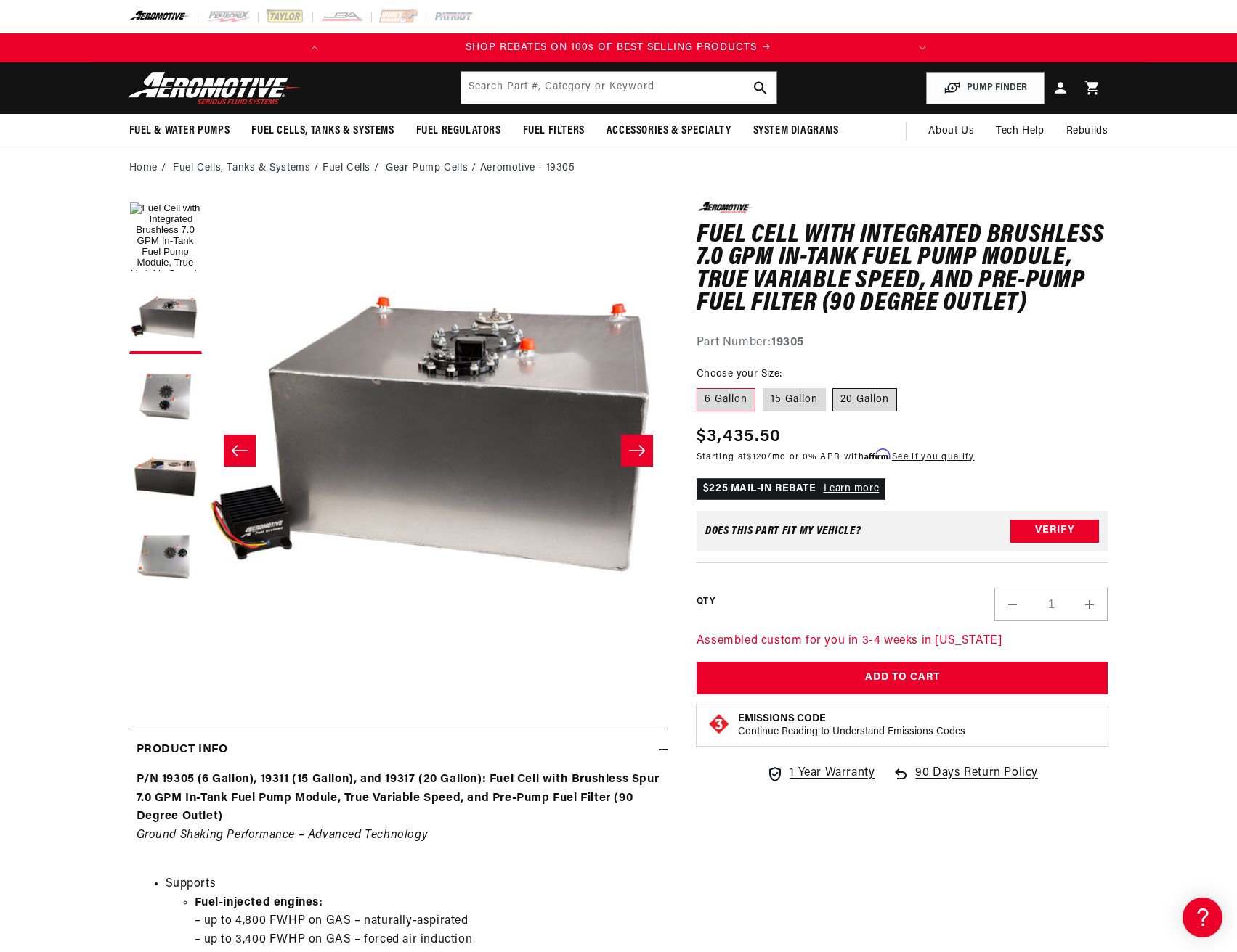
click at [881, 399] on label "20 Gallon" at bounding box center [864, 400] width 64 height 23
click at [834, 386] on input "20 Gallon" at bounding box center [833, 385] width 1 height 1
radio input "true"
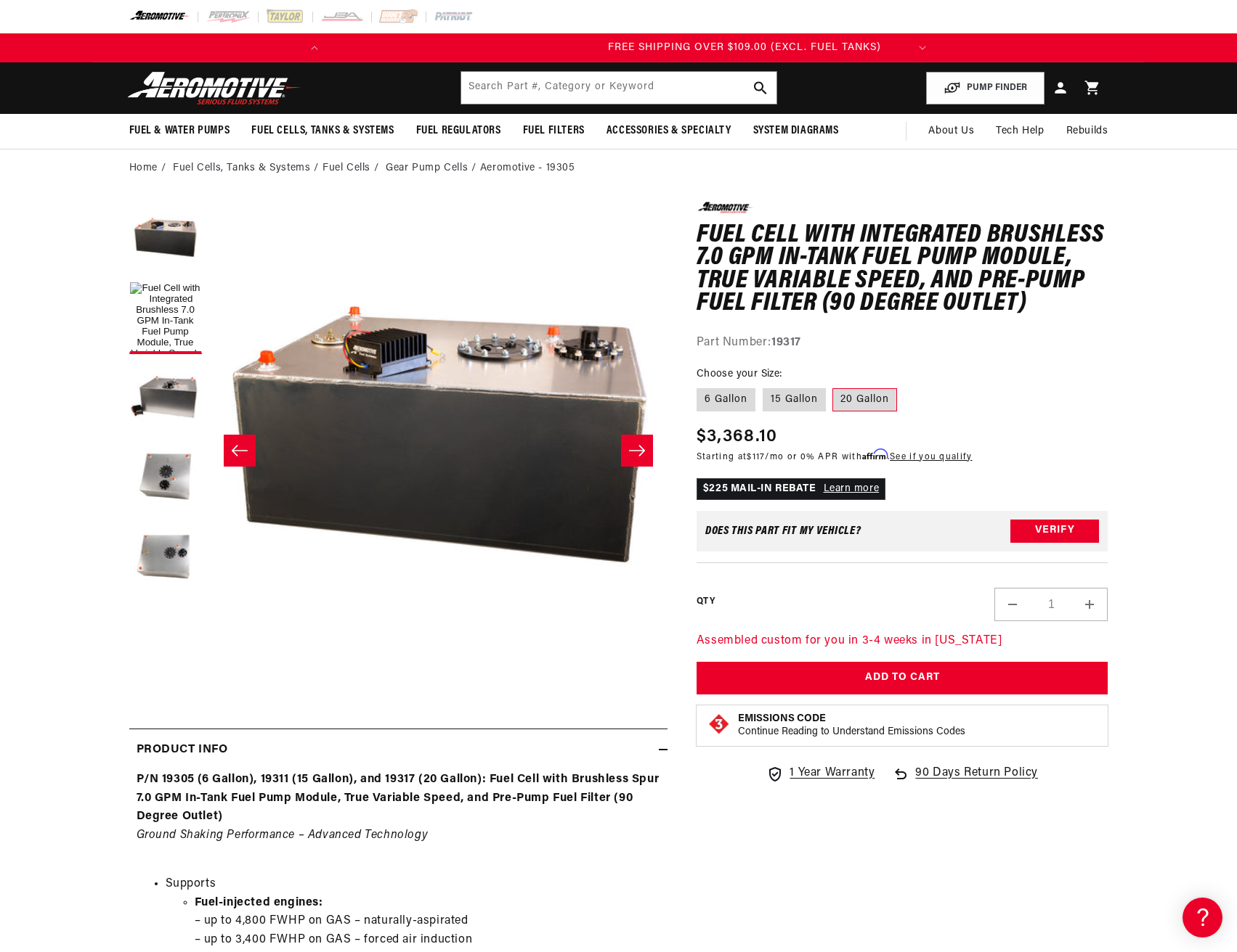
scroll to position [0, 574]
click at [638, 451] on icon "Slide right" at bounding box center [636, 450] width 16 height 11
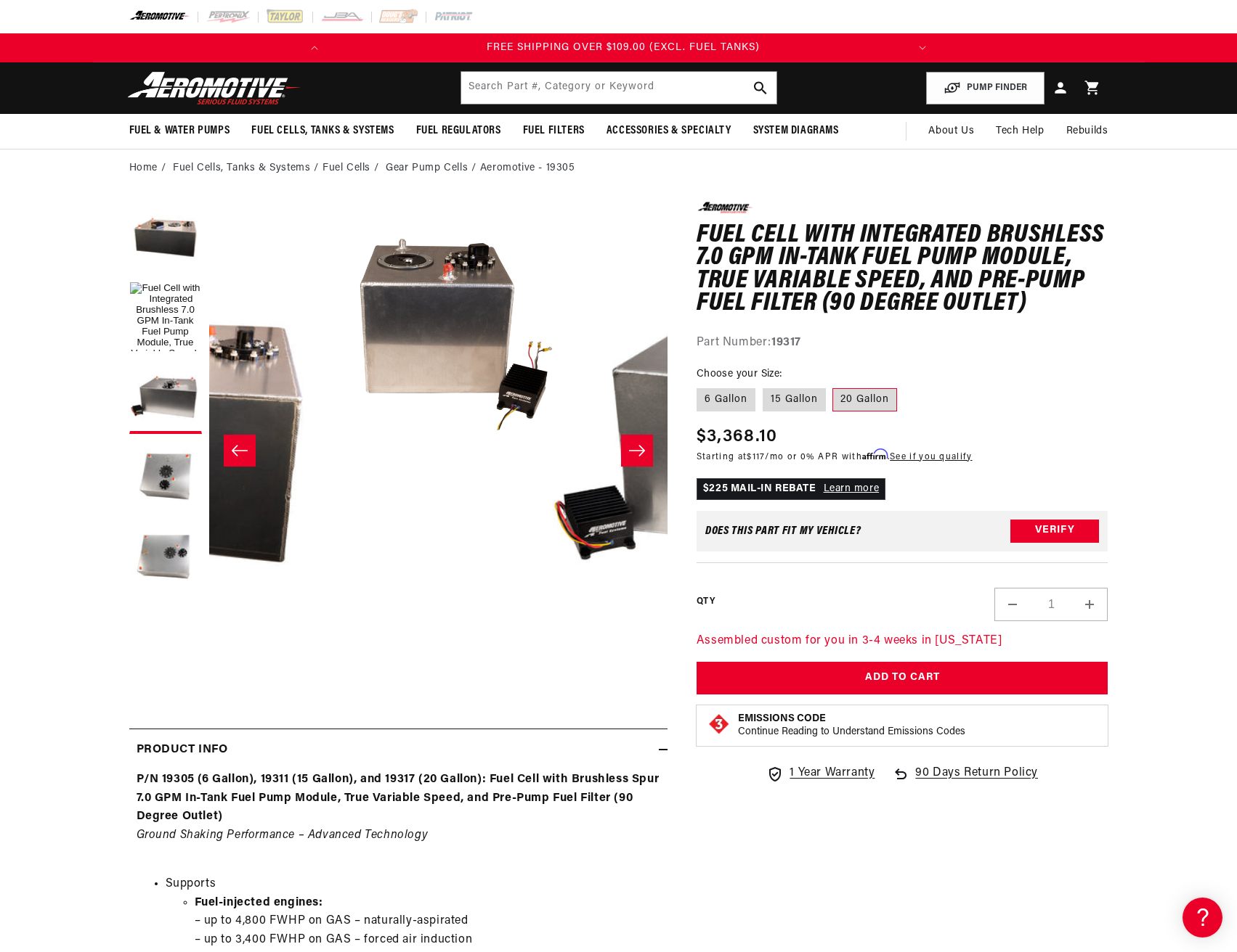
scroll to position [0, 0]
click at [164, 232] on button "Load image 4 in gallery view" at bounding box center [165, 238] width 73 height 73
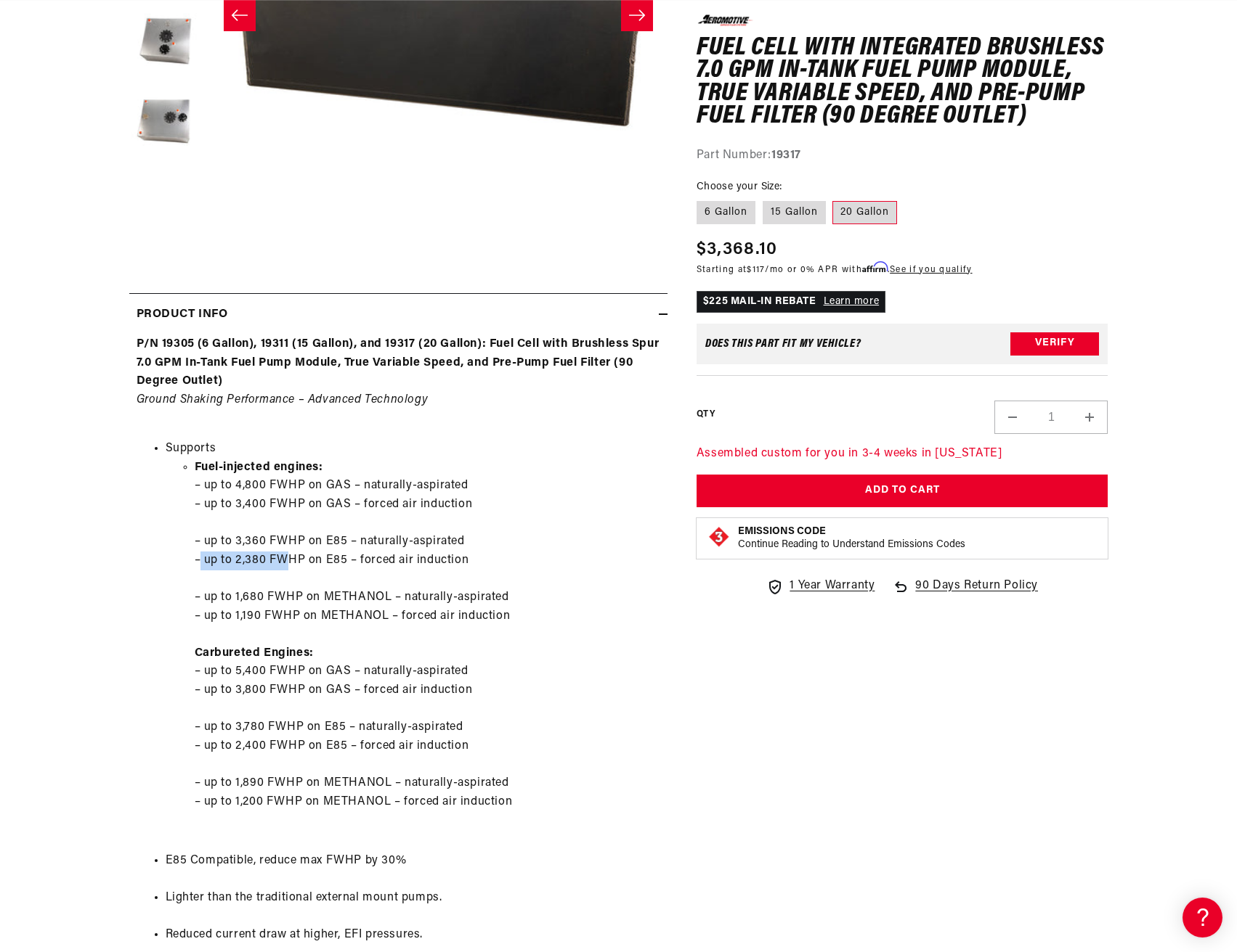
scroll to position [0, 574]
drag, startPoint x: 199, startPoint y: 562, endPoint x: 517, endPoint y: 562, distance: 318.0
click at [518, 562] on li "Fuel-injected engines: – up to 4,800 FWHP on GAS – naturally-aspirated – up to …" at bounding box center [427, 644] width 466 height 371
drag, startPoint x: 208, startPoint y: 616, endPoint x: 546, endPoint y: 616, distance: 338.0
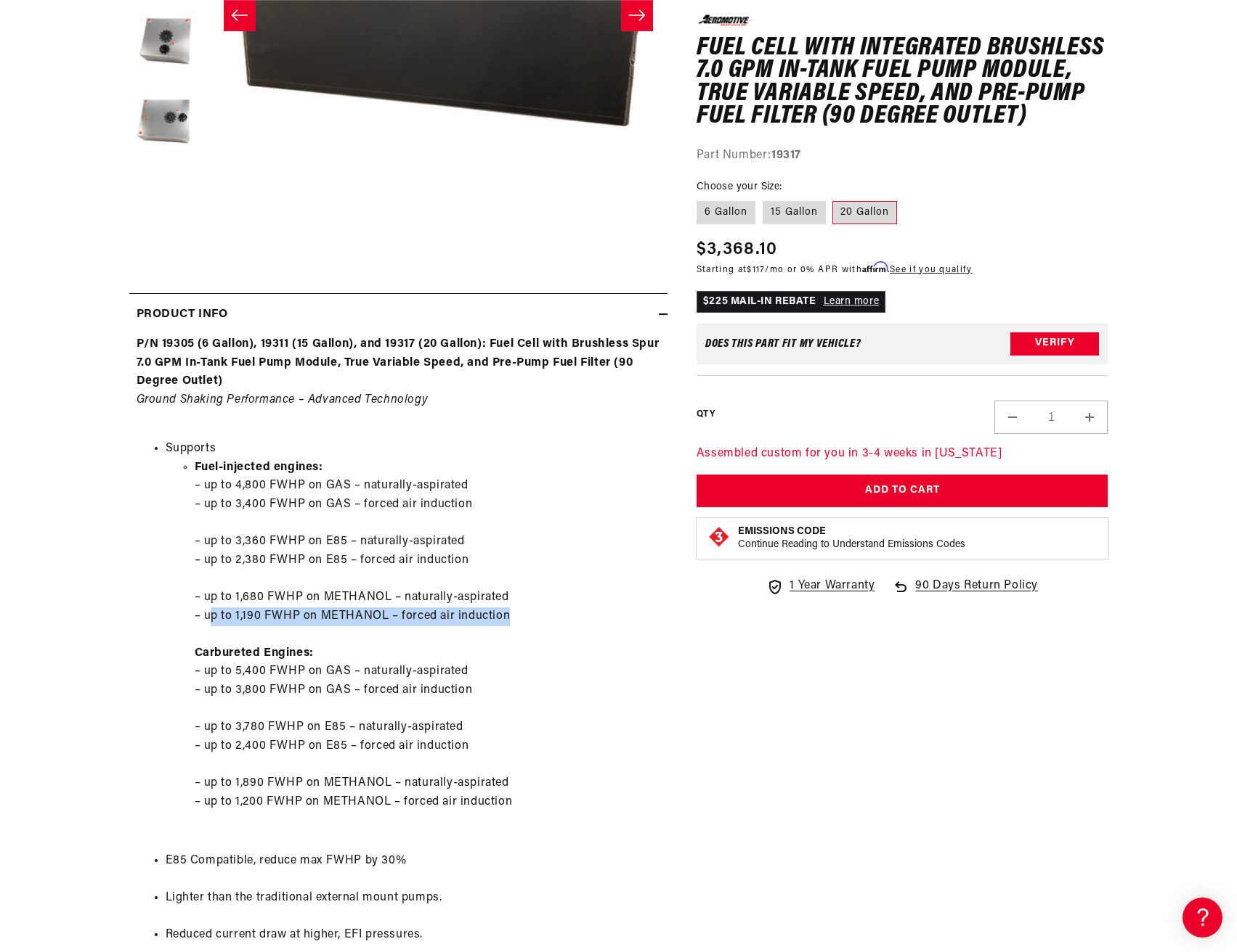
click at [546, 616] on li "Fuel-injected engines: – up to 4,800 FWHP on GAS – naturally-aspirated – up to …" at bounding box center [427, 644] width 466 height 371
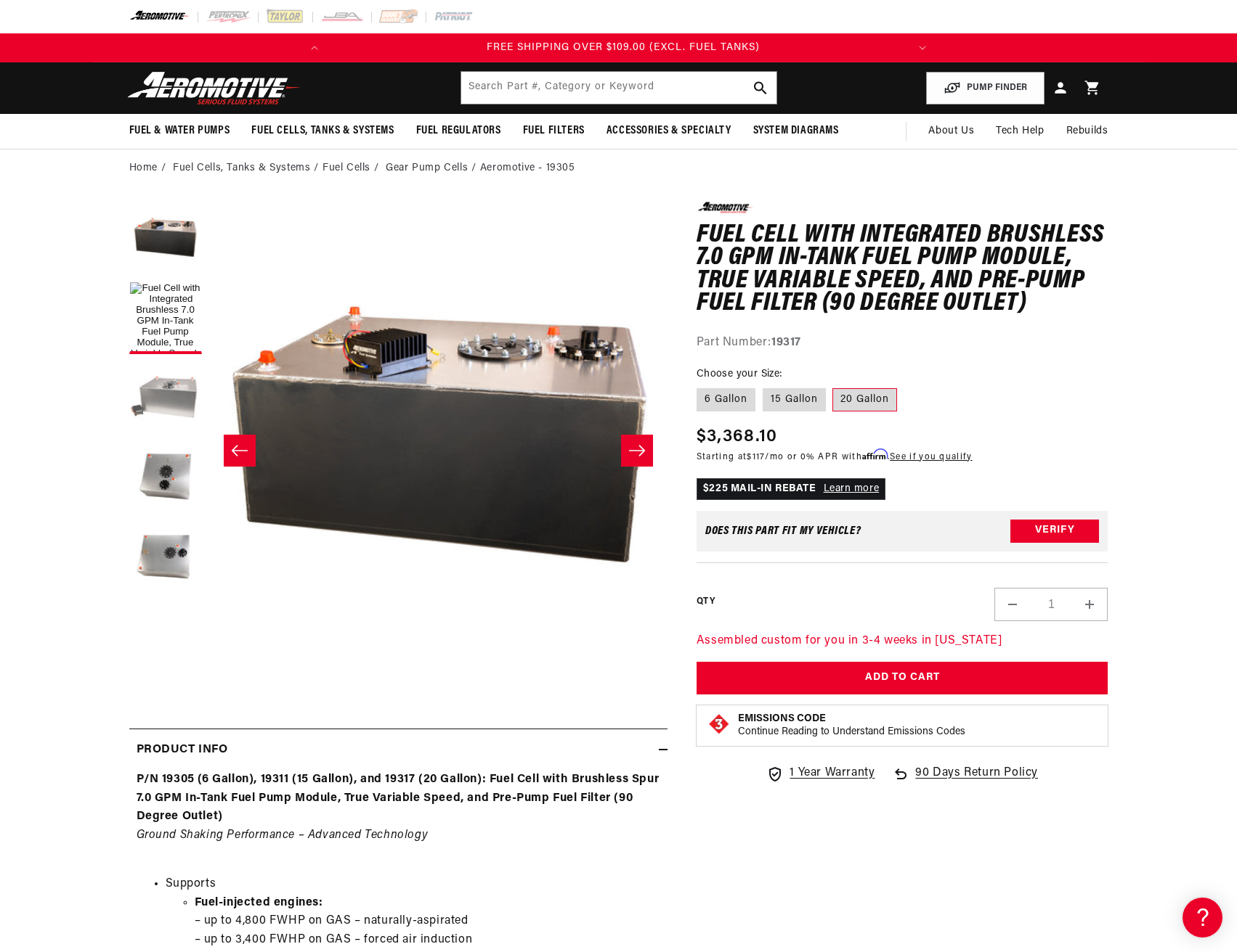
click at [175, 399] on button "Load image 2 in gallery view" at bounding box center [165, 397] width 73 height 73
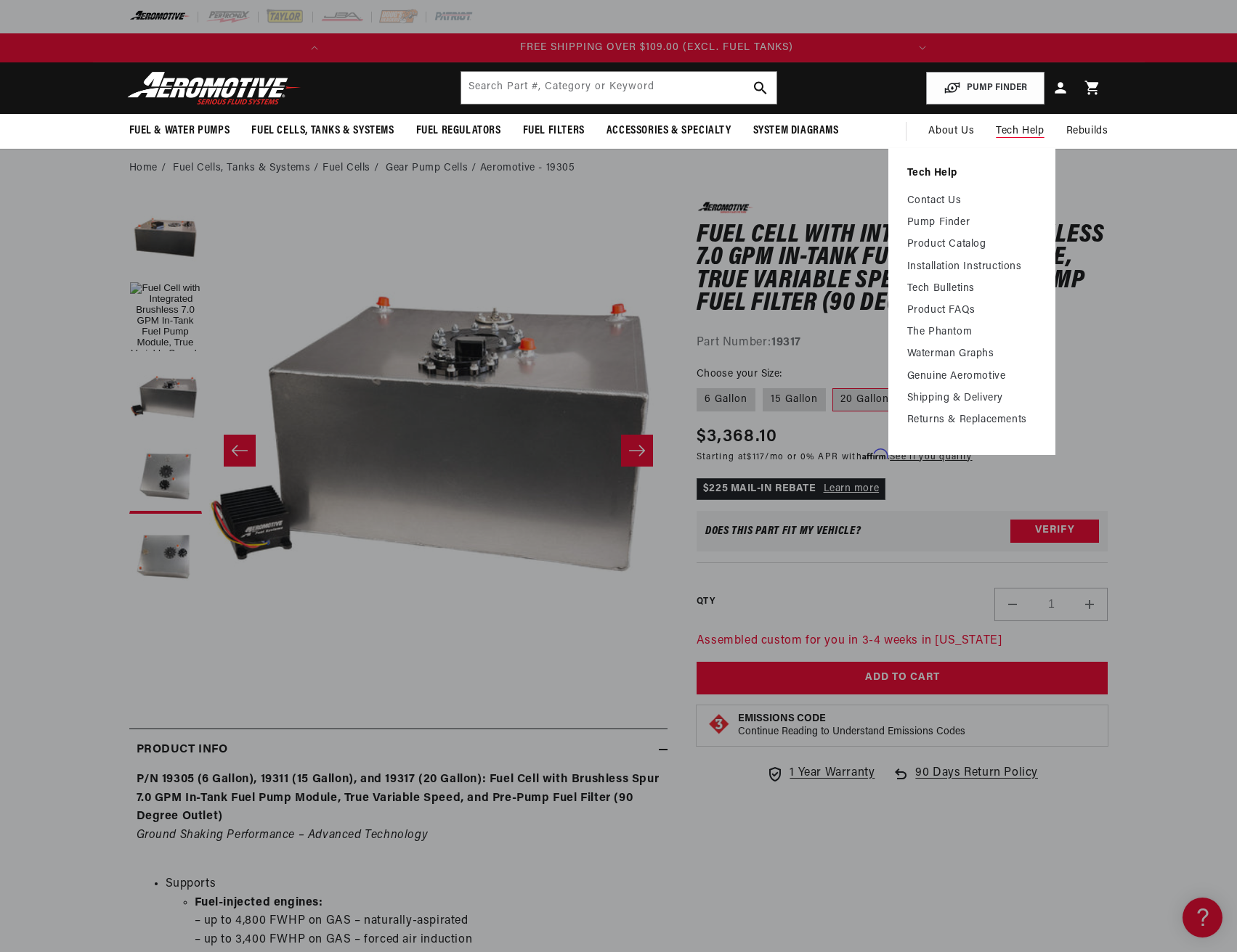
scroll to position [0, 574]
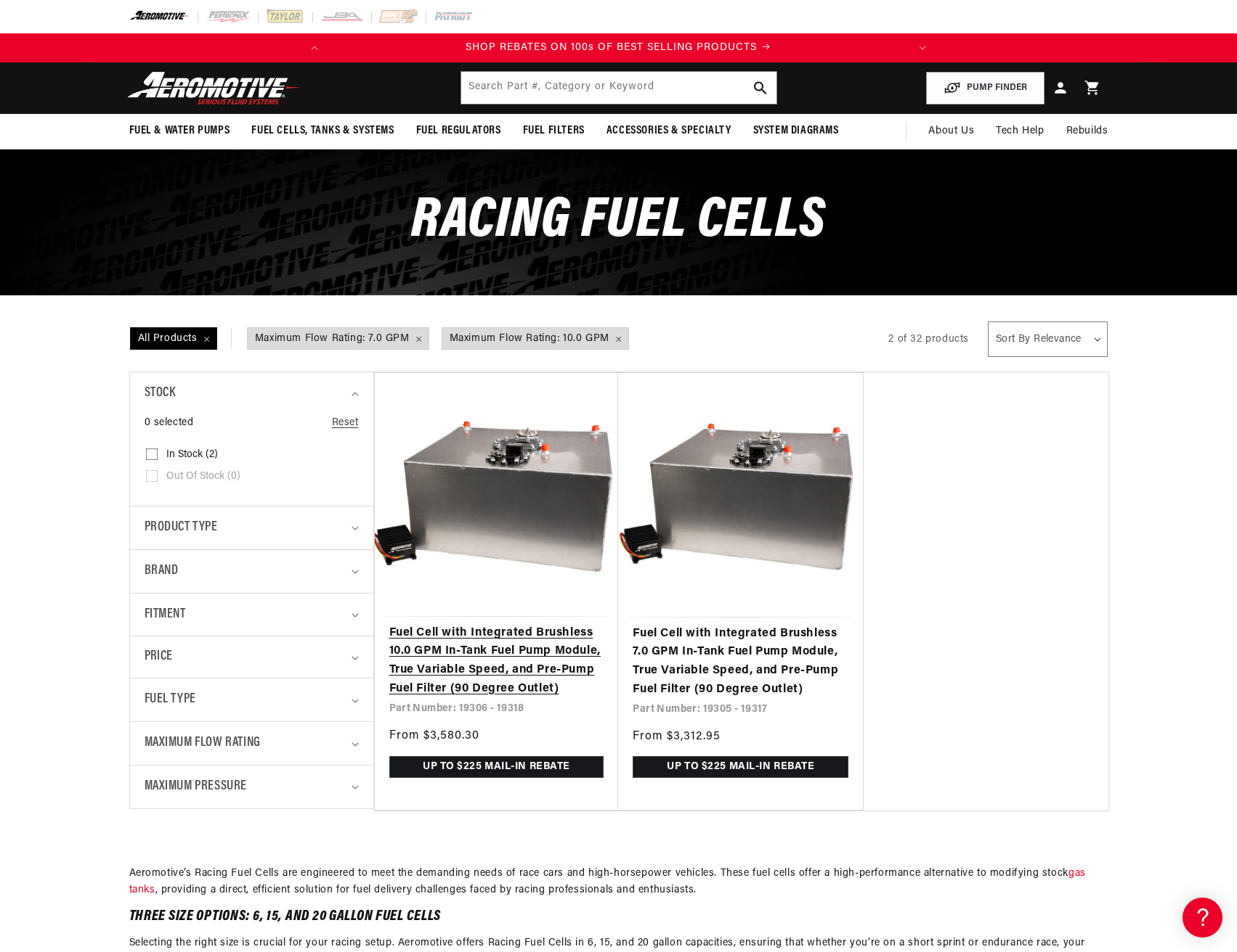
click at [489, 658] on link "Fuel Cell with Integrated Brushless 10.0 GPM In-Tank Fuel Pump Module, True Var…" at bounding box center [497, 661] width 215 height 74
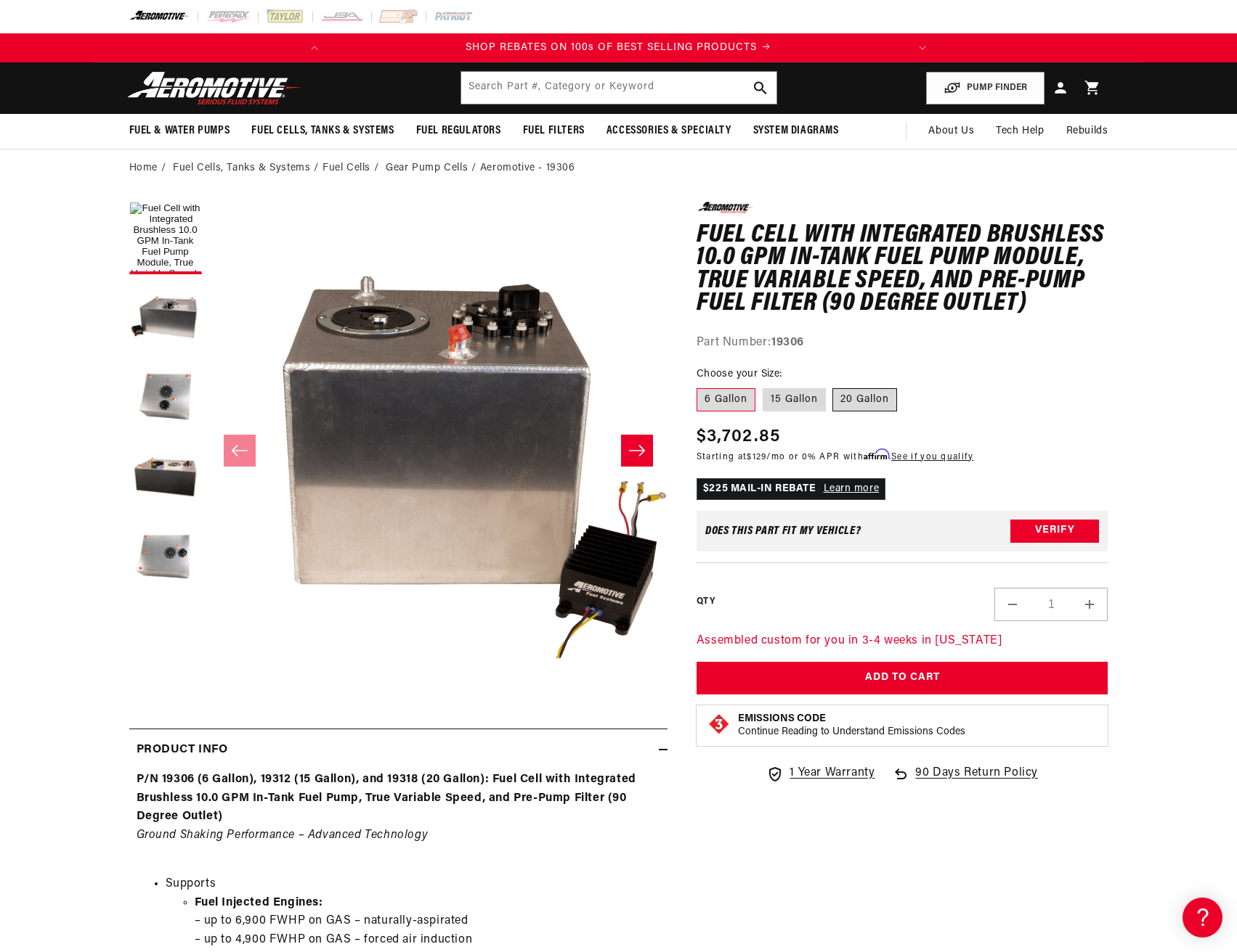
click at [869, 396] on label "20 Gallon" at bounding box center [864, 400] width 64 height 23
click at [834, 386] on input "20 Gallon" at bounding box center [833, 385] width 1 height 1
radio input "true"
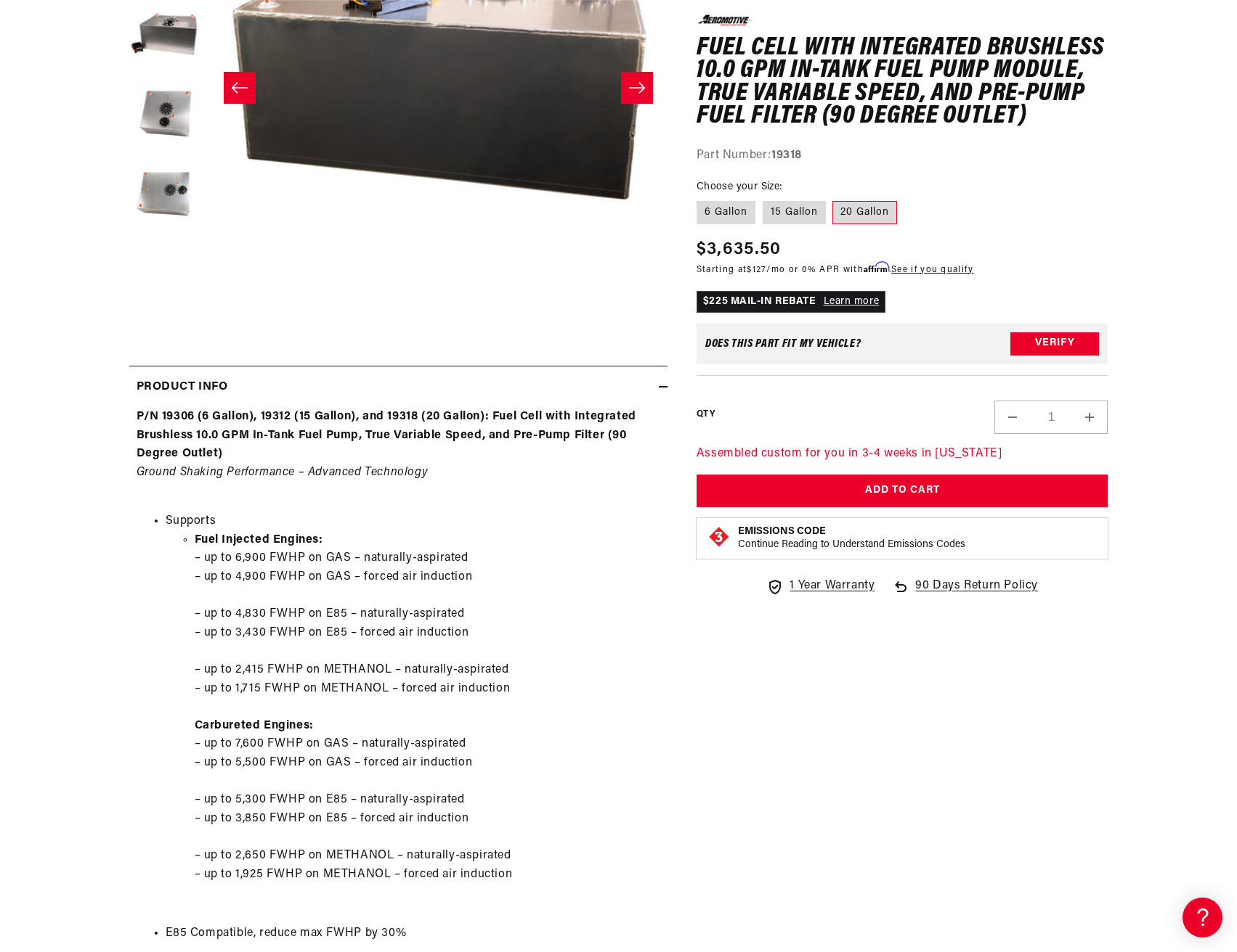
scroll to position [0, 574]
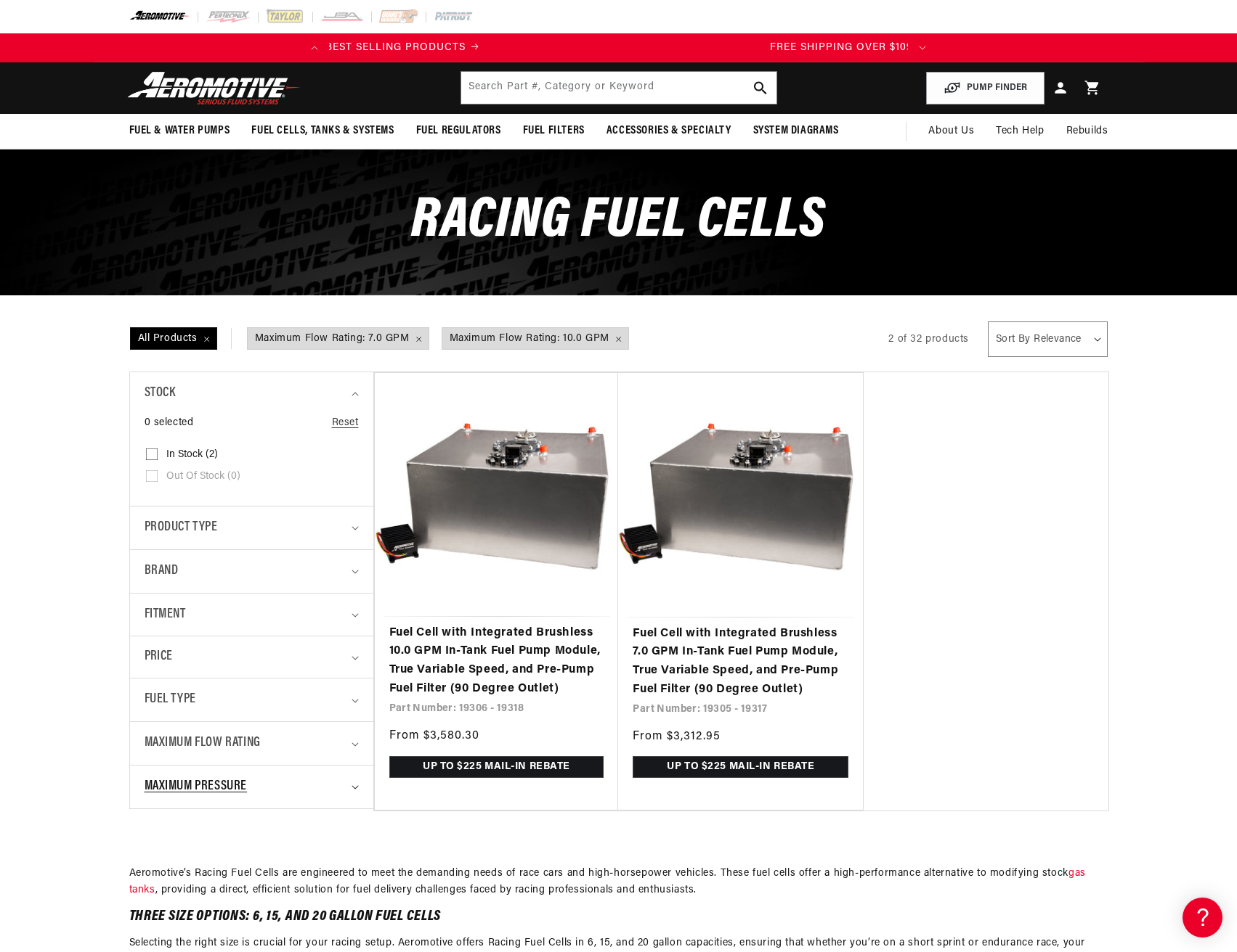
click at [217, 790] on span "Maximum Pressure" at bounding box center [196, 787] width 104 height 21
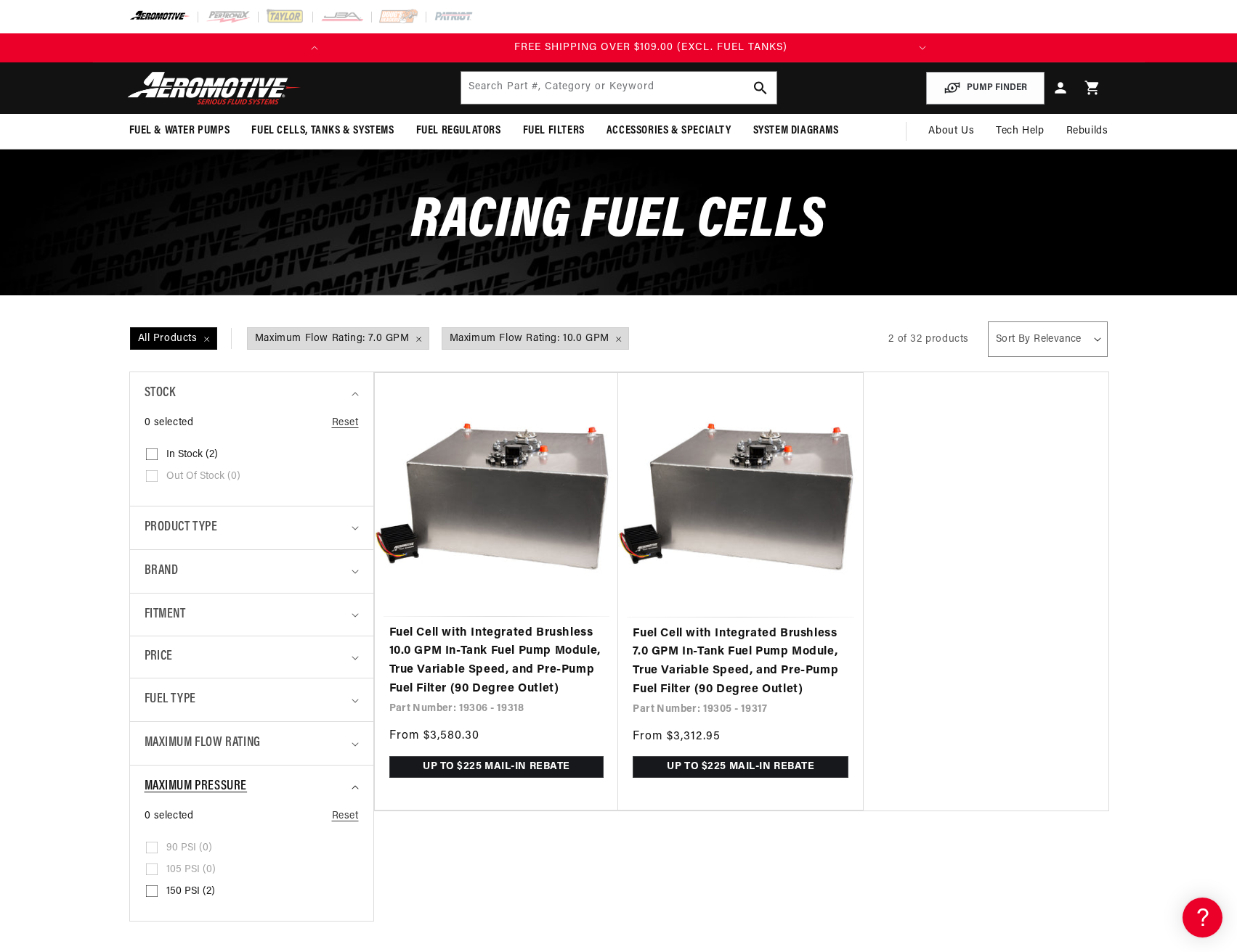
scroll to position [0, 574]
drag, startPoint x: 217, startPoint y: 790, endPoint x: 226, endPoint y: 751, distance: 40.0
click at [217, 789] on span "Maximum Pressure" at bounding box center [196, 787] width 104 height 21
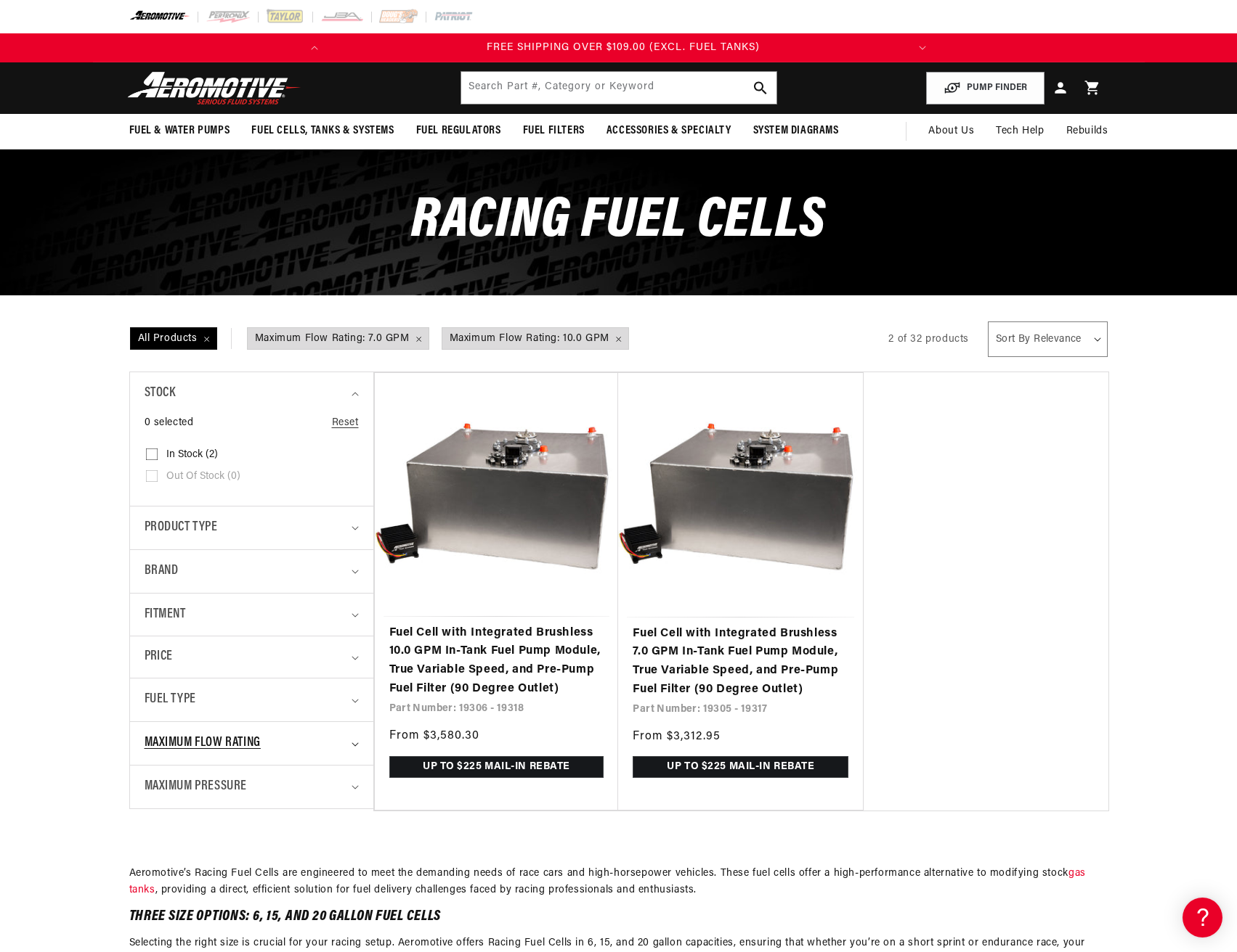
click at [228, 744] on span "Maximum Flow Rating" at bounding box center [202, 743] width 116 height 21
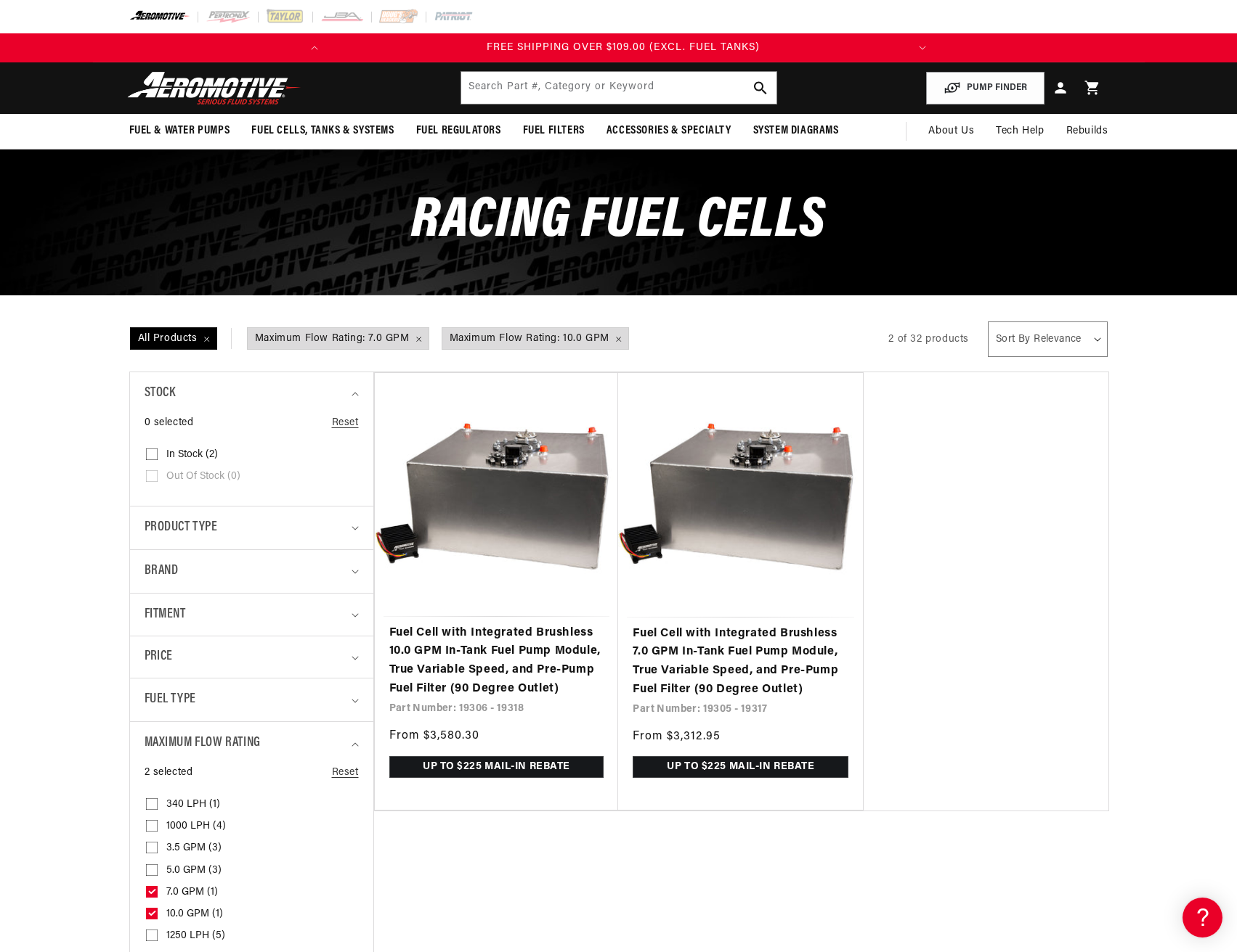
click at [151, 869] on input "5.0 GPM (3) 5.0 GPM (3 products)" at bounding box center [152, 874] width 12 height 12
checkbox input "true"
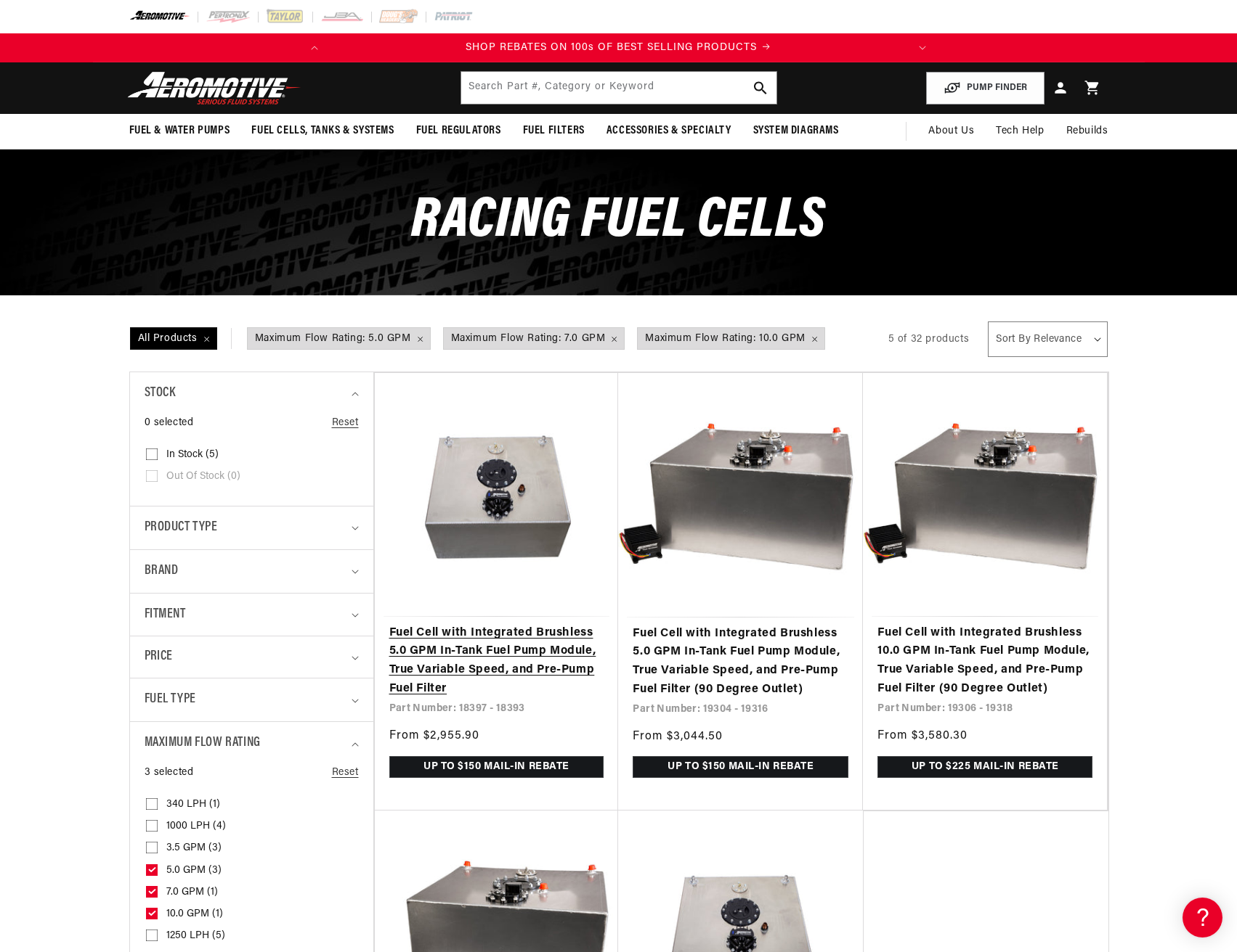
click at [522, 660] on link "Fuel Cell with Integrated Brushless 5.0 GPM In-Tank Fuel Pump Module, True Vari…" at bounding box center [497, 661] width 215 height 74
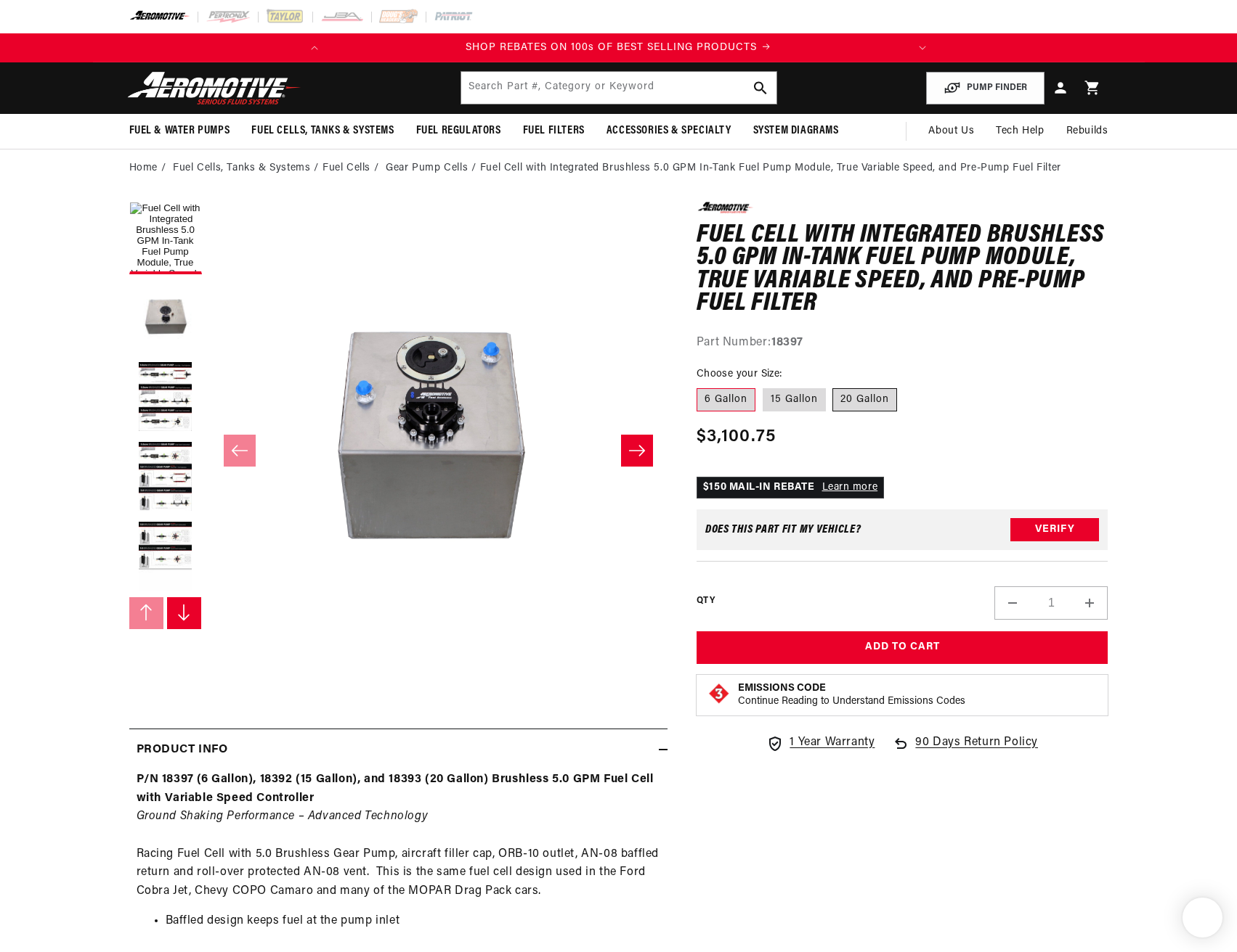
click at [876, 400] on label "20 Gallon" at bounding box center [864, 400] width 64 height 23
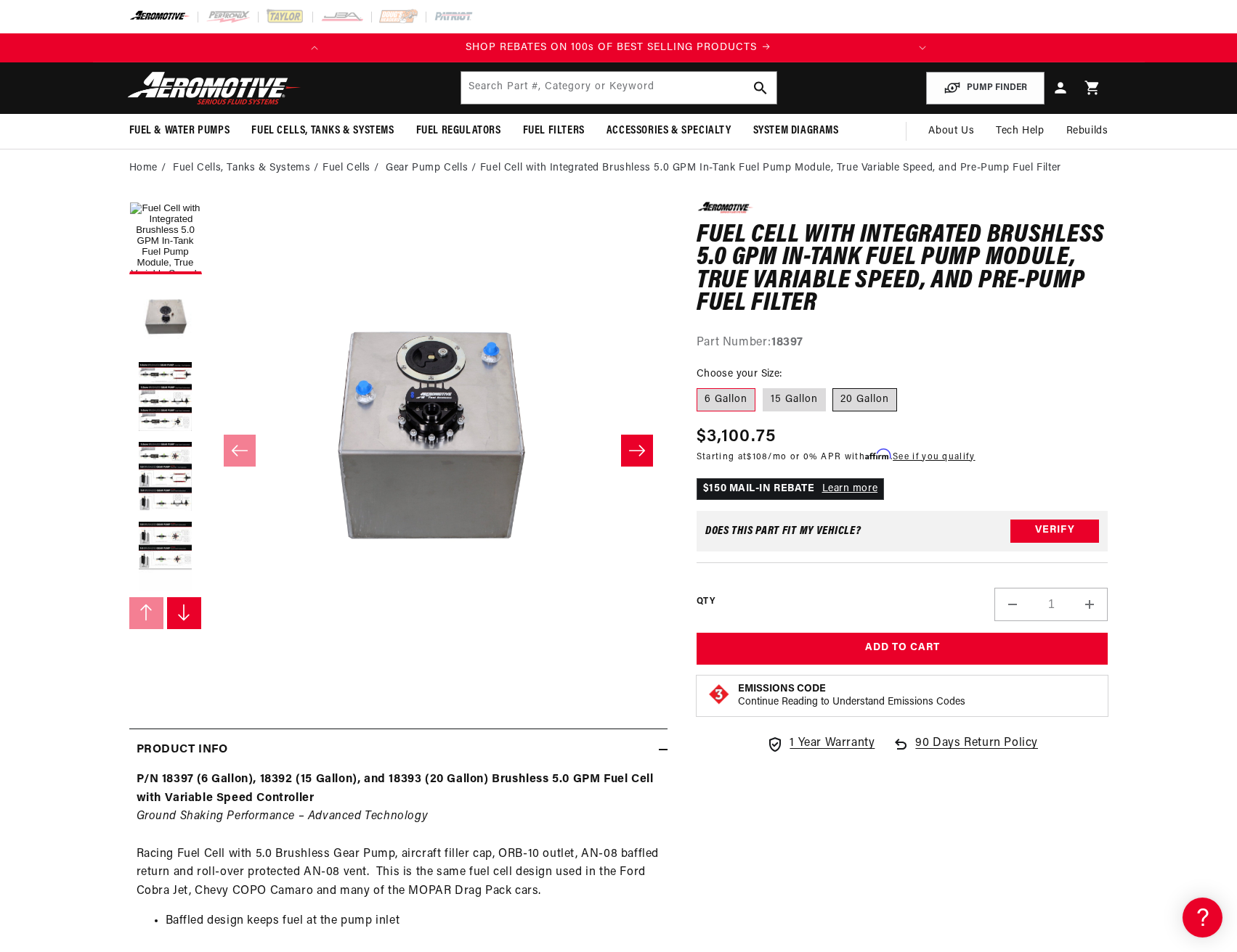
click at [865, 395] on label "20 Gallon" at bounding box center [864, 400] width 64 height 23
click at [834, 386] on input "20 Gallon" at bounding box center [833, 385] width 1 height 1
radio input "true"
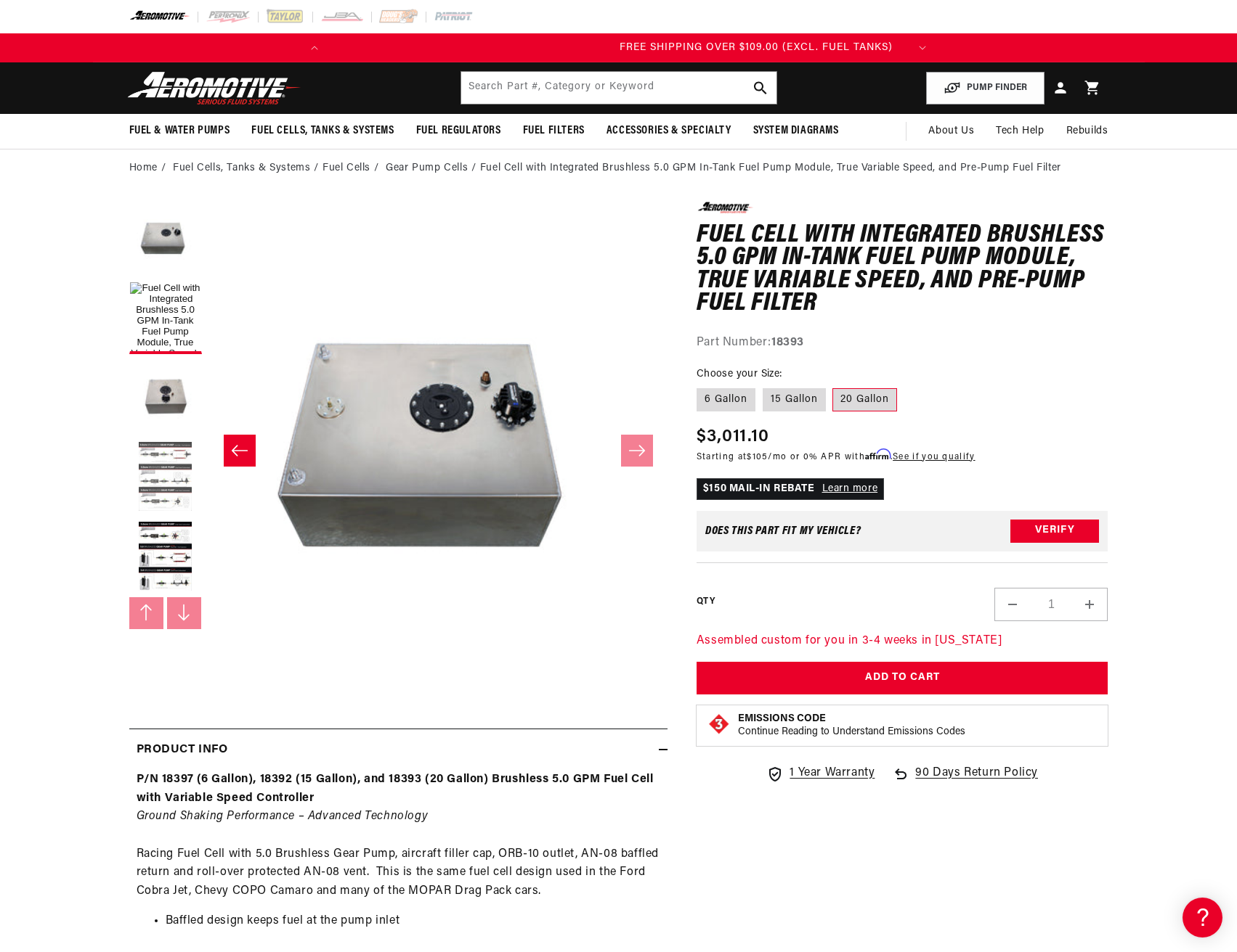
click at [174, 484] on button "Load image 3 in gallery view" at bounding box center [165, 477] width 73 height 73
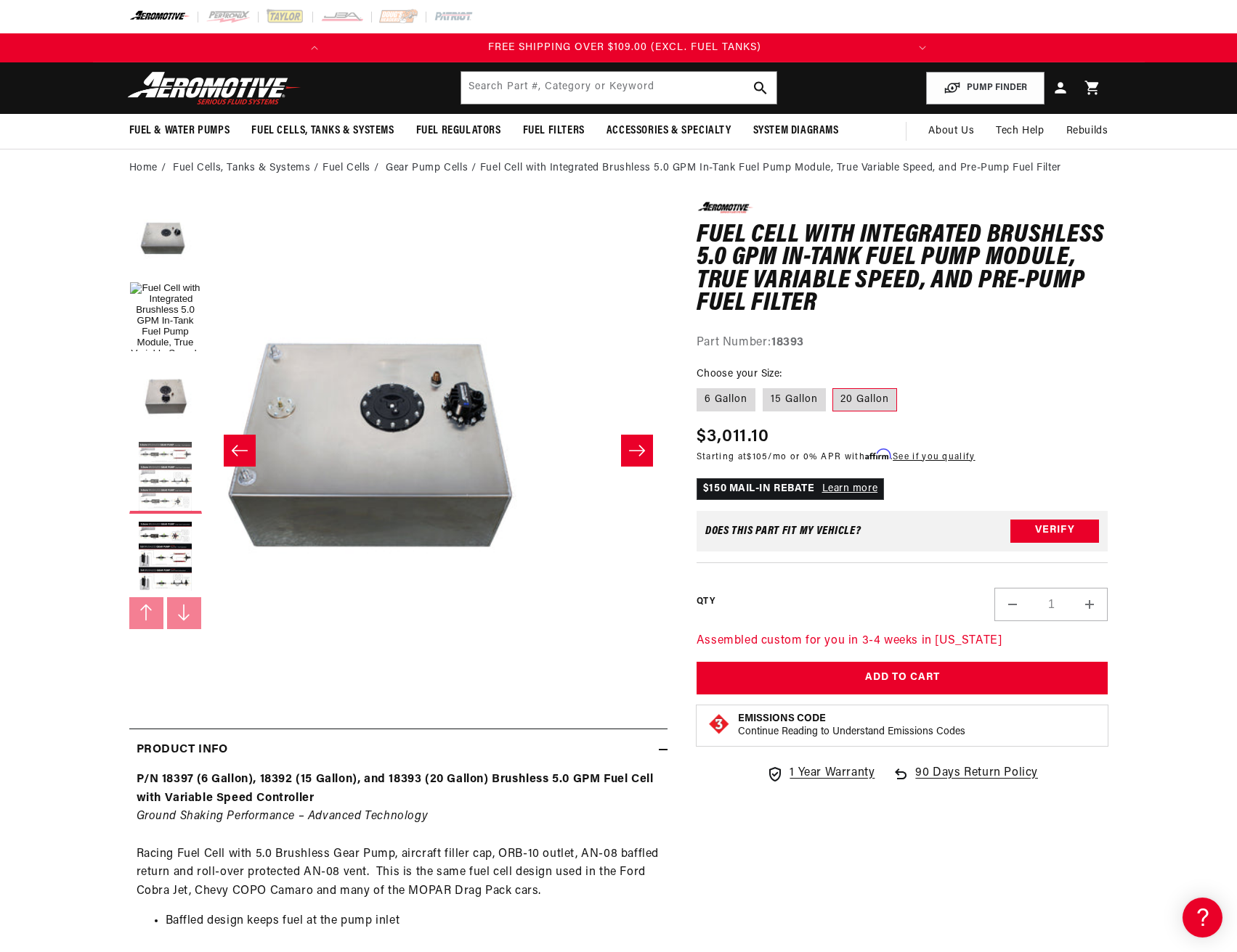
scroll to position [0, 574]
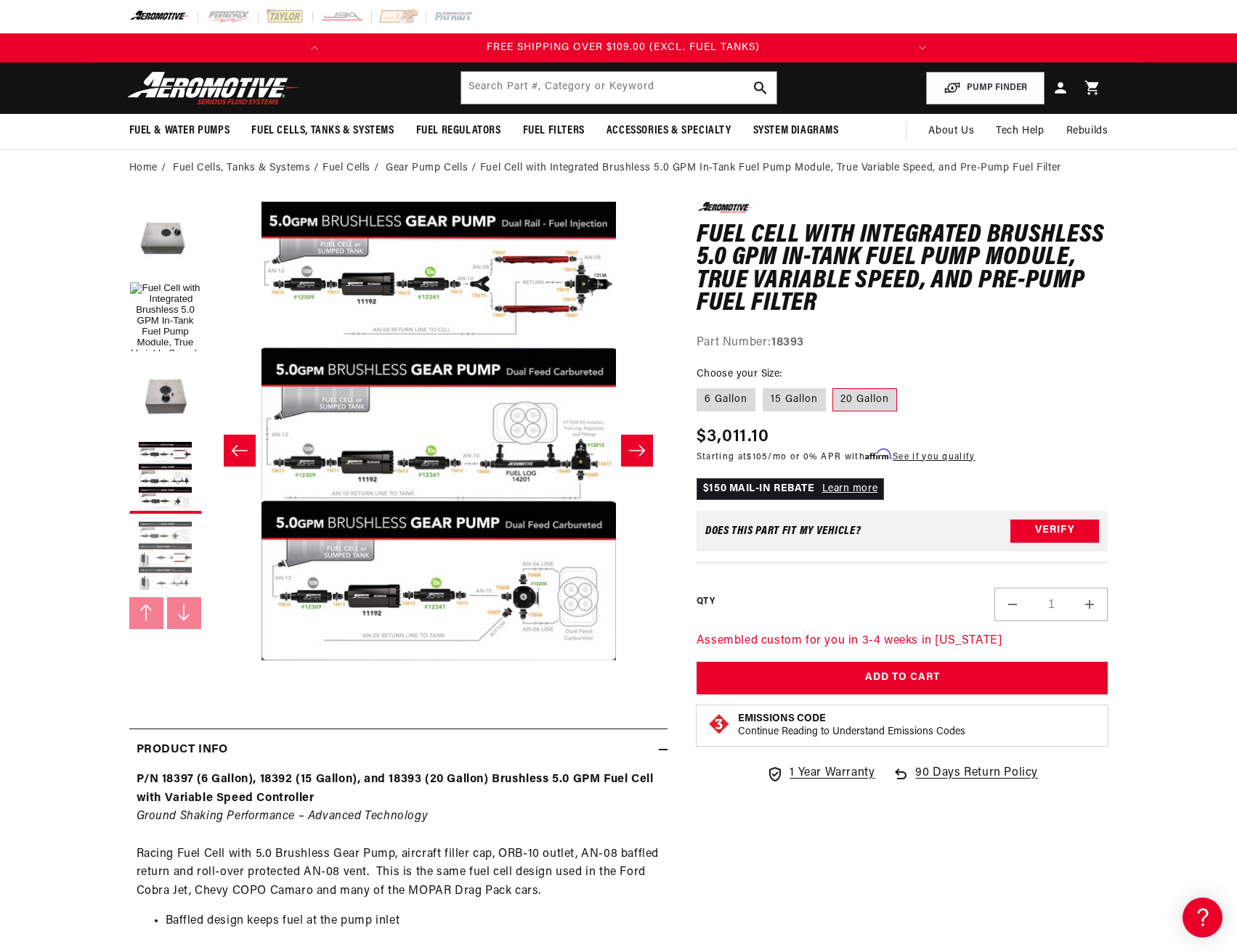
click at [168, 555] on button "Load image 4 in gallery view" at bounding box center [165, 557] width 73 height 73
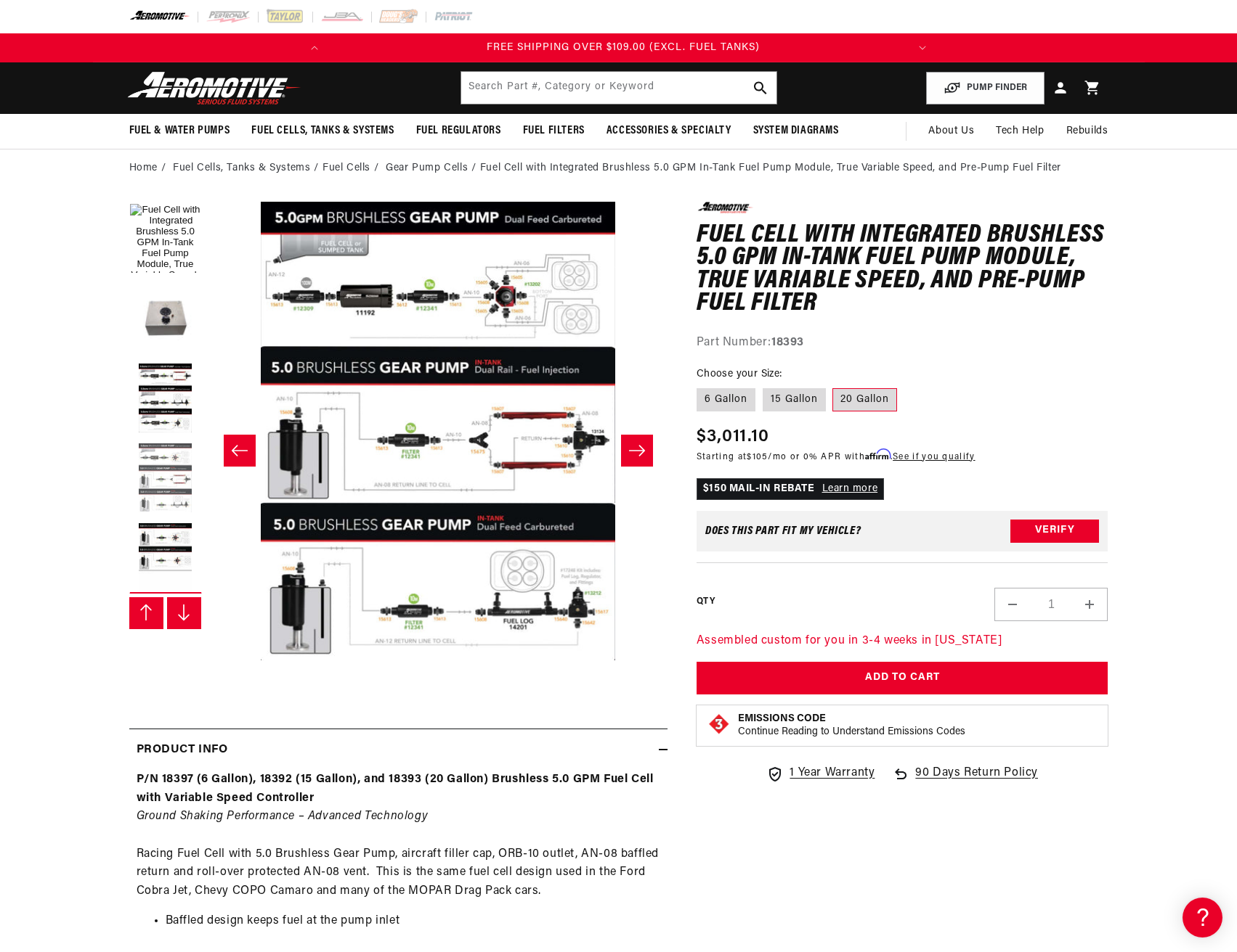
scroll to position [80, 0]
click at [209, 661] on button "Open media 4 in modal" at bounding box center [209, 661] width 0 height 0
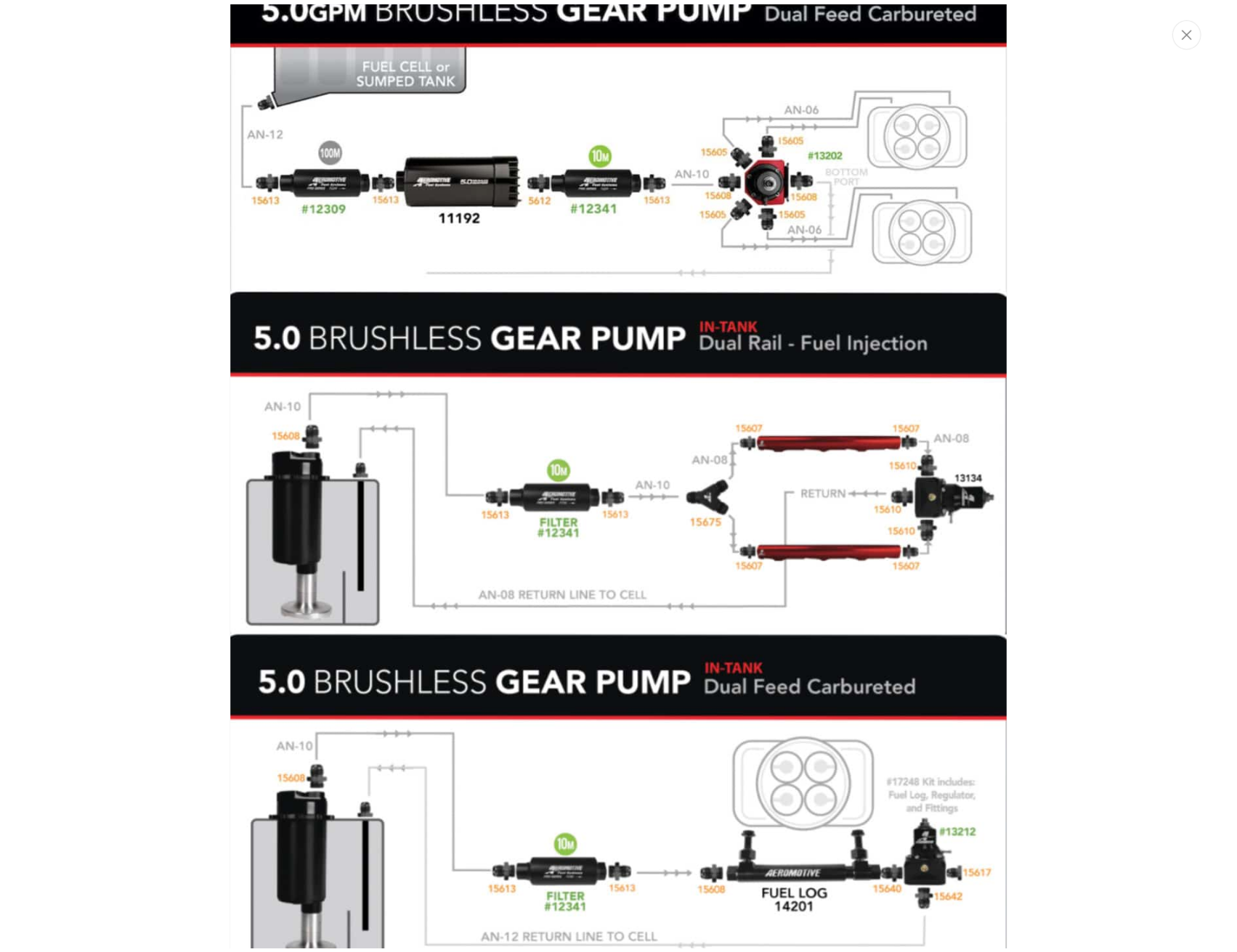
scroll to position [0, 574]
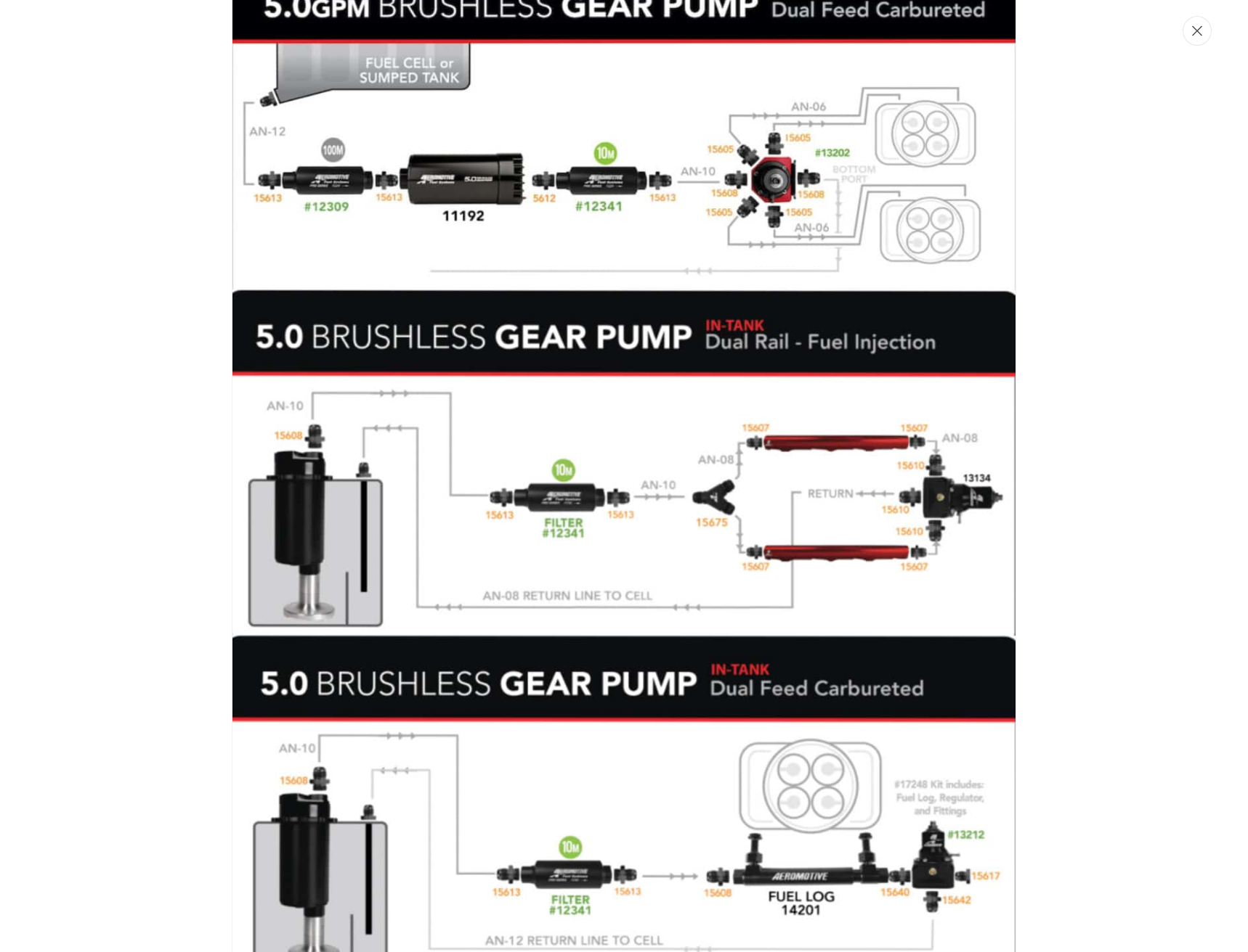
click at [1201, 43] on button "Close" at bounding box center [1196, 31] width 29 height 30
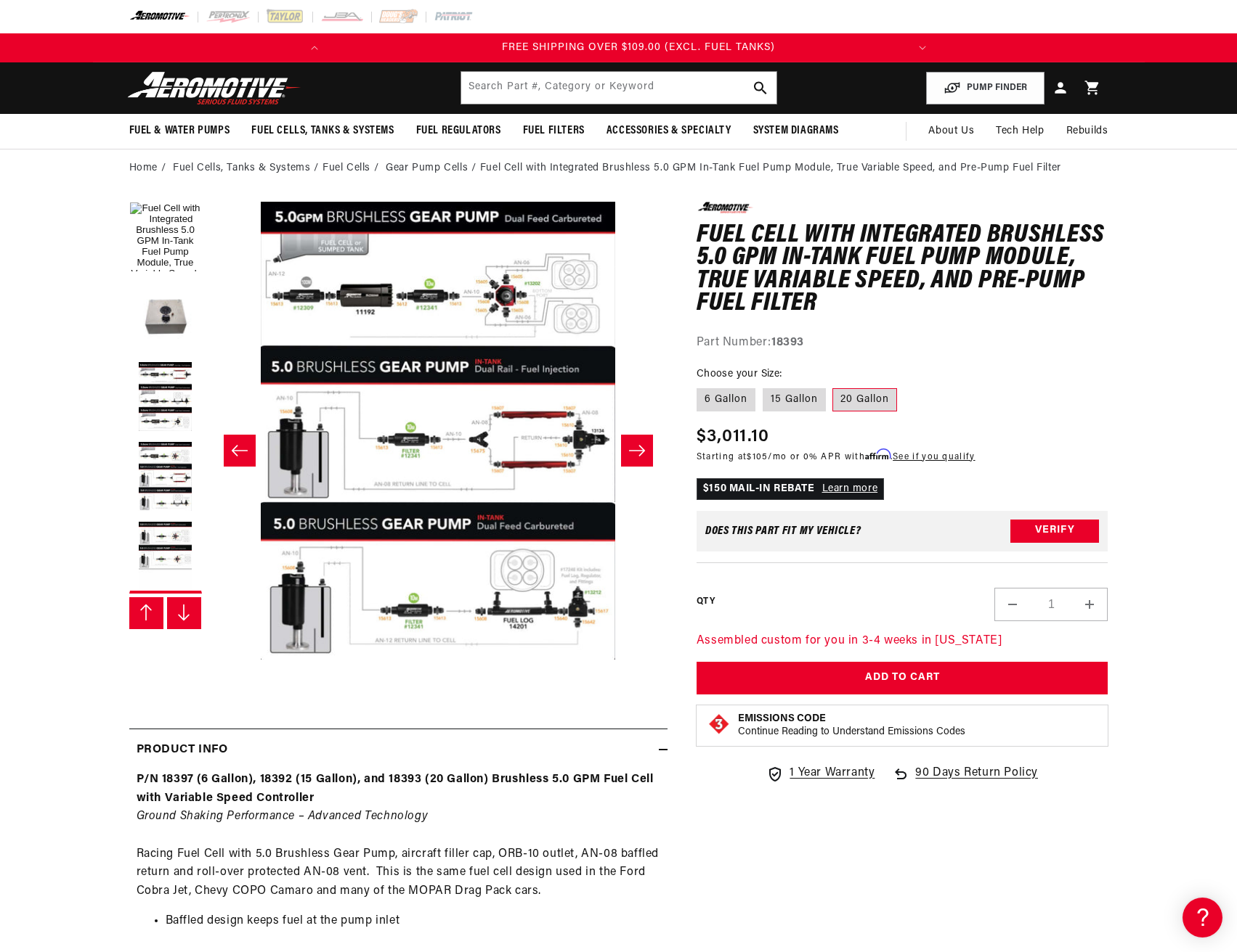
click at [175, 617] on button "Slide right" at bounding box center [184, 613] width 35 height 32
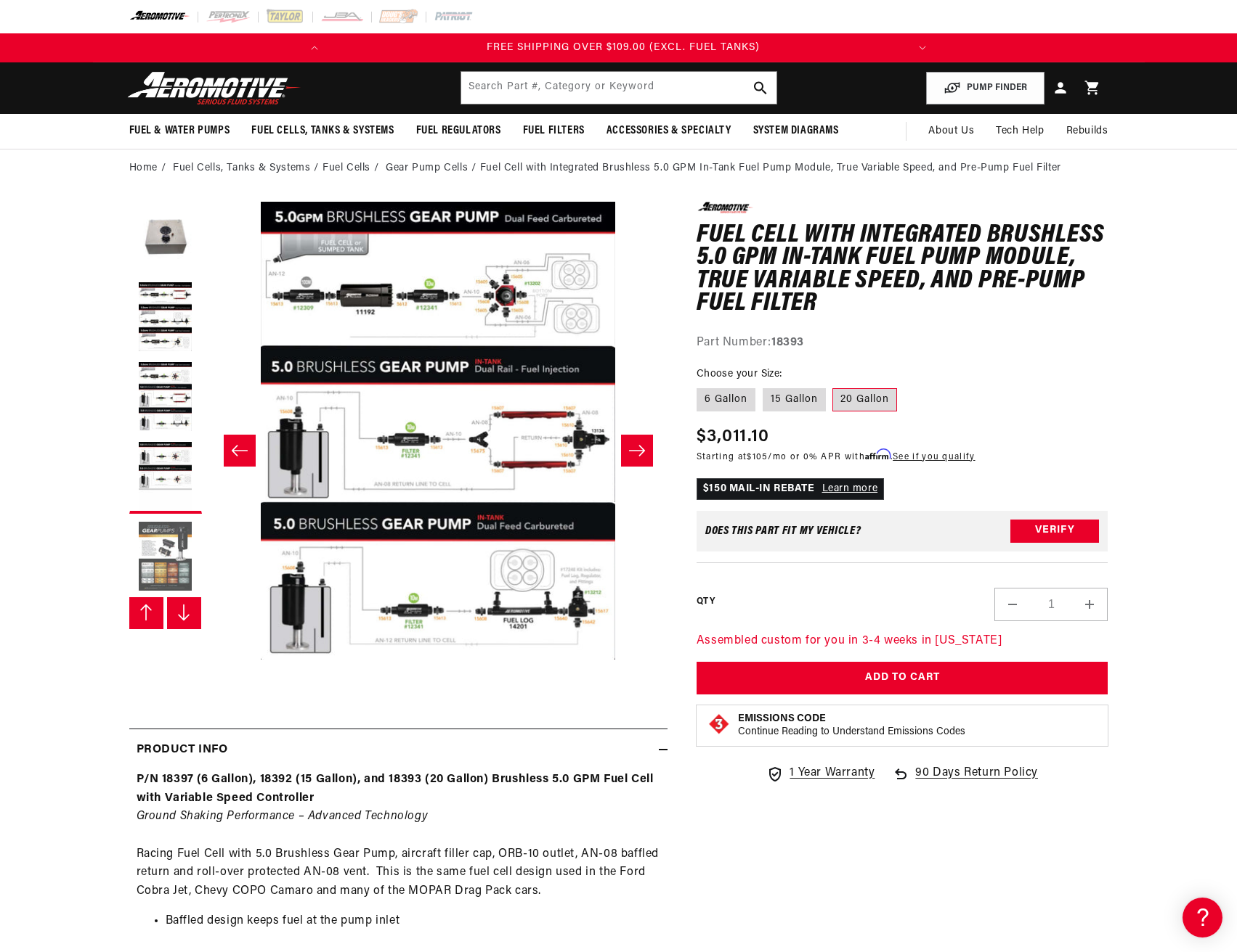
click at [159, 541] on button "Load image 6 in gallery view" at bounding box center [165, 557] width 73 height 73
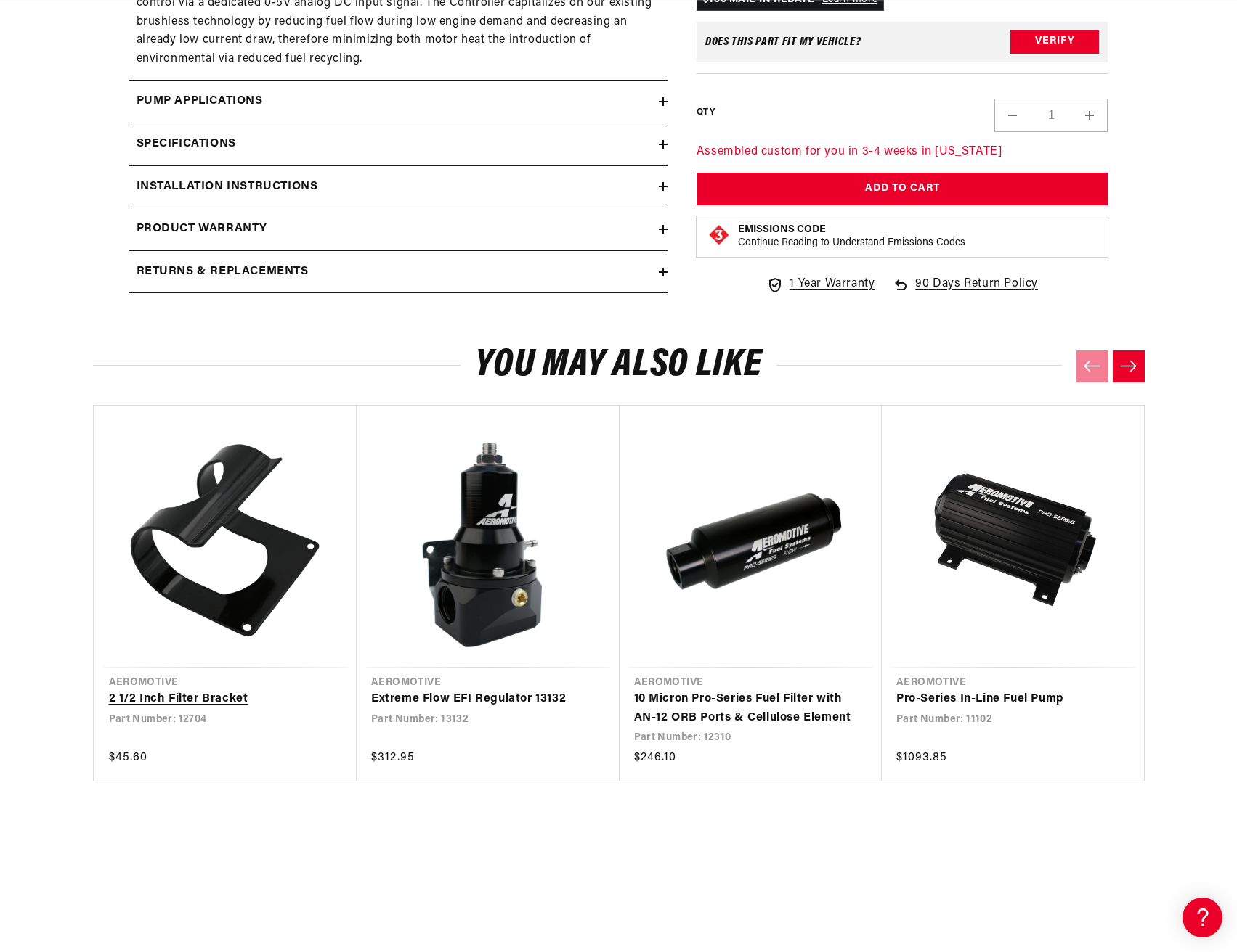
scroll to position [2323, 0]
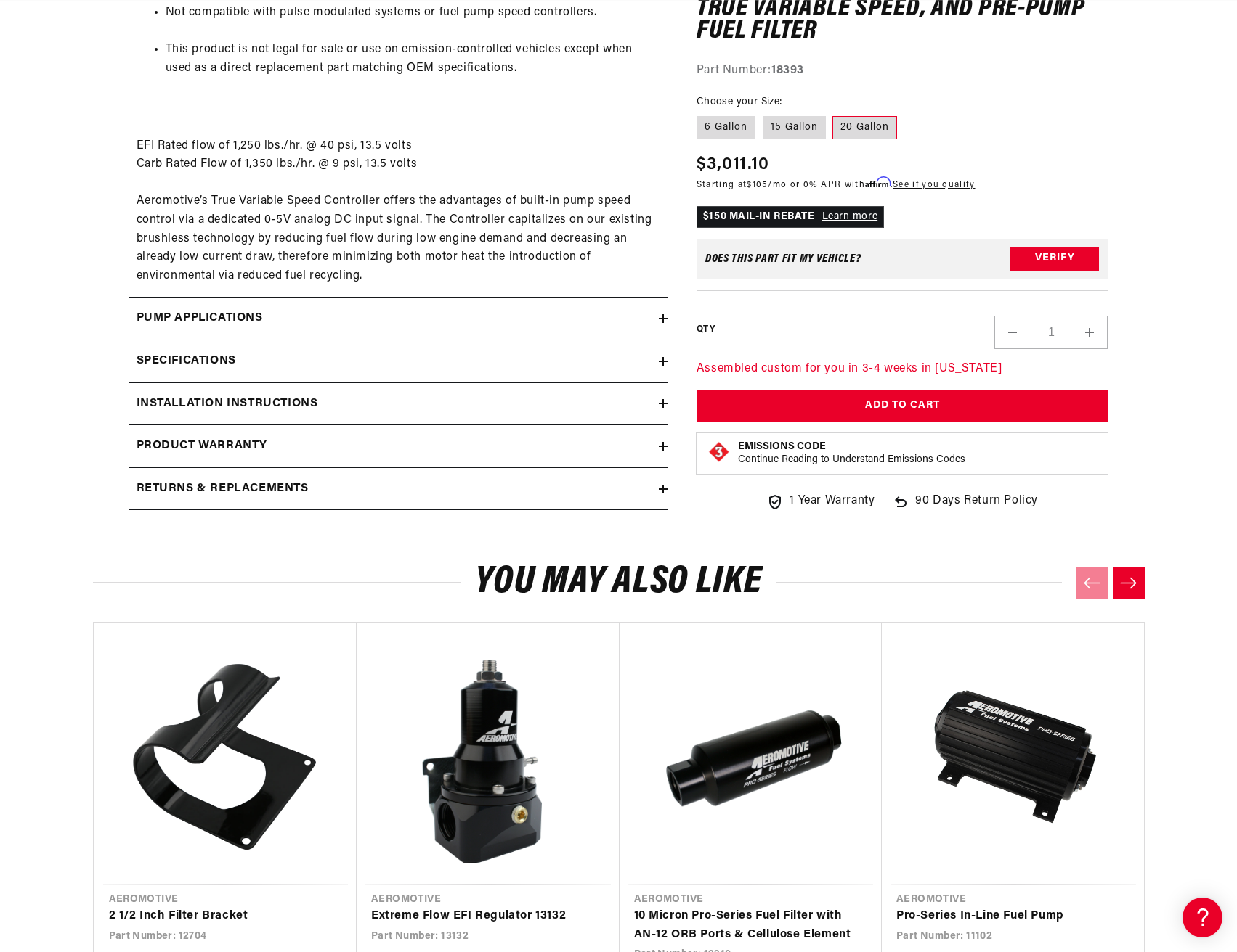
click at [230, 318] on h2 "Pump Applications" at bounding box center [199, 319] width 126 height 19
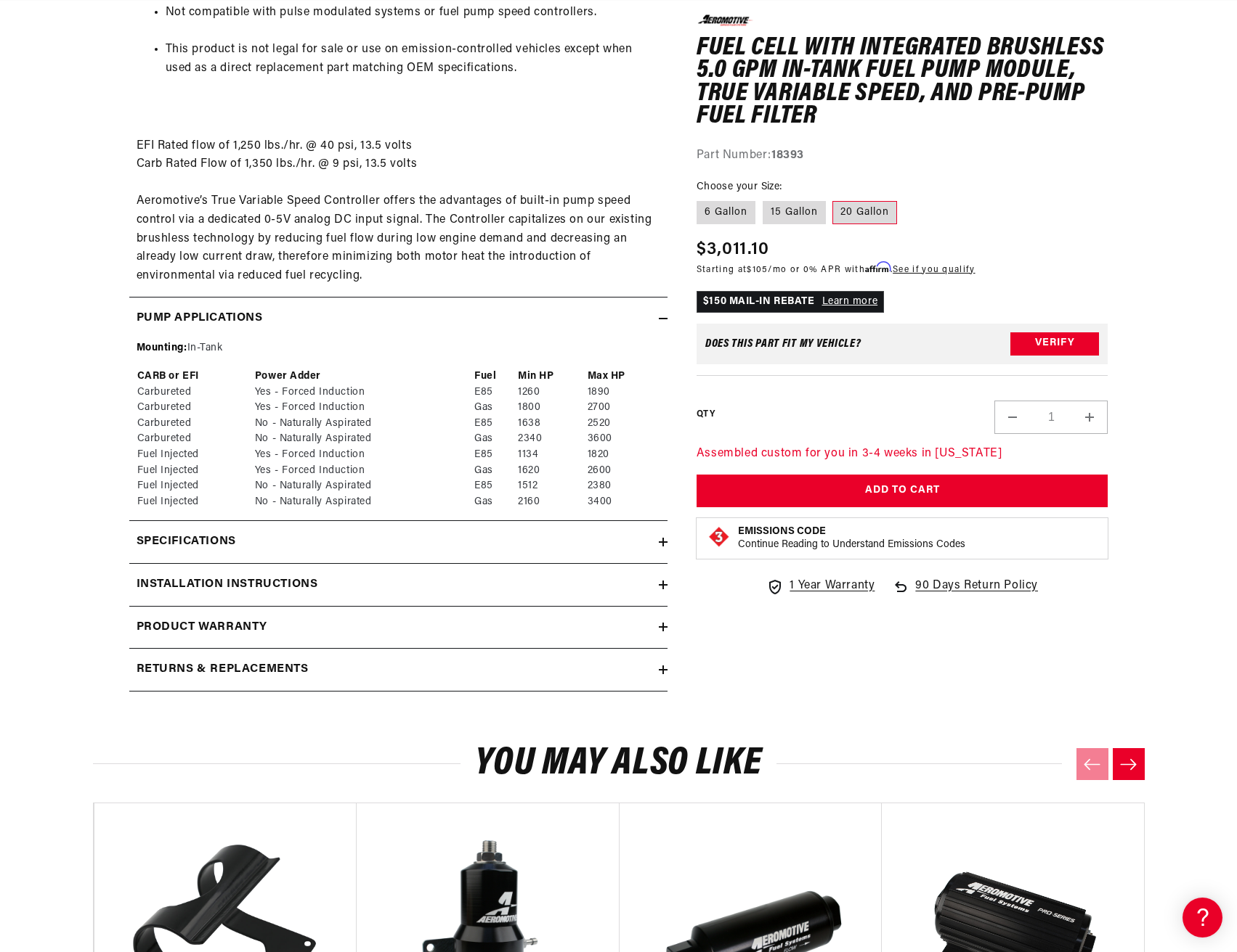
click at [230, 318] on h2 "Pump Applications" at bounding box center [199, 319] width 126 height 19
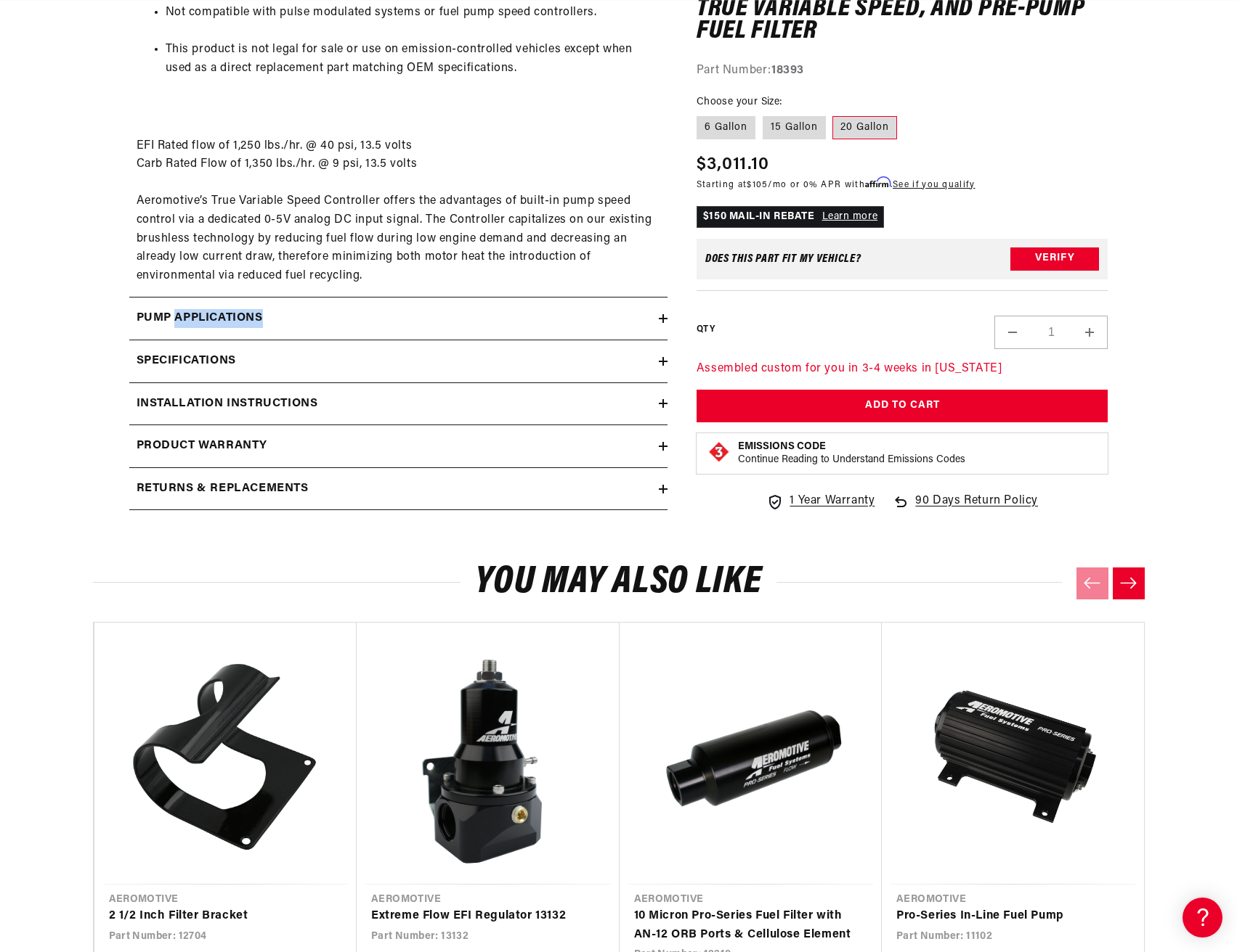
click at [230, 318] on h2 "Pump Applications" at bounding box center [199, 319] width 126 height 19
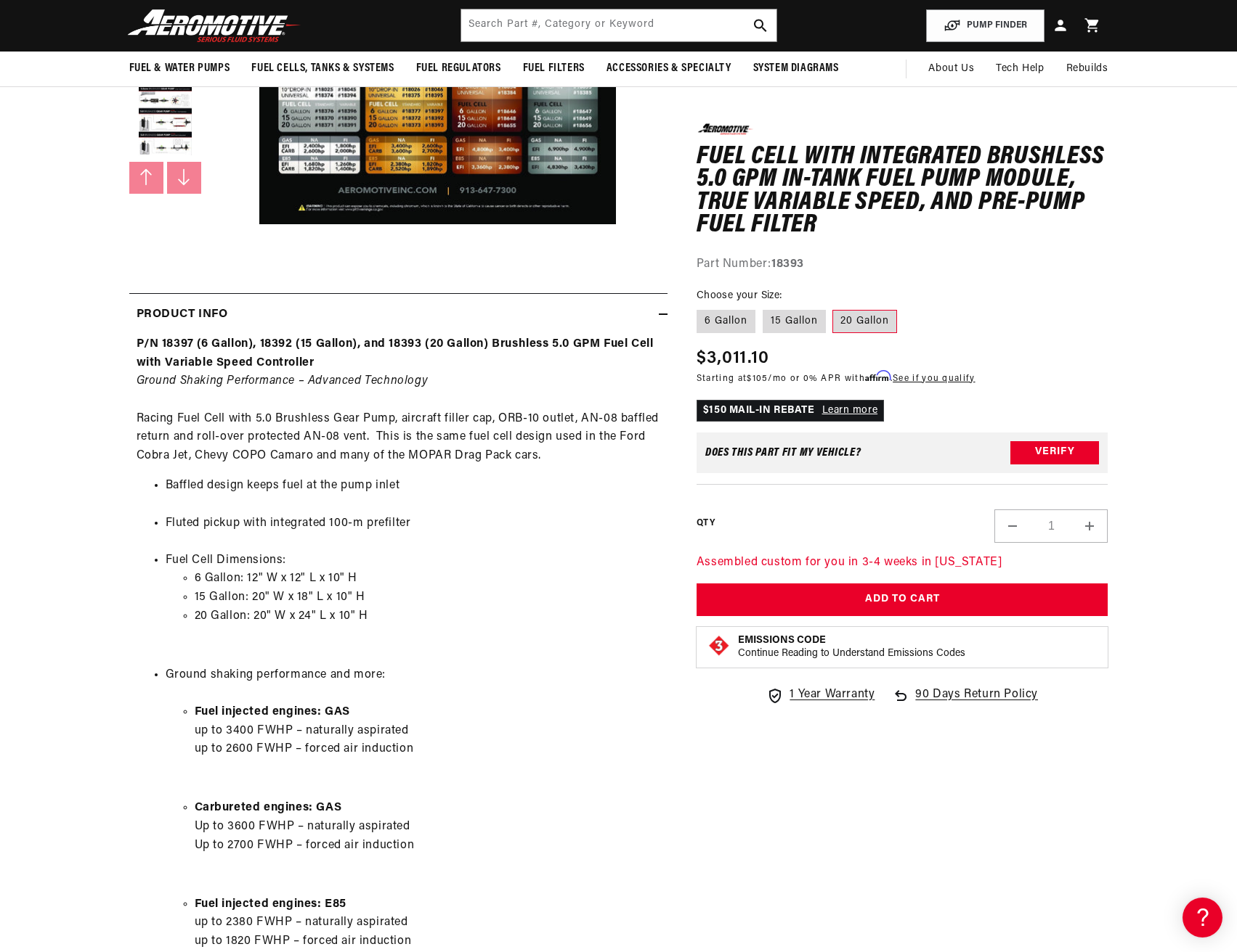
scroll to position [0, 0]
click at [645, 315] on div "Product Info" at bounding box center [394, 315] width 529 height 19
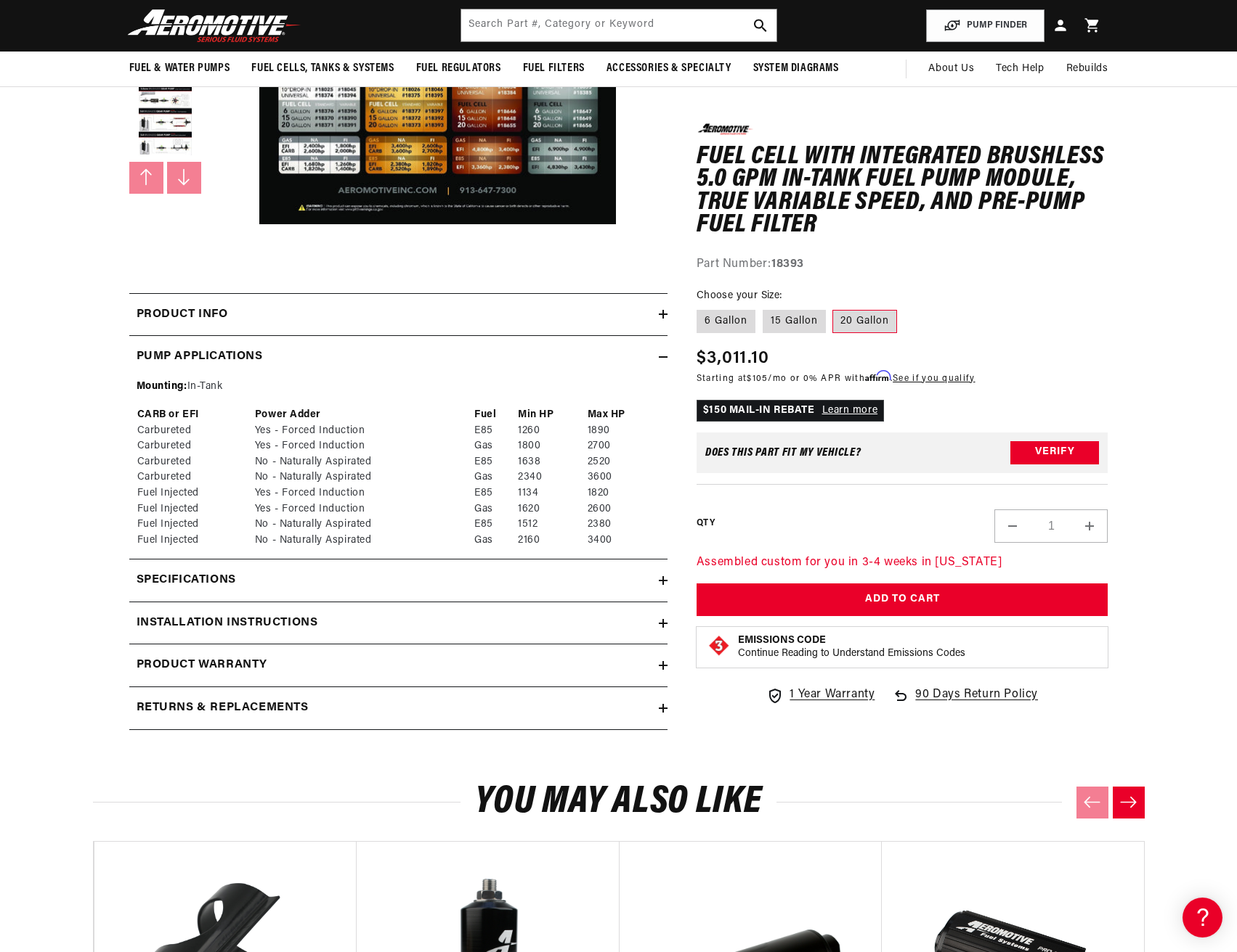
click at [405, 624] on div "Installation Instructions" at bounding box center [394, 623] width 529 height 19
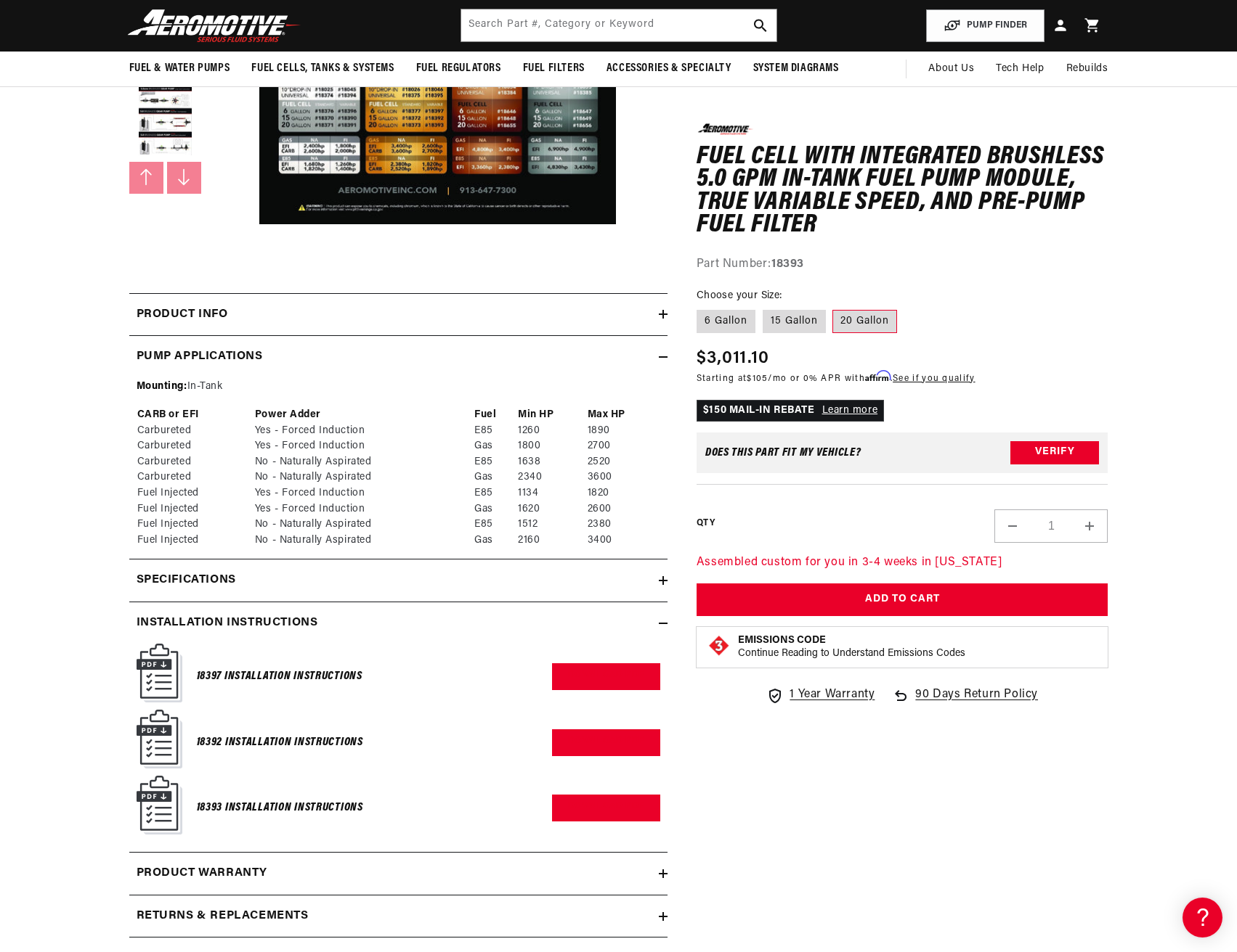
scroll to position [0, 574]
click at [604, 675] on link "Download PDF" at bounding box center [606, 677] width 109 height 27
click at [590, 796] on link "Download PDF" at bounding box center [606, 808] width 109 height 27
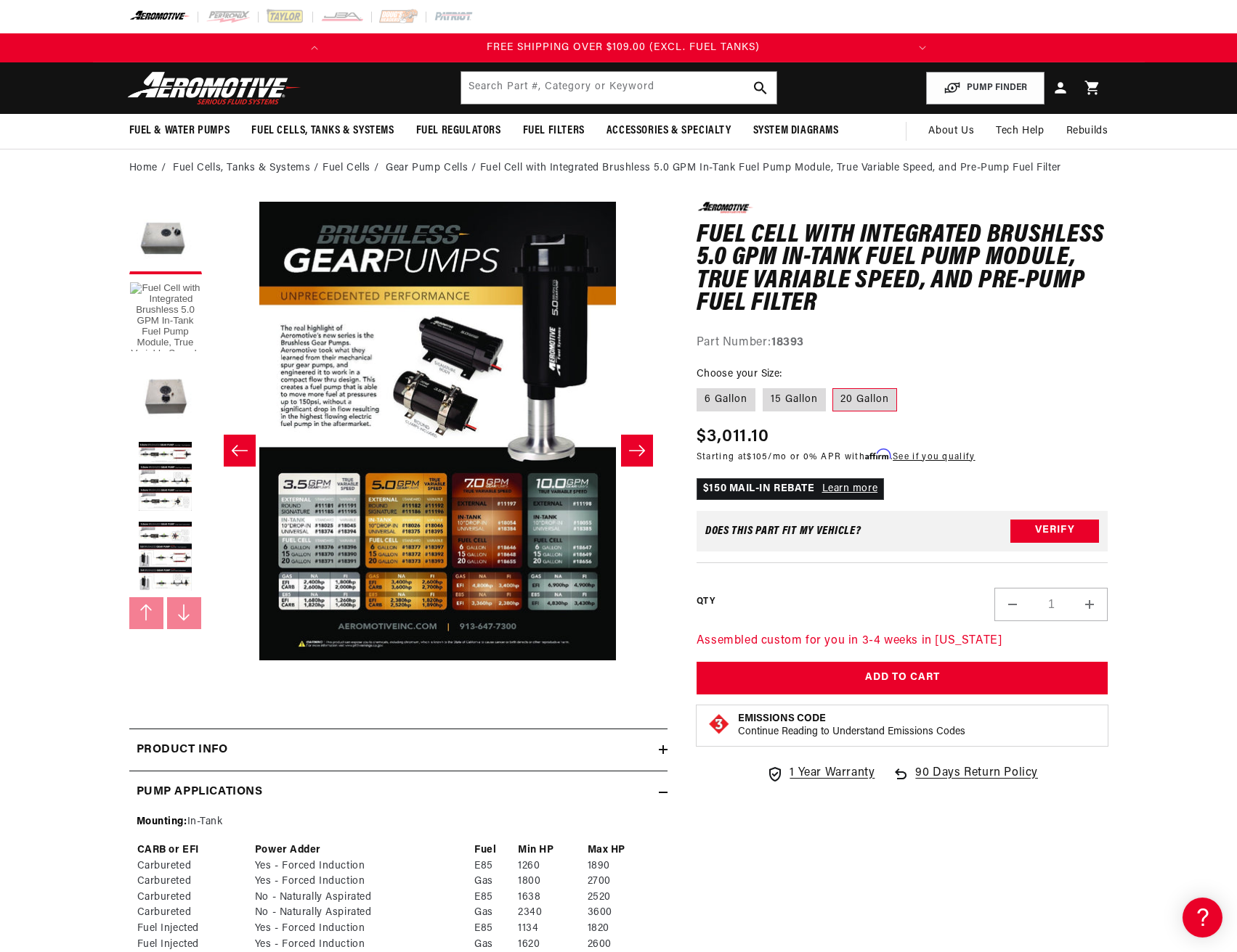
click at [163, 315] on button "Load image 1 in gallery view" at bounding box center [165, 318] width 73 height 73
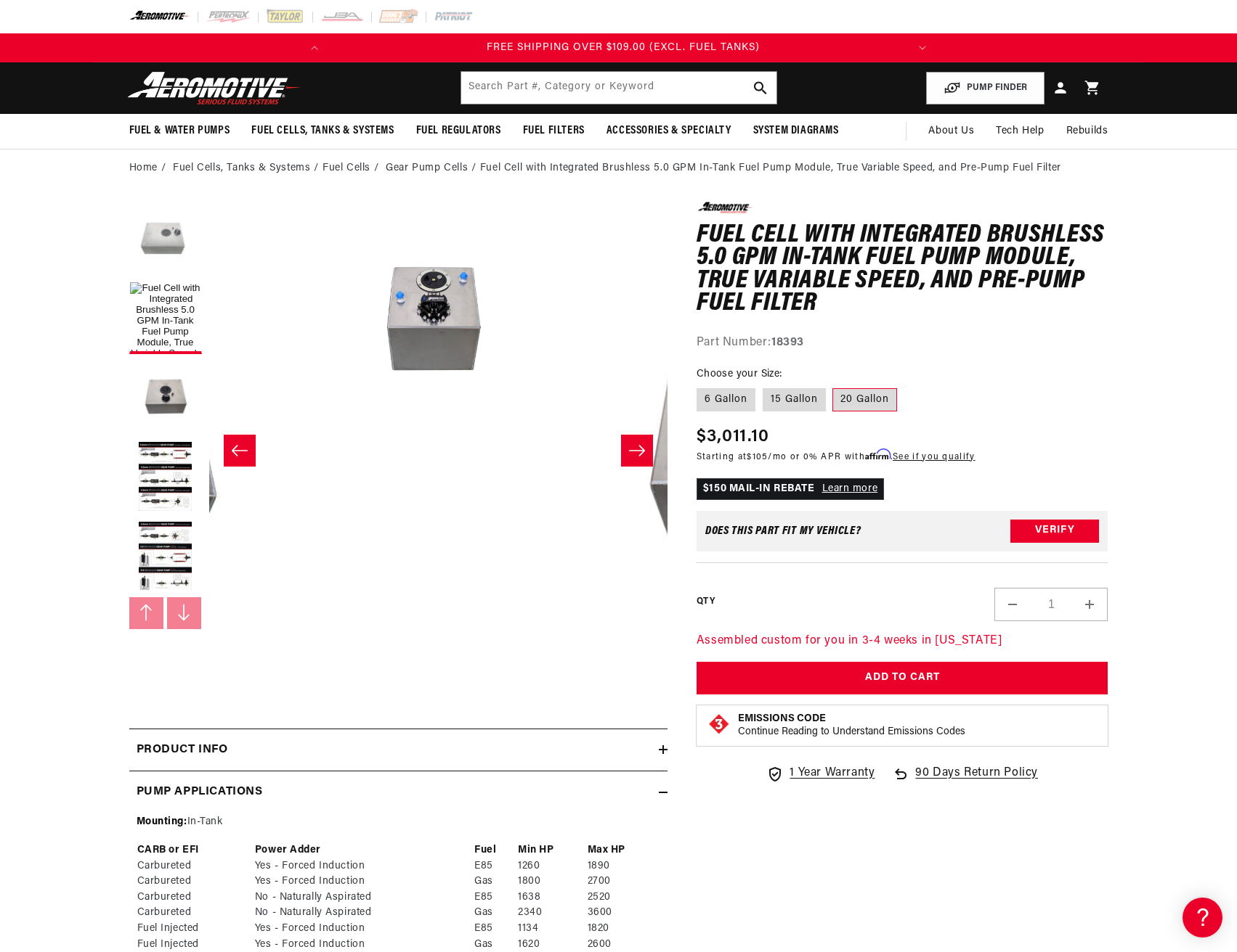
scroll to position [0, 344]
click at [645, 456] on button "Slide right" at bounding box center [637, 451] width 32 height 32
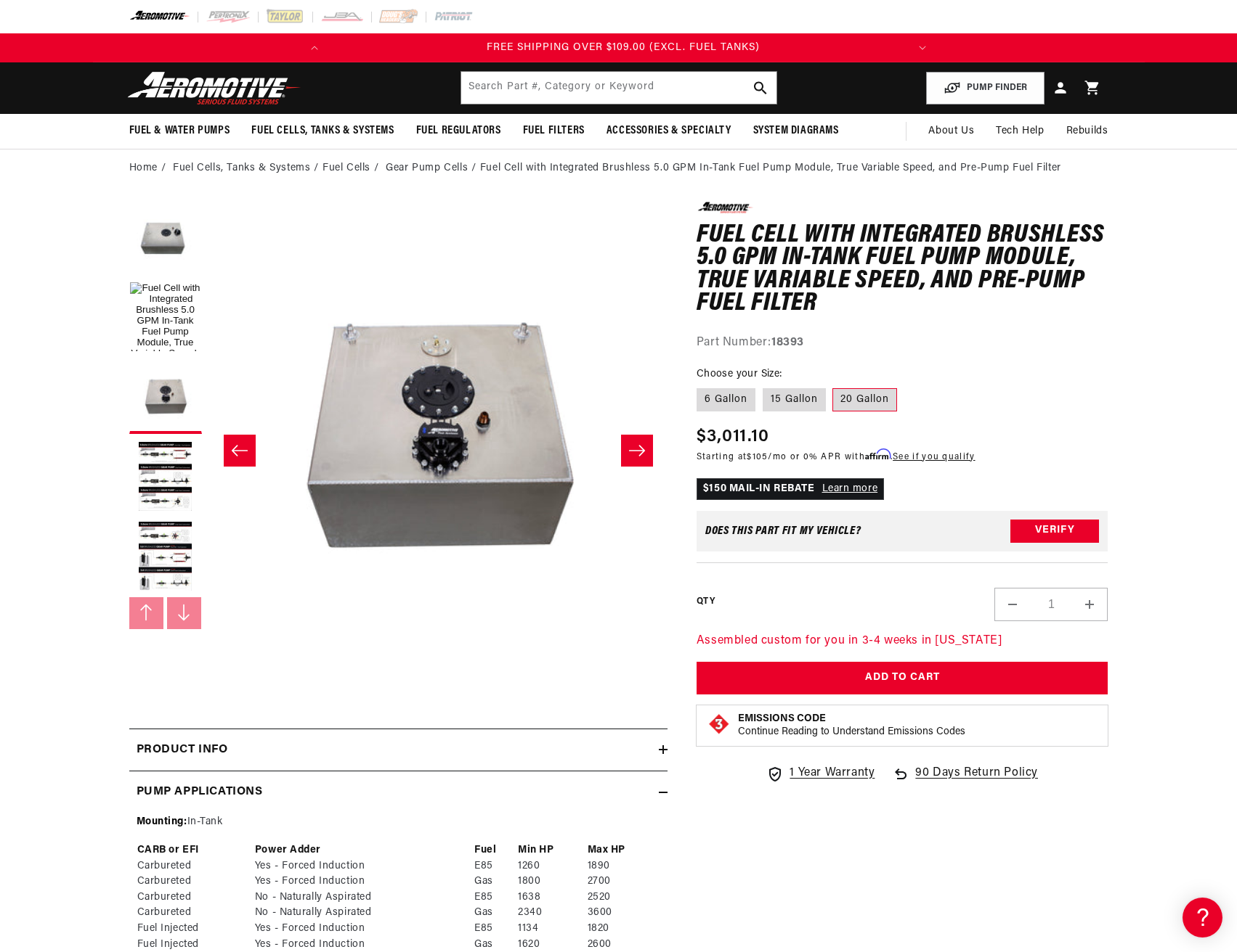
click at [645, 456] on button "Slide right" at bounding box center [637, 451] width 32 height 32
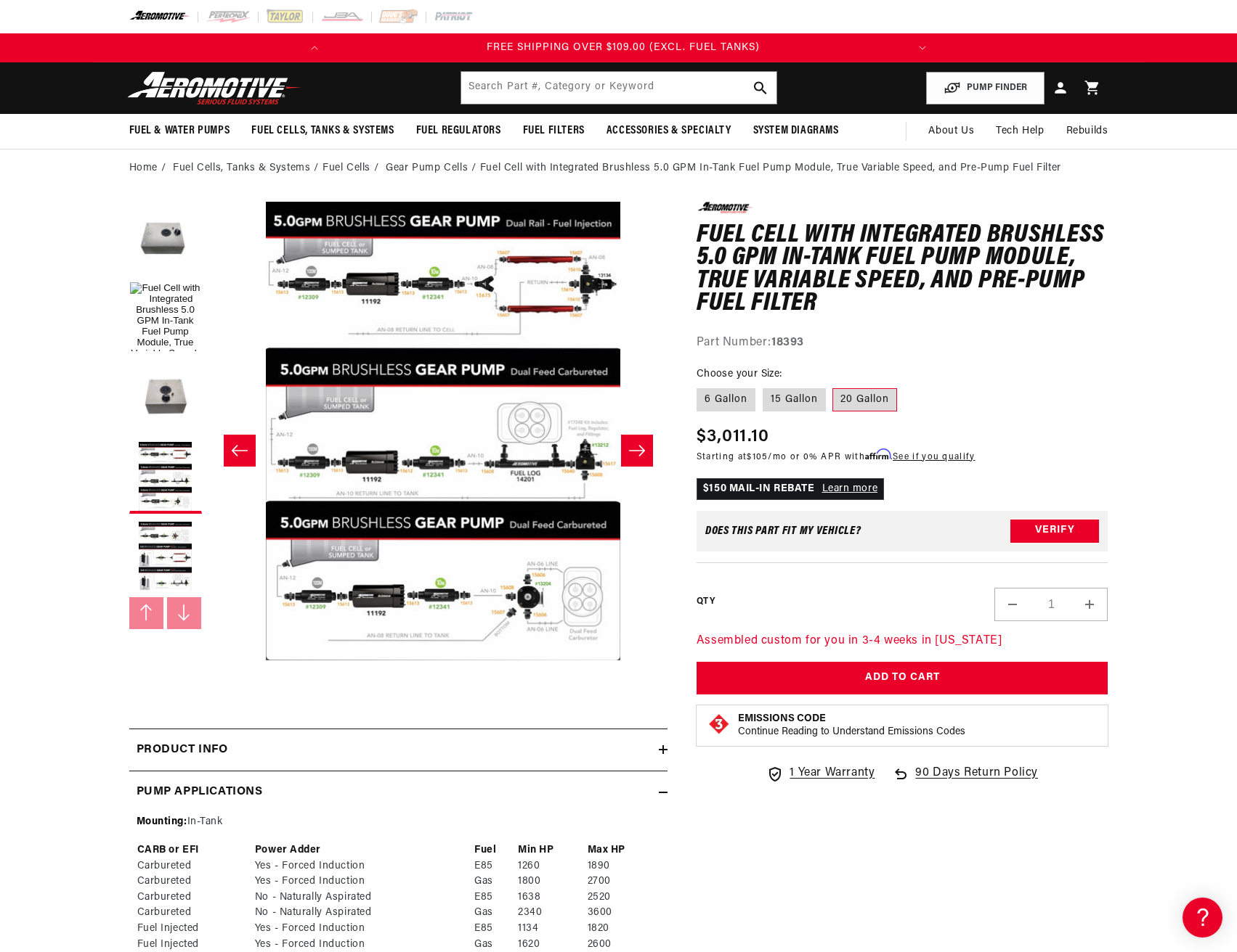
scroll to position [0, 1146]
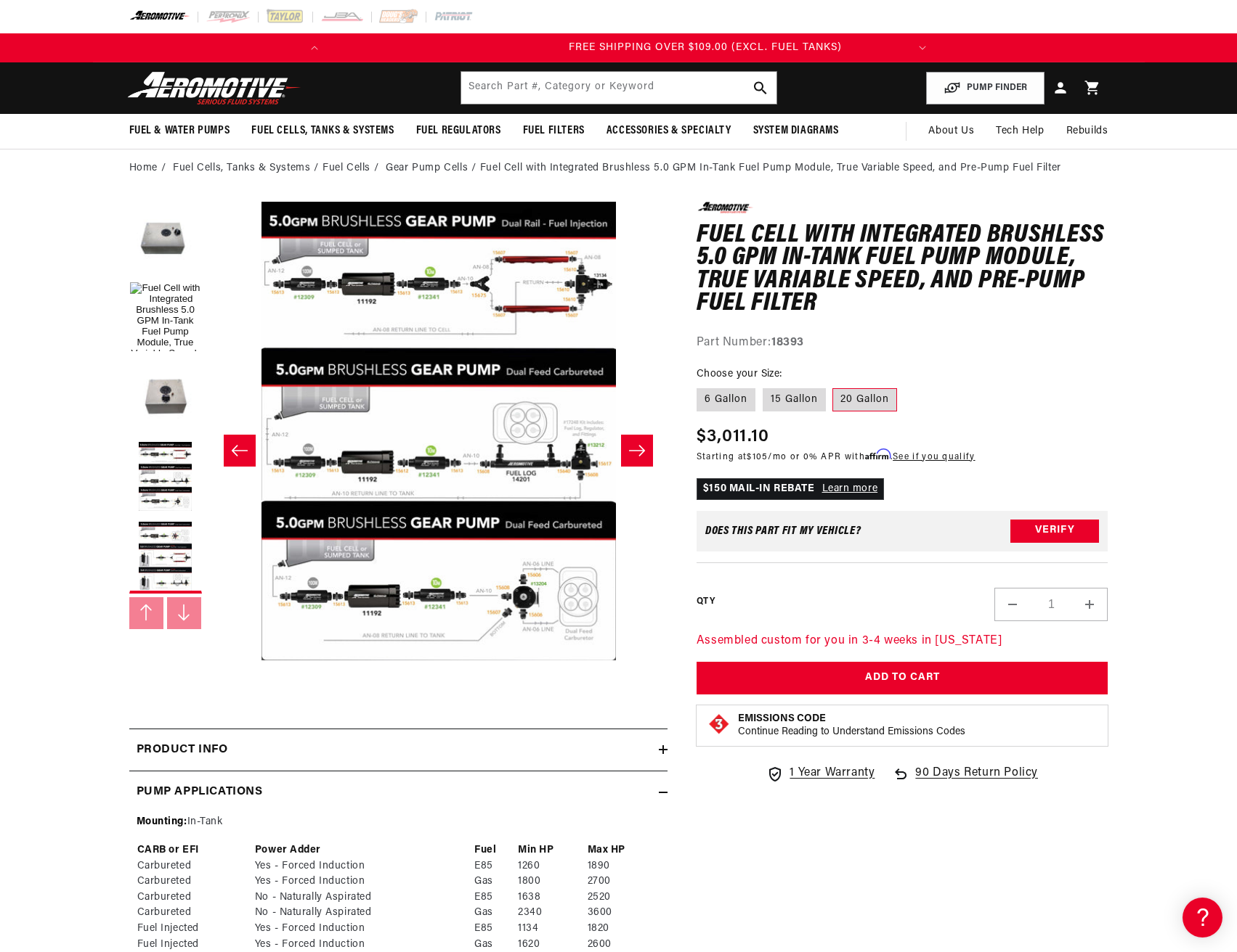
click at [868, 394] on label "20 Gallon" at bounding box center [864, 400] width 64 height 23
click at [834, 386] on input "20 Gallon" at bounding box center [833, 385] width 1 height 1
click at [150, 254] on button "Load image 7 in gallery view" at bounding box center [165, 238] width 73 height 73
